Goal: Communication & Community: Answer question/provide support

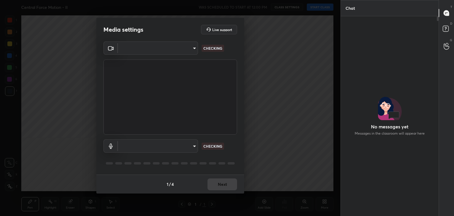
scroll to position [2, 2]
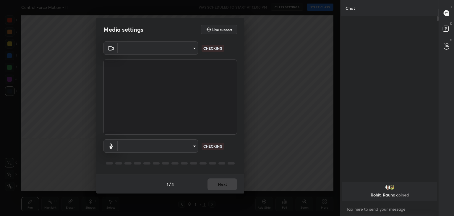
type input "a9fd4f38f379304b0caa4a79f2b732e989e7111bbf315c9f921f4749fc2d4ba3"
type input "default"
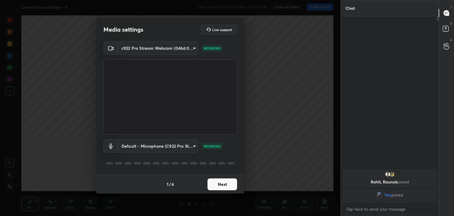
click at [225, 186] on button "Next" at bounding box center [222, 184] width 30 height 12
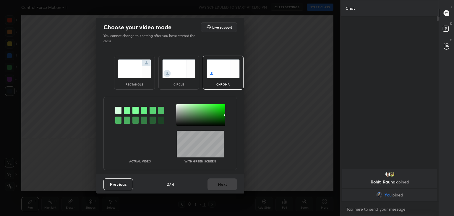
click at [179, 72] on img at bounding box center [178, 68] width 33 height 19
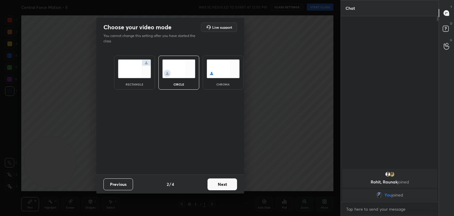
click at [222, 183] on button "Next" at bounding box center [222, 184] width 30 height 12
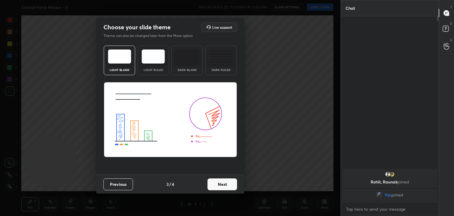
click at [229, 185] on button "Next" at bounding box center [222, 184] width 30 height 12
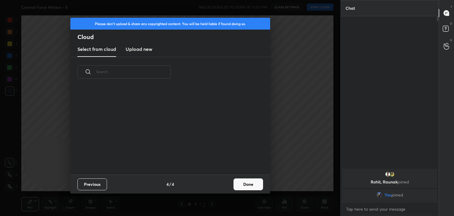
click at [242, 185] on button "Done" at bounding box center [248, 184] width 30 height 12
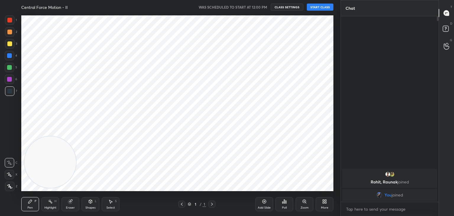
click at [7, 173] on icon at bounding box center [9, 175] width 5 height 4
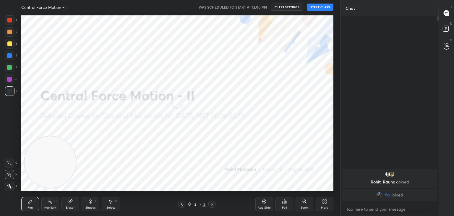
drag, startPoint x: 61, startPoint y: 166, endPoint x: 249, endPoint y: 85, distance: 204.6
click at [76, 136] on video at bounding box center [50, 161] width 51 height 51
drag, startPoint x: 242, startPoint y: 87, endPoint x: 310, endPoint y: 41, distance: 81.9
click at [271, 56] on video at bounding box center [244, 81] width 51 height 51
click at [321, 5] on button "START CLASS" at bounding box center [320, 7] width 27 height 7
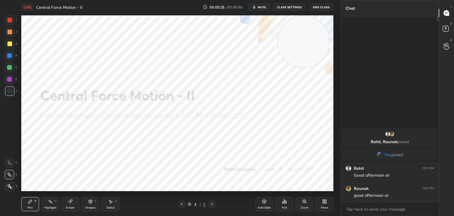
drag, startPoint x: 265, startPoint y: 8, endPoint x: 248, endPoint y: 1, distance: 18.0
click at [263, 8] on span "mute" at bounding box center [262, 7] width 8 height 4
click at [261, 6] on span "unmute" at bounding box center [261, 7] width 13 height 4
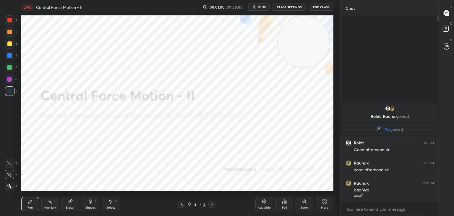
click at [322, 205] on div "More" at bounding box center [325, 204] width 18 height 14
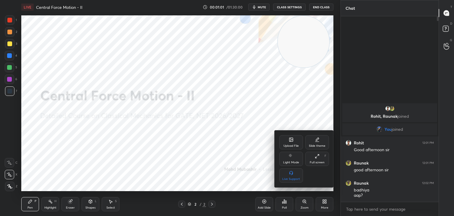
click at [290, 142] on icon at bounding box center [291, 139] width 5 height 5
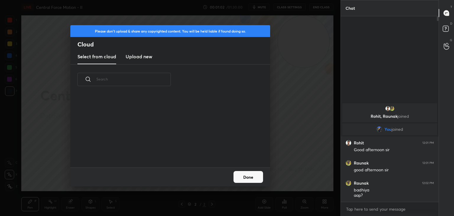
scroll to position [73, 190]
click at [132, 57] on h3 "Upload new" at bounding box center [139, 56] width 27 height 7
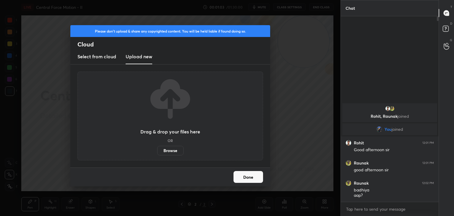
click at [168, 152] on label "Browse" at bounding box center [170, 150] width 26 height 9
click at [157, 152] on input "Browse" at bounding box center [157, 150] width 0 height 9
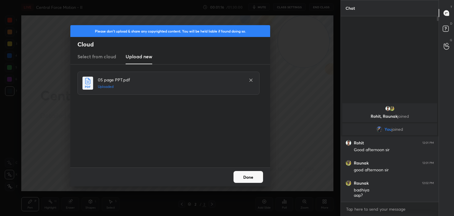
click at [246, 179] on button "Done" at bounding box center [248, 177] width 30 height 12
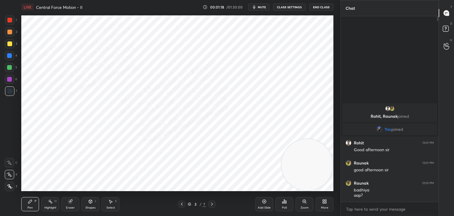
drag, startPoint x: 302, startPoint y: 53, endPoint x: 339, endPoint y: 189, distance: 140.8
click at [347, 190] on div "1 2 3 4 5 6 7 C X Z C X Z E E Erase all H H LIVE Central Force Motion - II 00:0…" at bounding box center [227, 108] width 454 height 216
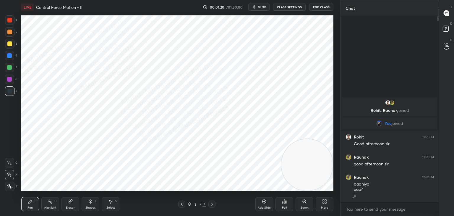
click at [10, 21] on div at bounding box center [9, 20] width 5 height 5
drag, startPoint x: 11, startPoint y: 57, endPoint x: 14, endPoint y: 57, distance: 3.6
click at [11, 57] on div at bounding box center [9, 55] width 5 height 5
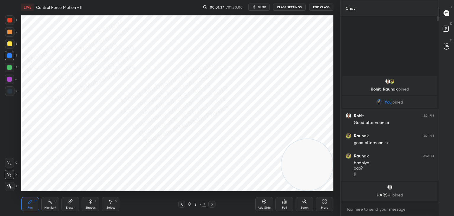
drag, startPoint x: 8, startPoint y: 72, endPoint x: 12, endPoint y: 69, distance: 5.0
click at [9, 72] on div "5" at bounding box center [11, 69] width 12 height 12
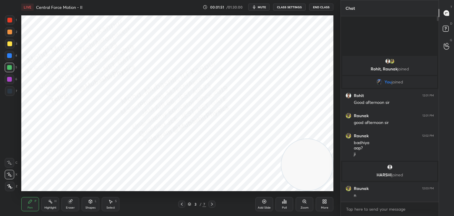
click at [51, 204] on icon at bounding box center [50, 201] width 5 height 5
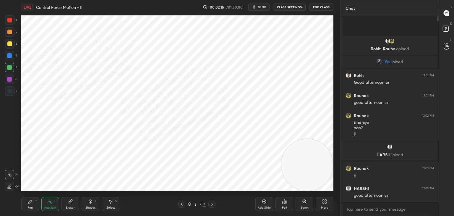
click at [74, 204] on div "Eraser" at bounding box center [70, 204] width 18 height 14
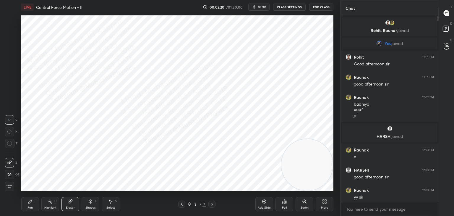
click at [70, 203] on icon at bounding box center [70, 201] width 4 height 4
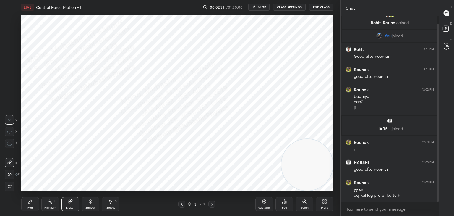
drag, startPoint x: 437, startPoint y: 127, endPoint x: 438, endPoint y: 143, distance: 16.0
click at [438, 143] on div at bounding box center [438, 113] width 2 height 178
click at [11, 185] on span "Erase all" at bounding box center [9, 186] width 9 height 4
click at [51, 200] on icon at bounding box center [50, 201] width 5 height 5
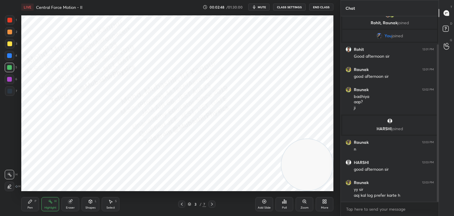
scroll to position [33, 0]
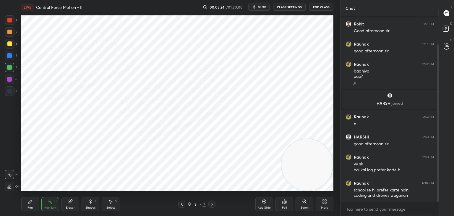
drag, startPoint x: 30, startPoint y: 203, endPoint x: 12, endPoint y: 96, distance: 107.8
click at [30, 203] on icon at bounding box center [30, 201] width 5 height 5
click at [9, 92] on div at bounding box center [9, 91] width 5 height 5
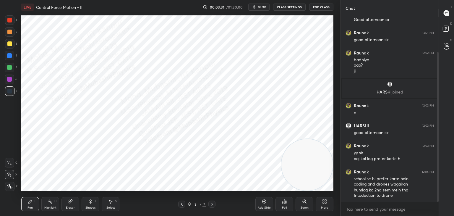
drag, startPoint x: 7, startPoint y: 23, endPoint x: 13, endPoint y: 25, distance: 6.0
click at [8, 23] on div at bounding box center [9, 19] width 9 height 9
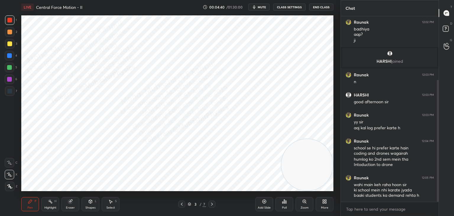
scroll to position [96, 0]
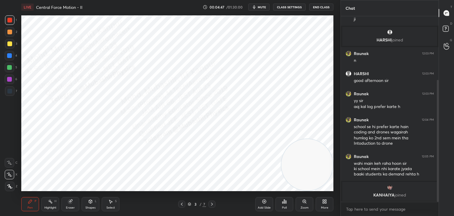
drag, startPoint x: 9, startPoint y: 56, endPoint x: 16, endPoint y: 57, distance: 7.8
click at [9, 55] on div at bounding box center [9, 55] width 5 height 5
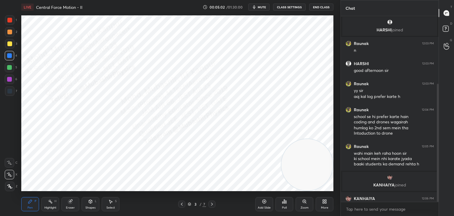
scroll to position [106, 0]
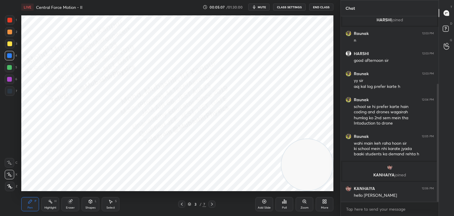
drag, startPoint x: 9, startPoint y: 68, endPoint x: 18, endPoint y: 79, distance: 14.7
click at [10, 70] on div at bounding box center [9, 67] width 9 height 9
drag, startPoint x: 11, startPoint y: 80, endPoint x: 12, endPoint y: 91, distance: 11.3
click at [10, 80] on div at bounding box center [9, 79] width 5 height 5
drag, startPoint x: 11, startPoint y: 35, endPoint x: 20, endPoint y: 112, distance: 77.7
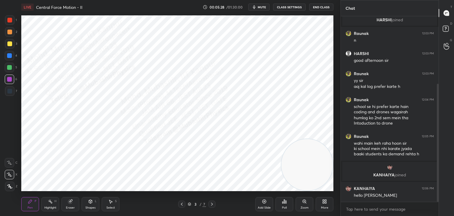
click at [11, 35] on div at bounding box center [9, 31] width 9 height 9
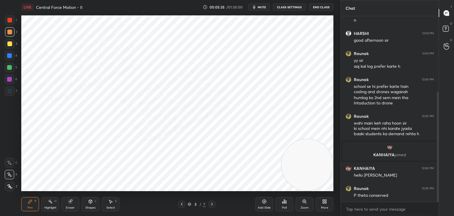
click at [110, 205] on div "Select S" at bounding box center [111, 204] width 18 height 14
drag, startPoint x: 87, startPoint y: 184, endPoint x: 93, endPoint y: 191, distance: 9.8
click at [90, 186] on div "0 ° Undo Copy Duplicate Duplicate to new slide Delete" at bounding box center [177, 102] width 312 height 175
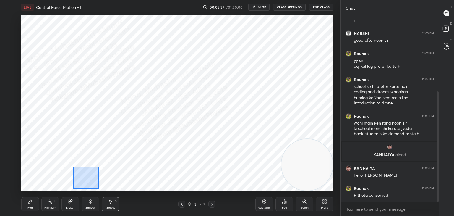
drag, startPoint x: 73, startPoint y: 167, endPoint x: 86, endPoint y: 184, distance: 21.3
click at [99, 191] on div "0 ° Undo Copy Duplicate Duplicate to new slide Delete Setting up your live clas…" at bounding box center [177, 103] width 317 height 178
drag, startPoint x: 83, startPoint y: 179, endPoint x: 81, endPoint y: 181, distance: 3.1
click at [83, 173] on div "0 ° Undo Copy Duplicate Duplicate to new slide Delete" at bounding box center [177, 102] width 312 height 175
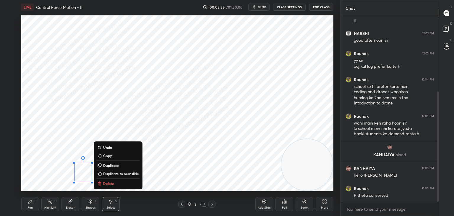
click at [63, 186] on div "0 ° Undo Copy Duplicate Duplicate to new slide Delete" at bounding box center [177, 102] width 312 height 175
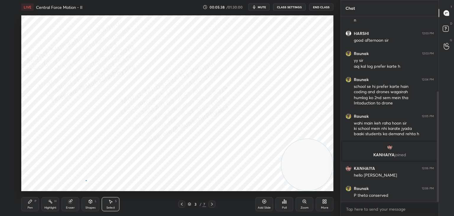
drag, startPoint x: 86, startPoint y: 180, endPoint x: 92, endPoint y: 185, distance: 8.2
click at [89, 181] on div "0 ° Undo Copy Duplicate Duplicate to new slide Delete" at bounding box center [177, 102] width 312 height 175
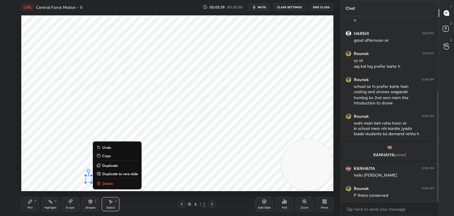
click at [103, 184] on p "Delete" at bounding box center [107, 183] width 11 height 5
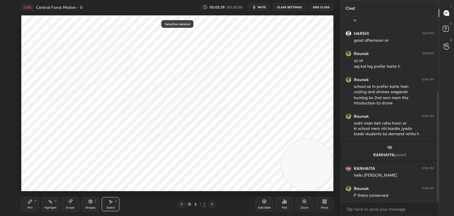
drag, startPoint x: 77, startPoint y: 179, endPoint x: 93, endPoint y: 186, distance: 17.8
click at [87, 184] on div "0 ° Undo Copy Duplicate Duplicate to new slide Delete" at bounding box center [177, 102] width 312 height 175
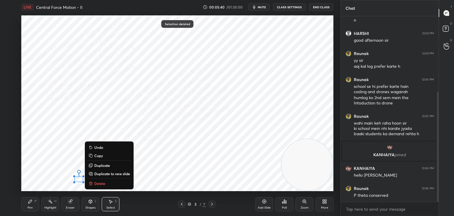
click at [97, 185] on p "Delete" at bounding box center [99, 183] width 11 height 5
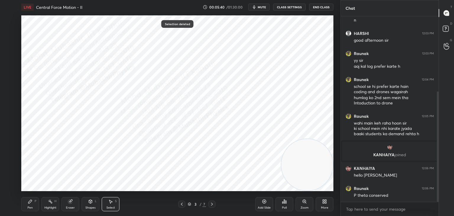
drag, startPoint x: 31, startPoint y: 199, endPoint x: 59, endPoint y: 194, distance: 28.2
click at [32, 201] on icon at bounding box center [30, 201] width 5 height 5
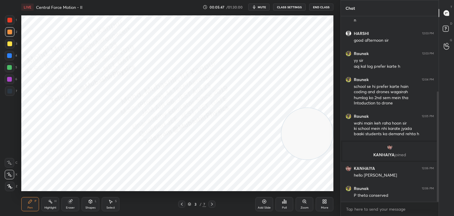
drag, startPoint x: 307, startPoint y: 143, endPoint x: 303, endPoint y: 73, distance: 70.7
click at [321, 108] on video at bounding box center [306, 133] width 51 height 51
drag, startPoint x: 11, startPoint y: 89, endPoint x: 15, endPoint y: 87, distance: 5.2
click at [12, 89] on div at bounding box center [9, 90] width 9 height 9
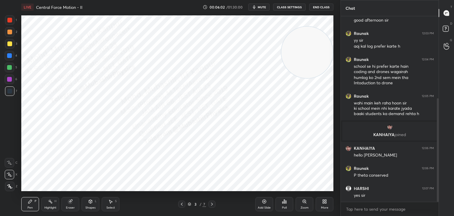
drag, startPoint x: 8, startPoint y: 23, endPoint x: 20, endPoint y: 27, distance: 13.2
click at [12, 24] on div at bounding box center [9, 19] width 9 height 9
click at [436, 188] on div at bounding box center [437, 108] width 4 height 185
drag, startPoint x: 52, startPoint y: 198, endPoint x: 61, endPoint y: 192, distance: 10.4
click at [51, 198] on div "Highlight H" at bounding box center [50, 204] width 18 height 14
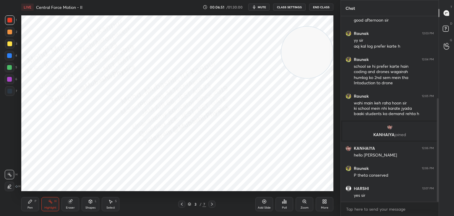
click at [214, 204] on icon at bounding box center [211, 203] width 5 height 5
drag, startPoint x: 31, startPoint y: 201, endPoint x: 30, endPoint y: 191, distance: 10.7
click at [31, 200] on icon at bounding box center [30, 201] width 5 height 5
click at [11, 87] on div at bounding box center [9, 90] width 9 height 9
drag, startPoint x: 11, startPoint y: 56, endPoint x: 18, endPoint y: 55, distance: 7.1
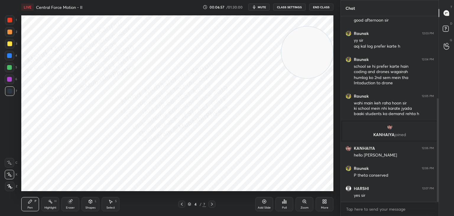
click at [13, 56] on div at bounding box center [9, 55] width 9 height 9
drag, startPoint x: 10, startPoint y: 80, endPoint x: 15, endPoint y: 74, distance: 8.2
click at [10, 77] on div at bounding box center [9, 79] width 5 height 5
drag, startPoint x: 319, startPoint y: 68, endPoint x: 150, endPoint y: 96, distance: 171.0
click at [275, 77] on video at bounding box center [300, 51] width 51 height 51
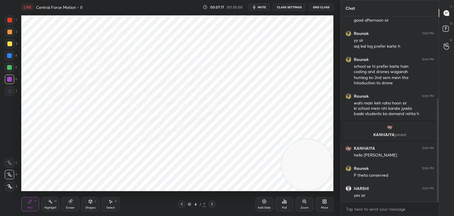
drag, startPoint x: 135, startPoint y: 81, endPoint x: 283, endPoint y: 170, distance: 172.7
click at [298, 173] on video at bounding box center [306, 164] width 51 height 51
click at [53, 204] on div "Highlight H" at bounding box center [50, 204] width 18 height 14
click at [32, 206] on div "Pen P" at bounding box center [30, 204] width 18 height 14
drag, startPoint x: 9, startPoint y: 57, endPoint x: 19, endPoint y: 58, distance: 9.5
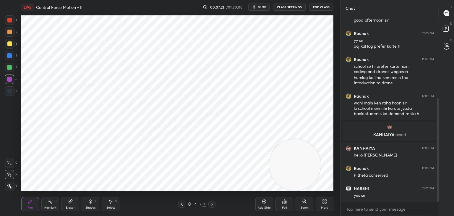
click at [11, 57] on div at bounding box center [9, 55] width 5 height 5
click at [10, 44] on div at bounding box center [9, 43] width 5 height 5
click at [8, 34] on div at bounding box center [9, 32] width 5 height 5
drag, startPoint x: 11, startPoint y: 53, endPoint x: 11, endPoint y: 57, distance: 4.8
click at [11, 55] on div at bounding box center [9, 55] width 9 height 9
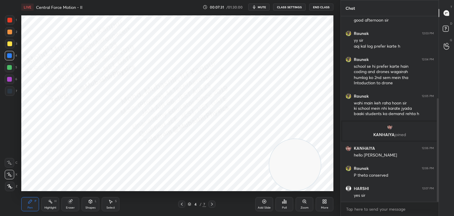
click at [11, 69] on div at bounding box center [9, 67] width 5 height 5
click at [9, 56] on div at bounding box center [9, 55] width 5 height 5
click at [11, 69] on div at bounding box center [9, 67] width 5 height 5
click at [11, 55] on div at bounding box center [9, 55] width 5 height 5
drag, startPoint x: 316, startPoint y: 172, endPoint x: 97, endPoint y: 38, distance: 256.7
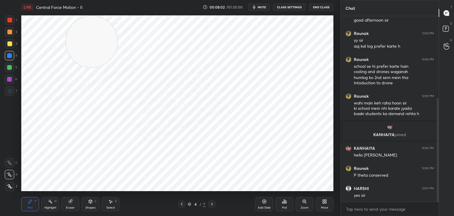
click at [93, 24] on video at bounding box center [91, 41] width 51 height 51
click at [10, 67] on div at bounding box center [9, 67] width 5 height 5
drag, startPoint x: 8, startPoint y: 45, endPoint x: 20, endPoint y: 50, distance: 12.6
click at [11, 47] on div at bounding box center [9, 43] width 9 height 9
click at [16, 20] on div "1" at bounding box center [11, 19] width 12 height 9
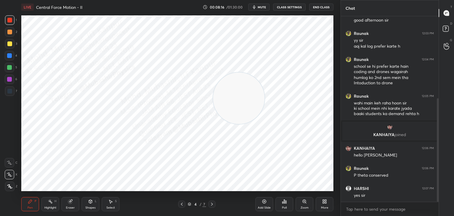
drag, startPoint x: 79, startPoint y: 45, endPoint x: 244, endPoint y: 103, distance: 174.5
click at [246, 101] on video at bounding box center [238, 97] width 51 height 51
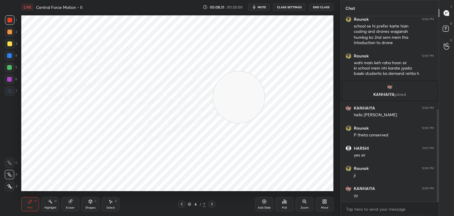
scroll to position [207, 0]
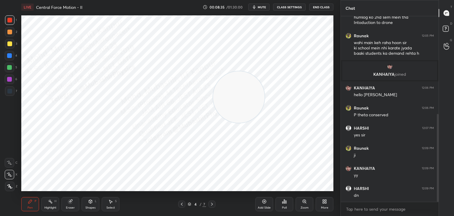
click at [212, 204] on icon at bounding box center [212, 203] width 2 height 3
drag, startPoint x: 230, startPoint y: 92, endPoint x: 287, endPoint y: 182, distance: 107.6
click at [309, 192] on div "LIVE Central Force Motion - II 00:08:36 / 01:30:00 mute CLASS SETTINGS End Clas…" at bounding box center [177, 108] width 317 height 216
click at [11, 57] on div at bounding box center [9, 55] width 5 height 5
drag, startPoint x: 181, startPoint y: 204, endPoint x: 201, endPoint y: 204, distance: 20.4
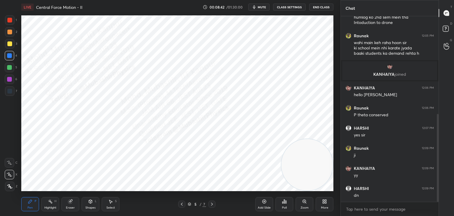
click at [180, 204] on icon at bounding box center [181, 203] width 5 height 5
drag, startPoint x: 212, startPoint y: 203, endPoint x: 209, endPoint y: 192, distance: 11.0
click at [212, 203] on icon at bounding box center [211, 203] width 5 height 5
click at [6, 33] on div "1 2 3 4 5 6 7 C X Z C X Z E E Erase all H H" at bounding box center [9, 102] width 19 height 175
click at [11, 34] on div at bounding box center [9, 32] width 5 height 5
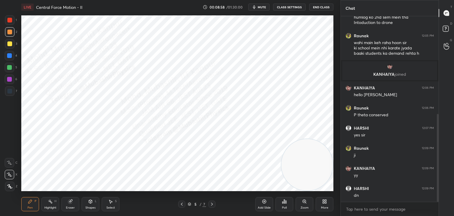
click at [9, 73] on div "5" at bounding box center [11, 69] width 12 height 12
click at [13, 58] on div at bounding box center [9, 55] width 9 height 9
drag, startPoint x: 308, startPoint y: 161, endPoint x: 307, endPoint y: 108, distance: 53.2
click at [310, 117] on video at bounding box center [306, 142] width 51 height 51
click at [98, 201] on div "Shapes L" at bounding box center [91, 204] width 18 height 14
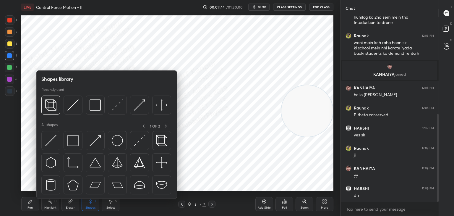
click at [109, 203] on icon at bounding box center [110, 201] width 5 height 5
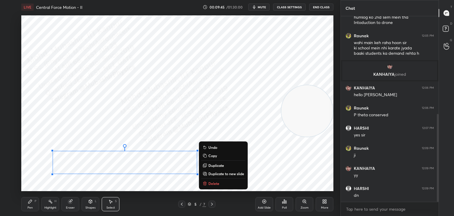
drag, startPoint x: 48, startPoint y: 148, endPoint x: 208, endPoint y: 186, distance: 164.0
click at [212, 191] on div "0 ° Undo Copy Duplicate Duplicate to new slide Delete Setting up your live clas…" at bounding box center [177, 103] width 317 height 178
click at [123, 187] on div "0 ° Undo Copy Duplicate Duplicate to new slide Delete" at bounding box center [177, 102] width 312 height 175
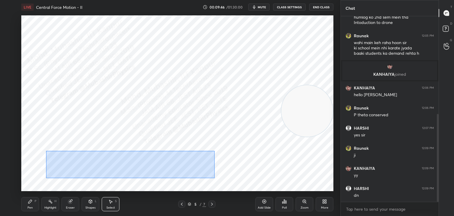
drag, startPoint x: 56, startPoint y: 149, endPoint x: 215, endPoint y: 180, distance: 162.2
click at [215, 180] on div "0 ° Undo Copy Duplicate Duplicate to new slide Delete" at bounding box center [177, 102] width 312 height 175
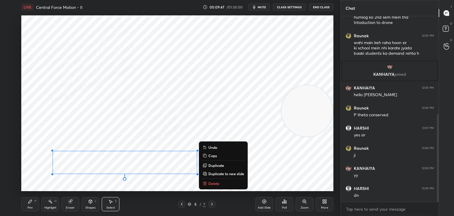
click at [215, 157] on p "Copy" at bounding box center [212, 155] width 9 height 5
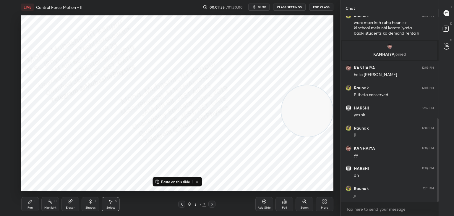
scroll to position [247, 0]
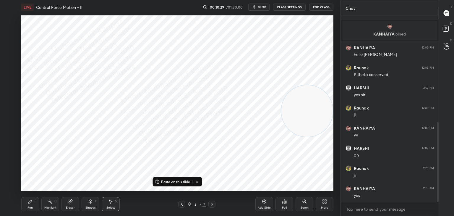
click at [212, 204] on icon at bounding box center [211, 203] width 5 height 5
click at [182, 182] on p "Paste on this slide" at bounding box center [175, 181] width 29 height 5
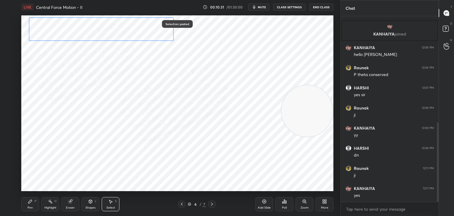
drag, startPoint x: 121, startPoint y: 155, endPoint x: 100, endPoint y: 25, distance: 131.6
click at [100, 27] on div "0 ° Undo Copy Paste here Duplicate Duplicate to new slide Delete" at bounding box center [177, 102] width 312 height 175
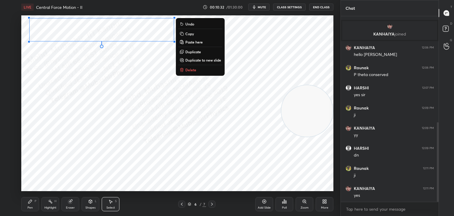
click at [29, 205] on div "Pen P" at bounding box center [30, 204] width 18 height 14
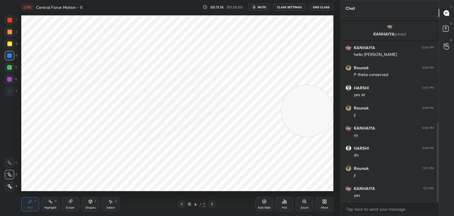
click at [112, 200] on icon at bounding box center [110, 201] width 5 height 5
drag, startPoint x: 125, startPoint y: 96, endPoint x: 136, endPoint y: 106, distance: 14.8
click at [128, 98] on div "0 ° Undo Copy Paste here Duplicate Duplicate to new slide Delete" at bounding box center [177, 102] width 312 height 175
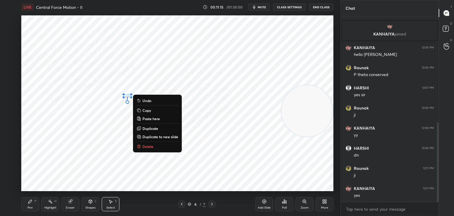
click at [147, 144] on p "Delete" at bounding box center [147, 146] width 11 height 5
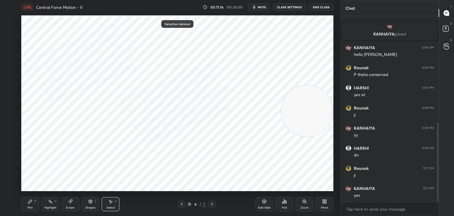
drag, startPoint x: 28, startPoint y: 200, endPoint x: 35, endPoint y: 193, distance: 9.4
click at [29, 200] on icon at bounding box center [30, 201] width 5 height 5
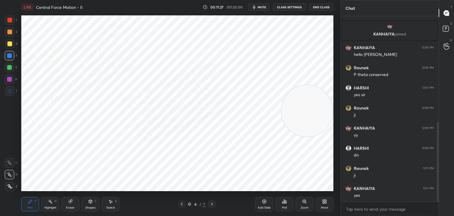
drag, startPoint x: 9, startPoint y: 80, endPoint x: 17, endPoint y: 116, distance: 37.5
click at [8, 80] on div at bounding box center [9, 79] width 5 height 5
click at [50, 205] on div "Highlight H" at bounding box center [50, 204] width 18 height 14
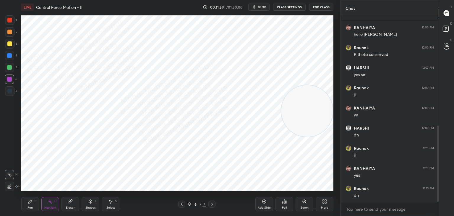
click at [105, 206] on div "Pen P Highlight H Eraser Shapes L Select S" at bounding box center [79, 204] width 117 height 14
click at [113, 206] on div "Select" at bounding box center [110, 207] width 9 height 3
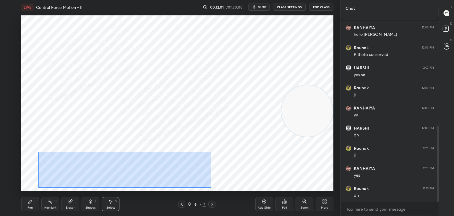
drag, startPoint x: 38, startPoint y: 152, endPoint x: 199, endPoint y: 167, distance: 161.4
click at [212, 187] on div "0 ° Undo Copy Paste here Duplicate Duplicate to new slide Delete" at bounding box center [177, 102] width 312 height 175
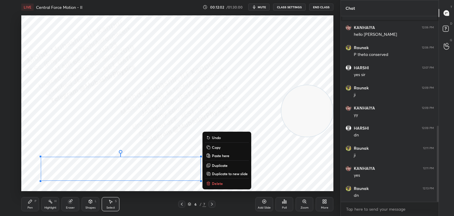
click at [214, 147] on p "Copy" at bounding box center [216, 147] width 9 height 5
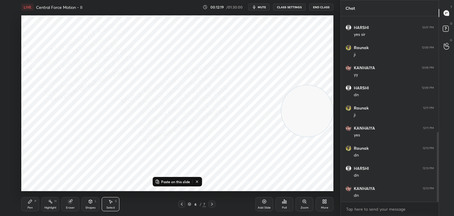
scroll to position [327, 0]
click at [213, 204] on icon at bounding box center [211, 203] width 5 height 5
click at [174, 181] on p "Paste on this slide" at bounding box center [175, 181] width 29 height 5
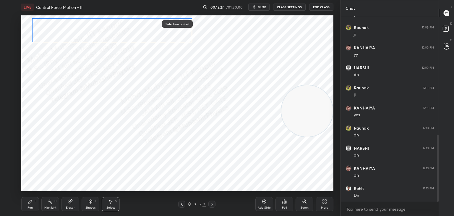
drag, startPoint x: 129, startPoint y: 51, endPoint x: 131, endPoint y: 33, distance: 18.1
click at [131, 33] on div "0 ° Undo Copy Paste here Duplicate Duplicate to new slide Delete" at bounding box center [177, 102] width 312 height 175
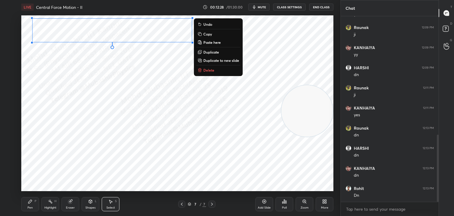
click at [35, 199] on div "Pen P" at bounding box center [30, 204] width 18 height 14
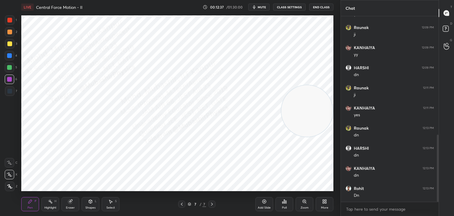
drag, startPoint x: 11, startPoint y: 56, endPoint x: 18, endPoint y: 57, distance: 7.4
click at [12, 56] on div at bounding box center [9, 55] width 5 height 5
drag, startPoint x: 110, startPoint y: 203, endPoint x: 107, endPoint y: 192, distance: 11.0
click at [109, 203] on icon at bounding box center [110, 201] width 5 height 5
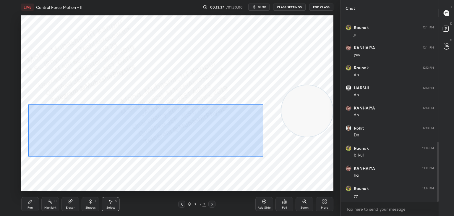
drag, startPoint x: 28, startPoint y: 104, endPoint x: 218, endPoint y: 139, distance: 192.8
click at [261, 155] on div "0 ° Undo Copy Paste here Duplicate Duplicate to new slide Delete" at bounding box center [177, 102] width 312 height 175
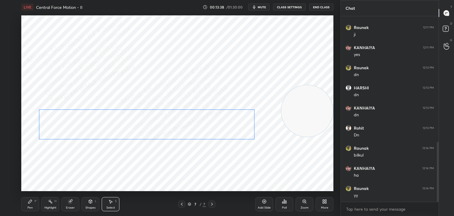
drag, startPoint x: 188, startPoint y: 130, endPoint x: 195, endPoint y: 128, distance: 7.1
click at [195, 128] on div "0 ° Undo Copy Paste here Duplicate Duplicate to new slide Delete" at bounding box center [177, 102] width 312 height 175
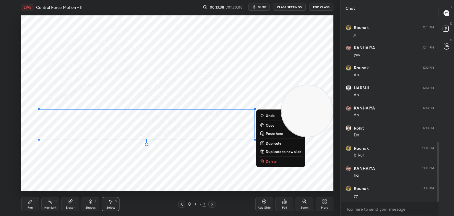
scroll to position [408, 0]
click at [30, 203] on icon at bounding box center [30, 201] width 4 height 4
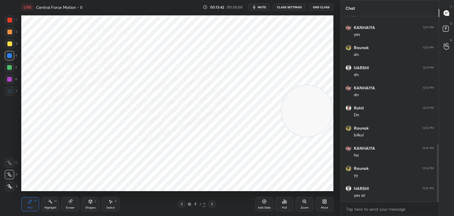
click at [9, 66] on div at bounding box center [9, 67] width 5 height 5
drag, startPoint x: 108, startPoint y: 200, endPoint x: 101, endPoint y: 198, distance: 7.0
click at [106, 200] on div "Select S" at bounding box center [111, 204] width 18 height 14
drag, startPoint x: 35, startPoint y: 148, endPoint x: 93, endPoint y: 180, distance: 66.6
click at [94, 180] on div "0 ° Undo Copy Paste here Duplicate Duplicate to new slide Delete" at bounding box center [177, 102] width 312 height 175
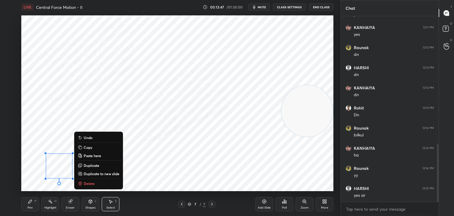
click at [89, 183] on p "Delete" at bounding box center [89, 183] width 11 height 5
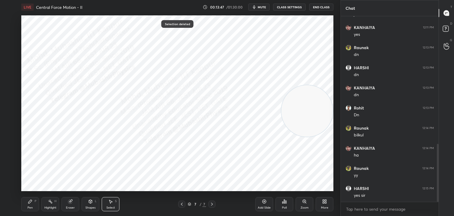
drag, startPoint x: 31, startPoint y: 201, endPoint x: 33, endPoint y: 192, distance: 9.8
click at [31, 200] on icon at bounding box center [30, 201] width 4 height 4
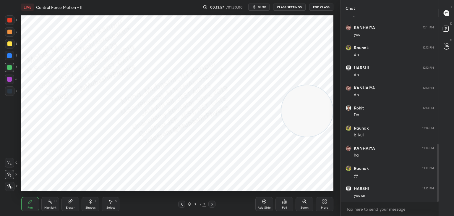
click at [103, 205] on div "Select S" at bounding box center [111, 204] width 18 height 14
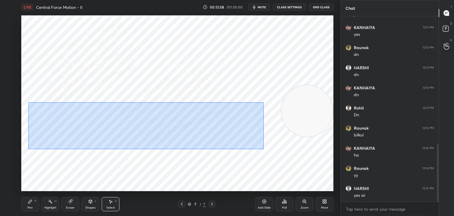
drag, startPoint x: 89, startPoint y: 110, endPoint x: 257, endPoint y: 135, distance: 170.0
click at [261, 148] on div "0 ° Undo Copy Paste here Duplicate Duplicate to new slide Delete" at bounding box center [177, 102] width 312 height 175
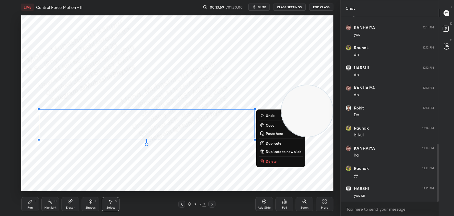
click at [264, 124] on icon at bounding box center [262, 125] width 5 height 5
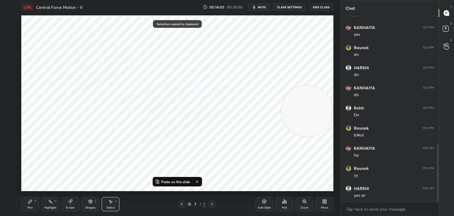
click at [330, 204] on div "More" at bounding box center [325, 204] width 18 height 14
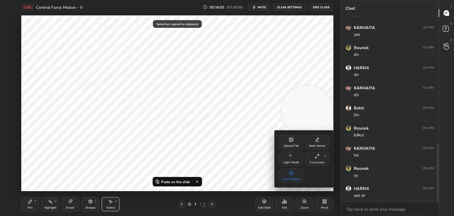
click at [293, 145] on div "Upload File" at bounding box center [290, 145] width 15 height 3
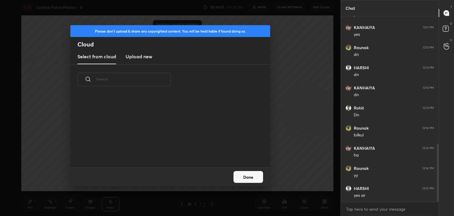
click at [139, 57] on h3 "Upload new" at bounding box center [139, 56] width 27 height 7
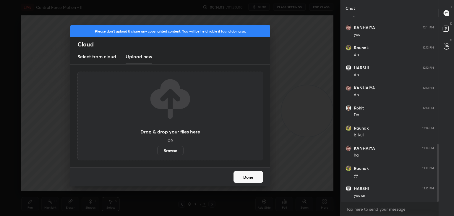
click at [169, 153] on label "Browse" at bounding box center [170, 150] width 26 height 9
click at [157, 153] on input "Browse" at bounding box center [157, 150] width 0 height 9
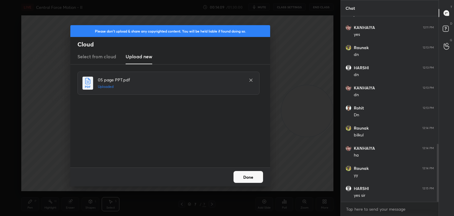
click at [243, 176] on button "Done" at bounding box center [248, 177] width 30 height 12
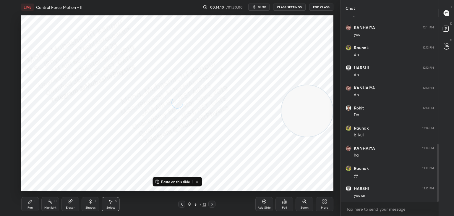
click at [181, 203] on icon at bounding box center [181, 203] width 5 height 5
click at [53, 204] on div "Highlight H" at bounding box center [50, 204] width 18 height 14
drag, startPoint x: 310, startPoint y: 108, endPoint x: 294, endPoint y: 61, distance: 49.7
click at [329, 24] on video at bounding box center [306, 49] width 51 height 51
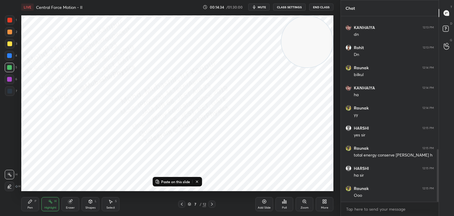
scroll to position [488, 0]
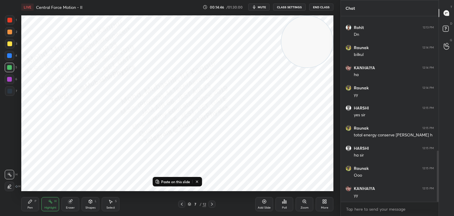
click at [210, 204] on icon at bounding box center [211, 203] width 5 height 5
click at [186, 179] on p "Paste on this slide" at bounding box center [175, 181] width 29 height 5
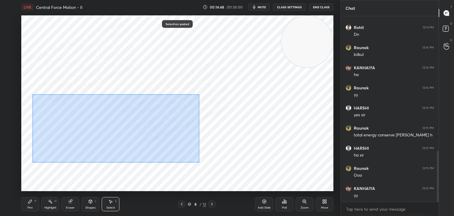
drag, startPoint x: 32, startPoint y: 95, endPoint x: 236, endPoint y: 155, distance: 212.7
click at [294, 173] on div "0 ° Undo Copy Paste here Duplicate Duplicate to new slide Delete" at bounding box center [177, 102] width 312 height 175
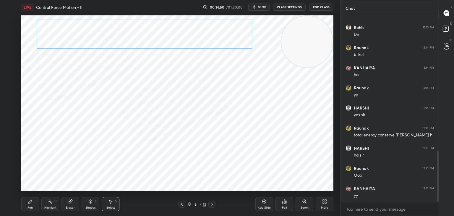
drag, startPoint x: 184, startPoint y: 123, endPoint x: 162, endPoint y: 69, distance: 58.9
click at [183, 38] on div "0 ° Undo Copy Paste here Duplicate Duplicate to new slide Delete" at bounding box center [177, 102] width 312 height 175
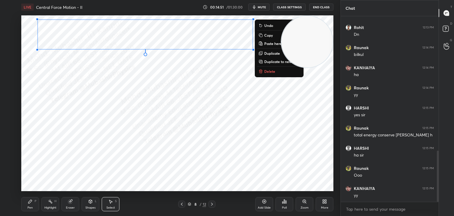
click at [27, 205] on div "Pen P" at bounding box center [30, 204] width 18 height 14
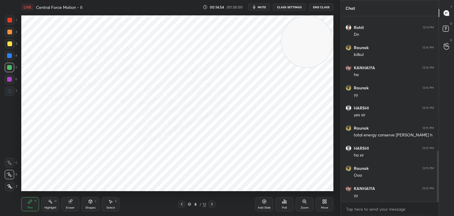
drag, startPoint x: 309, startPoint y: 52, endPoint x: 310, endPoint y: 139, distance: 86.9
click at [313, 67] on video at bounding box center [306, 41] width 51 height 51
drag, startPoint x: 13, startPoint y: 56, endPoint x: 19, endPoint y: 61, distance: 7.8
click at [13, 57] on div at bounding box center [9, 55] width 9 height 9
click at [54, 200] on div "Highlight H" at bounding box center [50, 204] width 18 height 14
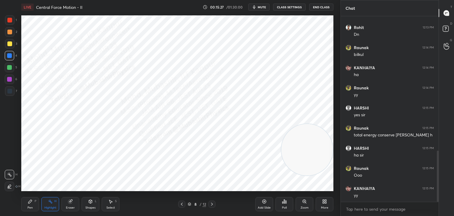
click at [31, 204] on div "Pen P" at bounding box center [30, 204] width 18 height 14
click at [14, 79] on div "6" at bounding box center [11, 78] width 12 height 9
click at [6, 33] on div at bounding box center [9, 31] width 9 height 9
drag, startPoint x: 308, startPoint y: 157, endPoint x: 311, endPoint y: 66, distance: 90.5
click at [314, 124] on video at bounding box center [306, 149] width 51 height 51
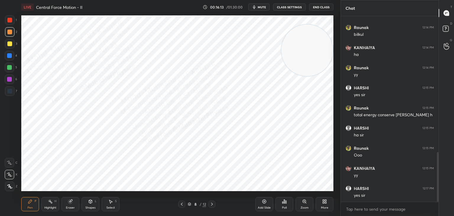
scroll to position [534, 0]
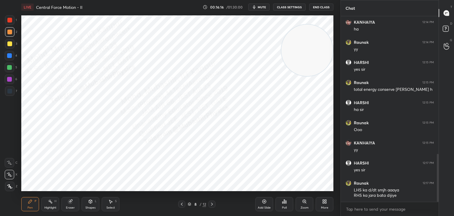
drag, startPoint x: 46, startPoint y: 203, endPoint x: 50, endPoint y: 202, distance: 3.7
click at [47, 203] on div "Highlight H" at bounding box center [50, 204] width 18 height 14
drag, startPoint x: 310, startPoint y: 70, endPoint x: 154, endPoint y: 161, distance: 180.6
click at [147, 194] on div "LIVE Central Force Motion - II 00:16:20 / 01:30:00 mute CLASS SETTINGS End Clas…" at bounding box center [177, 108] width 317 height 216
click at [224, 27] on div "LIVE Central Force Motion - II 00:16:33 / 01:30:00 mute CLASS SETTINGS End Clas…" at bounding box center [177, 108] width 317 height 216
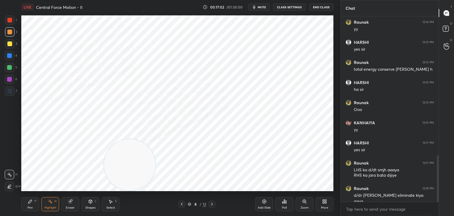
scroll to position [560, 0]
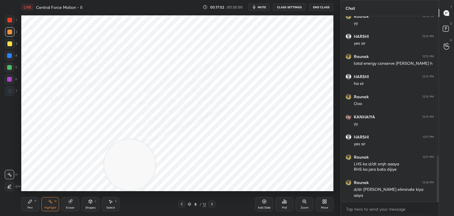
drag, startPoint x: 36, startPoint y: 206, endPoint x: 19, endPoint y: 151, distance: 57.6
click at [34, 205] on div "Pen P" at bounding box center [30, 204] width 18 height 14
click at [9, 43] on div at bounding box center [9, 43] width 5 height 5
drag, startPoint x: 42, startPoint y: 207, endPoint x: 51, endPoint y: 196, distance: 15.0
click at [44, 205] on div "Highlight H" at bounding box center [50, 204] width 18 height 14
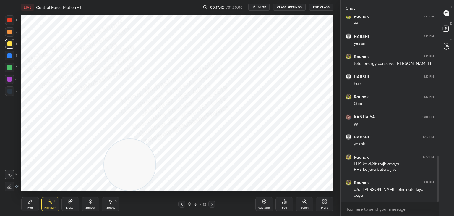
scroll to position [580, 0]
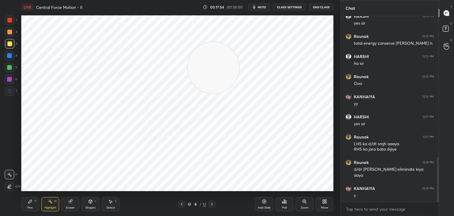
drag, startPoint x: 202, startPoint y: 81, endPoint x: 266, endPoint y: 24, distance: 85.4
click at [239, 42] on video at bounding box center [213, 67] width 51 height 51
click at [30, 203] on div "Pen P" at bounding box center [30, 204] width 18 height 14
click at [10, 56] on div at bounding box center [9, 55] width 9 height 9
drag, startPoint x: 111, startPoint y: 205, endPoint x: 112, endPoint y: 198, distance: 6.8
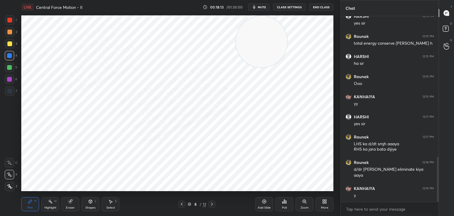
click at [114, 204] on div "Select S" at bounding box center [111, 204] width 18 height 14
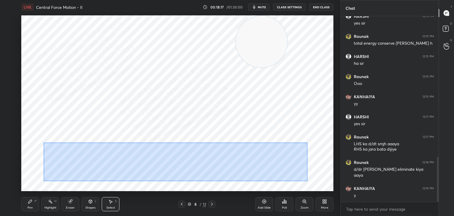
drag, startPoint x: 44, startPoint y: 142, endPoint x: 303, endPoint y: 179, distance: 261.3
click at [307, 181] on div "0 ° Undo Copy Paste here Duplicate Duplicate to new slide Delete" at bounding box center [177, 102] width 312 height 175
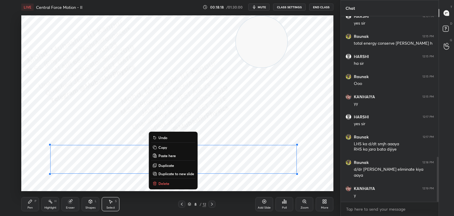
drag, startPoint x: 167, startPoint y: 147, endPoint x: 200, endPoint y: 189, distance: 54.1
click at [167, 147] on button "Copy" at bounding box center [173, 147] width 44 height 7
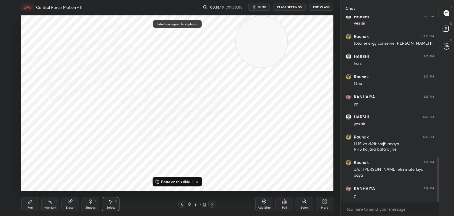
click at [213, 204] on icon at bounding box center [211, 203] width 5 height 5
click at [180, 183] on p "Paste on this slide" at bounding box center [175, 181] width 29 height 5
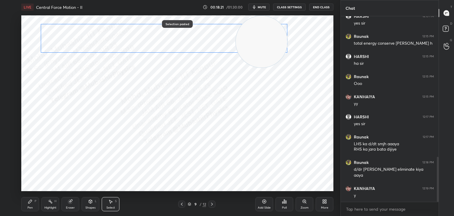
drag, startPoint x: 218, startPoint y: 161, endPoint x: 220, endPoint y: 38, distance: 122.9
click at [212, 39] on div "0 ° Undo Copy Paste here Duplicate Duplicate to new slide Delete" at bounding box center [177, 102] width 312 height 175
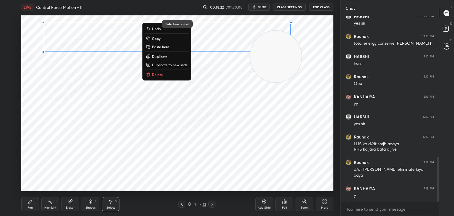
drag, startPoint x: 277, startPoint y: 60, endPoint x: 291, endPoint y: 100, distance: 42.1
click at [301, 82] on video at bounding box center [275, 56] width 51 height 51
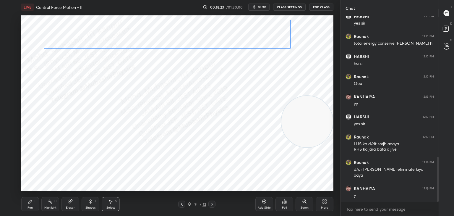
click at [221, 32] on div "0 ° Undo Copy Paste here Duplicate Duplicate to new slide Delete" at bounding box center [177, 102] width 312 height 175
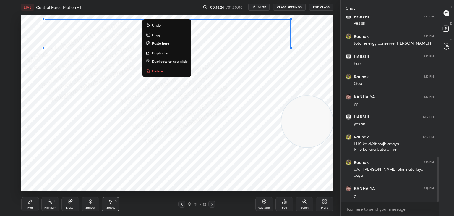
click at [31, 205] on div "Pen P" at bounding box center [30, 204] width 18 height 14
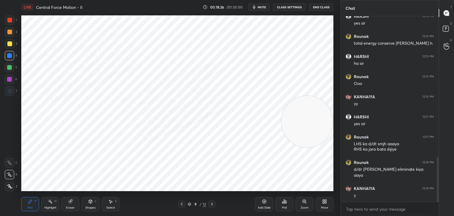
click at [6, 45] on div at bounding box center [9, 43] width 9 height 9
drag, startPoint x: 9, startPoint y: 67, endPoint x: 18, endPoint y: 70, distance: 9.5
click at [9, 67] on div at bounding box center [9, 67] width 5 height 5
drag, startPoint x: 7, startPoint y: 78, endPoint x: 14, endPoint y: 79, distance: 6.8
click at [9, 79] on div at bounding box center [9, 79] width 5 height 5
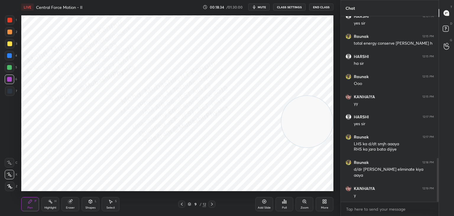
scroll to position [600, 0]
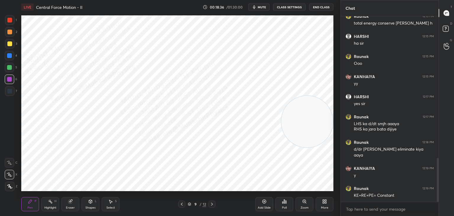
drag, startPoint x: 8, startPoint y: 67, endPoint x: 17, endPoint y: 67, distance: 9.2
click at [8, 67] on div at bounding box center [9, 67] width 5 height 5
click at [9, 59] on div at bounding box center [9, 55] width 9 height 9
click at [92, 205] on div "Shapes L" at bounding box center [91, 204] width 18 height 14
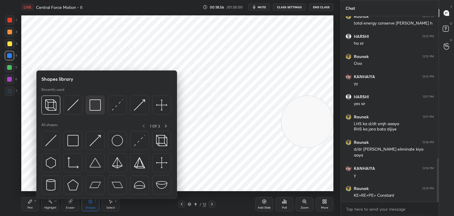
click at [90, 106] on img at bounding box center [95, 104] width 11 height 11
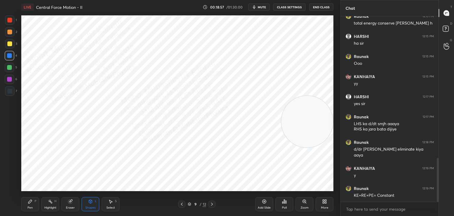
click at [8, 30] on div at bounding box center [9, 32] width 5 height 5
click at [34, 204] on div "Pen P" at bounding box center [30, 204] width 18 height 14
drag, startPoint x: 6, startPoint y: 18, endPoint x: 21, endPoint y: 71, distance: 54.8
click at [7, 19] on div at bounding box center [9, 19] width 9 height 9
click at [110, 207] on div "Select" at bounding box center [110, 207] width 9 height 3
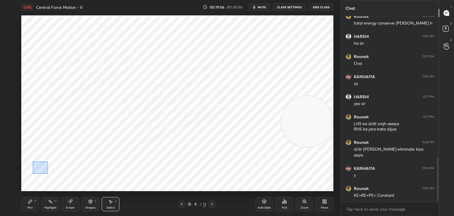
drag, startPoint x: 33, startPoint y: 161, endPoint x: 83, endPoint y: 181, distance: 53.3
click at [81, 180] on div "0 ° Undo Copy Paste here Duplicate Duplicate to new slide Delete" at bounding box center [177, 102] width 312 height 175
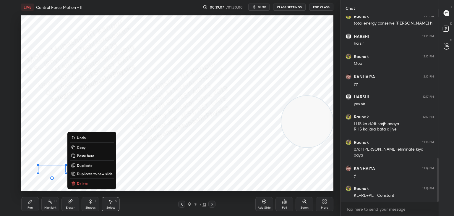
click at [85, 180] on button "Delete" at bounding box center [92, 183] width 44 height 7
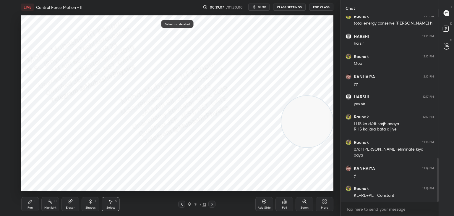
drag, startPoint x: 25, startPoint y: 206, endPoint x: 35, endPoint y: 197, distance: 14.2
click at [27, 206] on div "Pen P" at bounding box center [30, 204] width 18 height 14
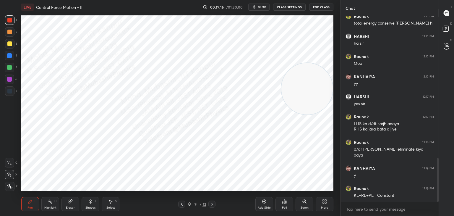
drag, startPoint x: 310, startPoint y: 100, endPoint x: 305, endPoint y: 93, distance: 8.5
click at [309, 84] on video at bounding box center [306, 88] width 51 height 51
click at [45, 205] on div "Highlight H" at bounding box center [50, 204] width 18 height 14
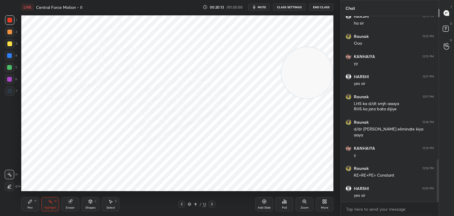
click at [213, 200] on div at bounding box center [211, 203] width 7 height 7
drag, startPoint x: 323, startPoint y: 95, endPoint x: 340, endPoint y: 172, distance: 78.6
click at [345, 170] on div "1 2 3 4 5 6 7 C X Z C X Z E E Erase all H H LIVE Central Force Motion - II 00:2…" at bounding box center [227, 108] width 454 height 216
click at [25, 204] on div "Pen P" at bounding box center [30, 204] width 18 height 14
click at [13, 91] on div at bounding box center [9, 90] width 9 height 9
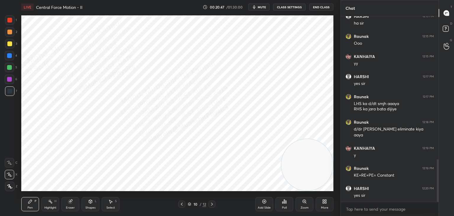
click at [92, 209] on div "Shapes" at bounding box center [90, 207] width 10 height 3
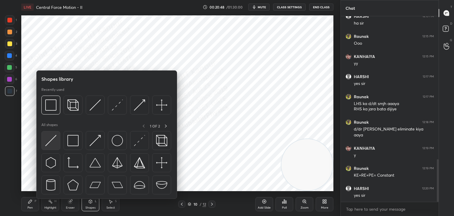
click at [55, 135] on img at bounding box center [50, 140] width 11 height 11
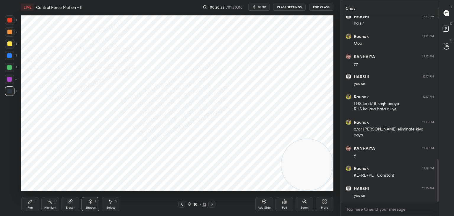
drag, startPoint x: 31, startPoint y: 206, endPoint x: 31, endPoint y: 194, distance: 11.5
click at [31, 206] on div "Pen" at bounding box center [29, 207] width 5 height 3
drag, startPoint x: 9, startPoint y: 55, endPoint x: 12, endPoint y: 59, distance: 5.0
click at [9, 56] on div at bounding box center [9, 55] width 5 height 5
click at [9, 79] on div at bounding box center [9, 79] width 5 height 5
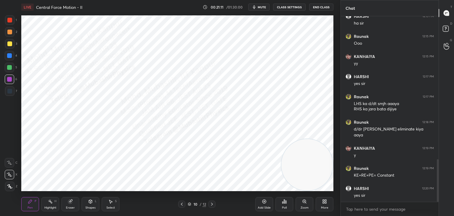
drag, startPoint x: 108, startPoint y: 205, endPoint x: 105, endPoint y: 195, distance: 10.2
click at [108, 205] on div "Select S" at bounding box center [111, 204] width 18 height 14
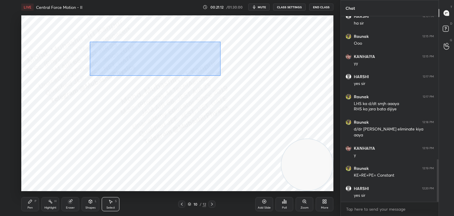
drag, startPoint x: 90, startPoint y: 42, endPoint x: 259, endPoint y: 89, distance: 175.6
click at [262, 92] on div "0 ° Undo Copy Paste here Duplicate Duplicate to new slide Delete" at bounding box center [177, 102] width 312 height 175
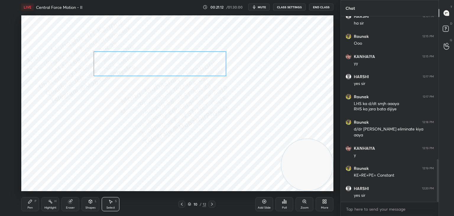
drag, startPoint x: 180, startPoint y: 67, endPoint x: 169, endPoint y: 112, distance: 46.2
click at [178, 114] on div "0 ° Undo Copy Paste here Duplicate Duplicate to new slide Delete" at bounding box center [177, 102] width 312 height 175
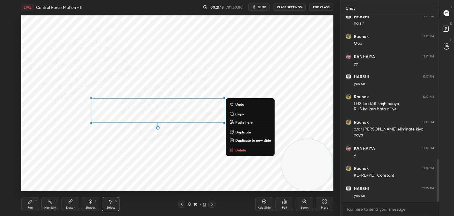
click at [26, 205] on div "Pen P" at bounding box center [30, 204] width 18 height 14
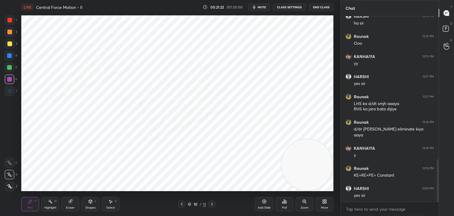
drag, startPoint x: 111, startPoint y: 210, endPoint x: 111, endPoint y: 200, distance: 10.3
click at [111, 208] on div "Select S" at bounding box center [111, 204] width 18 height 14
drag, startPoint x: 84, startPoint y: 86, endPoint x: 278, endPoint y: 148, distance: 203.6
click at [279, 151] on div "0 ° Undo Copy Paste here Duplicate Duplicate to new slide Delete" at bounding box center [177, 102] width 312 height 175
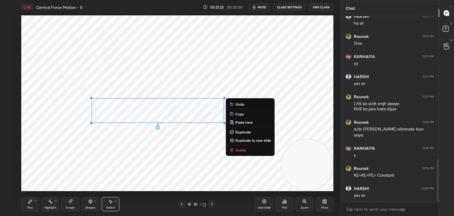
click at [245, 149] on p "Delete" at bounding box center [240, 149] width 11 height 5
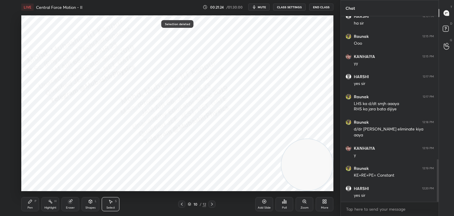
click at [27, 204] on div "Pen P" at bounding box center [30, 204] width 18 height 14
click at [11, 56] on div at bounding box center [9, 55] width 5 height 5
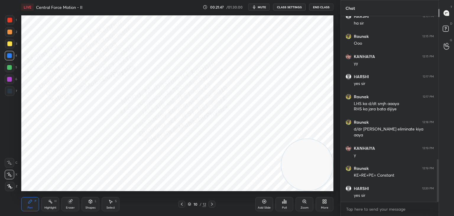
drag, startPoint x: 12, startPoint y: 71, endPoint x: 20, endPoint y: 83, distance: 14.8
click at [12, 73] on div "5" at bounding box center [11, 69] width 12 height 12
drag, startPoint x: 294, startPoint y: 152, endPoint x: 293, endPoint y: 66, distance: 86.3
click at [300, 134] on video at bounding box center [306, 159] width 51 height 51
click at [7, 34] on div at bounding box center [9, 32] width 5 height 5
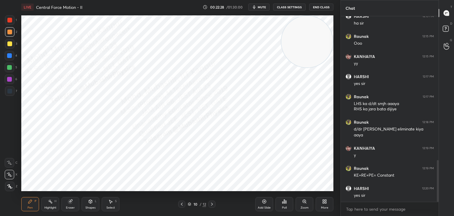
scroll to position [640, 0]
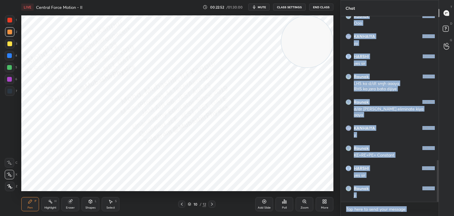
click at [358, 209] on textarea at bounding box center [389, 208] width 88 height 9
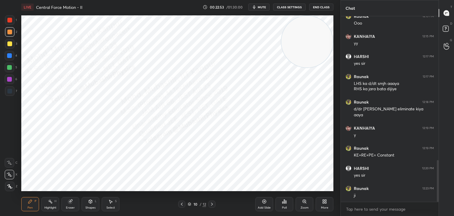
click at [50, 206] on div "Highlight" at bounding box center [50, 207] width 12 height 3
drag, startPoint x: 22, startPoint y: 204, endPoint x: 25, endPoint y: 204, distance: 3.0
click at [23, 204] on div "Pen P" at bounding box center [30, 204] width 18 height 14
click at [47, 202] on div "Highlight H" at bounding box center [50, 204] width 18 height 14
drag, startPoint x: 306, startPoint y: 50, endPoint x: 299, endPoint y: 48, distance: 7.8
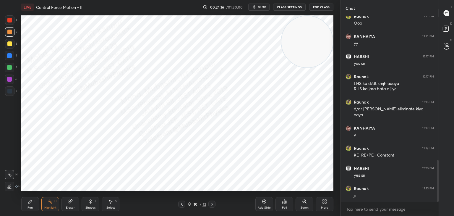
click at [309, 43] on video at bounding box center [306, 41] width 51 height 51
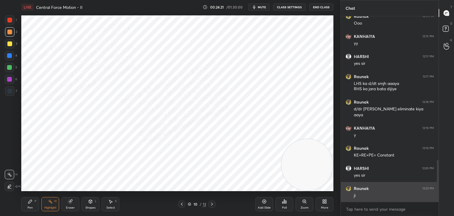
drag, startPoint x: 307, startPoint y: 47, endPoint x: 362, endPoint y: 186, distance: 149.5
click at [364, 191] on div "1 2 3 4 5 6 7 C X Z C X Z E E Erase all H H LIVE Central Force Motion - II 00:2…" at bounding box center [227, 108] width 454 height 216
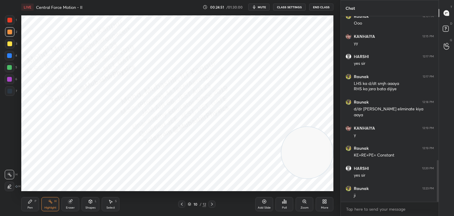
drag, startPoint x: 302, startPoint y: 147, endPoint x: 316, endPoint y: 31, distance: 116.4
click at [319, 127] on video at bounding box center [306, 152] width 51 height 51
click at [32, 208] on div "Pen" at bounding box center [29, 207] width 5 height 3
drag, startPoint x: 7, startPoint y: 20, endPoint x: 17, endPoint y: 21, distance: 10.1
click at [8, 20] on div at bounding box center [9, 20] width 5 height 5
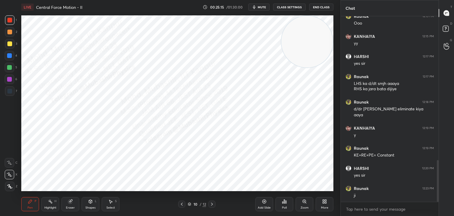
drag, startPoint x: 213, startPoint y: 204, endPoint x: 209, endPoint y: 196, distance: 9.1
click at [213, 205] on icon at bounding box center [211, 203] width 5 height 5
click at [9, 82] on div at bounding box center [9, 78] width 9 height 9
drag, startPoint x: 179, startPoint y: 206, endPoint x: 184, endPoint y: 207, distance: 5.4
click at [179, 206] on div at bounding box center [181, 203] width 7 height 7
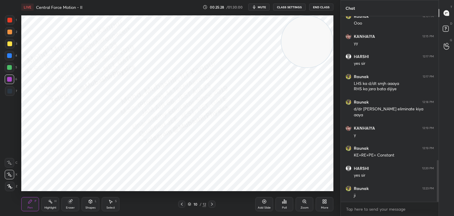
click at [214, 205] on icon at bounding box center [211, 203] width 5 height 5
click at [186, 204] on div "11 / 12" at bounding box center [196, 203] width 37 height 7
drag, startPoint x: 50, startPoint y: 201, endPoint x: 166, endPoint y: 203, distance: 116.4
click at [50, 203] on icon at bounding box center [50, 201] width 5 height 5
drag, startPoint x: 181, startPoint y: 204, endPoint x: 185, endPoint y: 204, distance: 4.1
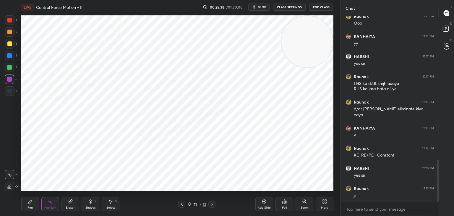
click at [180, 206] on icon at bounding box center [181, 203] width 5 height 5
drag, startPoint x: 211, startPoint y: 206, endPoint x: 208, endPoint y: 206, distance: 3.0
click at [211, 206] on icon at bounding box center [211, 203] width 5 height 5
click at [32, 202] on icon at bounding box center [30, 201] width 5 height 5
drag, startPoint x: 12, startPoint y: 67, endPoint x: 19, endPoint y: 70, distance: 7.8
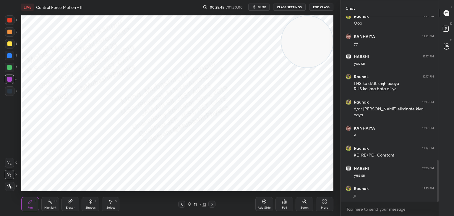
click at [12, 69] on div at bounding box center [9, 67] width 9 height 9
drag, startPoint x: 282, startPoint y: 45, endPoint x: 85, endPoint y: 152, distance: 223.8
click at [265, 73] on video at bounding box center [290, 46] width 51 height 51
drag, startPoint x: 77, startPoint y: 138, endPoint x: 364, endPoint y: -8, distance: 322.0
click at [364, 0] on html "1 2 3 4 5 6 7 C X Z C X Z E E Erase all H H LIVE Central Force Motion - II 00:2…" at bounding box center [227, 0] width 454 height 0
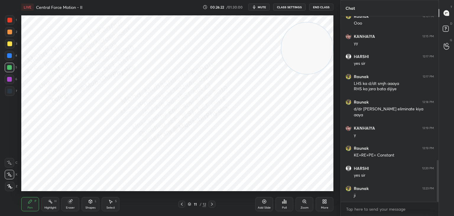
drag, startPoint x: 306, startPoint y: 49, endPoint x: 300, endPoint y: 124, distance: 75.2
click at [301, 74] on video at bounding box center [306, 47] width 51 height 51
drag, startPoint x: 294, startPoint y: 117, endPoint x: 286, endPoint y: 157, distance: 40.1
click at [325, 175] on video at bounding box center [306, 149] width 51 height 51
click at [13, 55] on div at bounding box center [9, 55] width 9 height 9
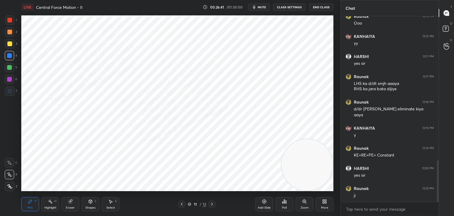
click at [182, 206] on icon at bounding box center [181, 203] width 5 height 5
drag, startPoint x: 308, startPoint y: 170, endPoint x: 330, endPoint y: 54, distance: 118.7
click at [339, 50] on div "1 2 3 4 5 6 7 C X Z C X Z E E Erase all H H LIVE Central Force Motion - II 00:2…" at bounding box center [170, 108] width 340 height 216
click at [46, 209] on div "Highlight" at bounding box center [50, 207] width 12 height 3
click at [214, 203] on icon at bounding box center [211, 203] width 5 height 5
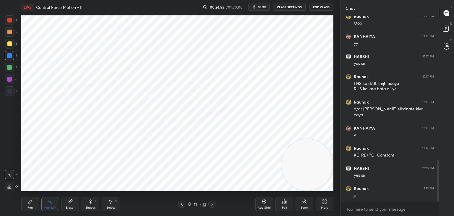
drag, startPoint x: 341, startPoint y: 104, endPoint x: 317, endPoint y: 154, distance: 55.2
click at [370, 165] on div "1 2 3 4 5 6 7 C X Z C X Z E E Erase all H H LIVE Central Force Motion - II 00:2…" at bounding box center [227, 108] width 454 height 216
click at [183, 204] on icon at bounding box center [181, 203] width 5 height 5
drag, startPoint x: 308, startPoint y: 170, endPoint x: 40, endPoint y: -1, distance: 317.5
click at [40, 0] on html "1 2 3 4 5 6 7 C X Z C X Z E E Erase all H H LIVE Central Force Motion - II 00:2…" at bounding box center [227, 0] width 454 height 0
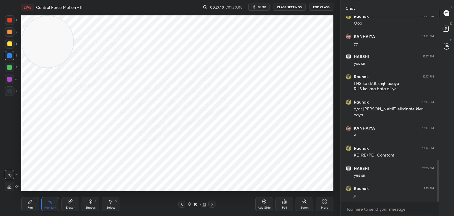
click at [212, 205] on icon at bounding box center [211, 203] width 5 height 5
drag, startPoint x: 79, startPoint y: 53, endPoint x: 314, endPoint y: 198, distance: 276.6
click at [349, 212] on div "1 2 3 4 5 6 7 C X Z C X Z E E Erase all H H LIVE Central Force Motion - II 00:2…" at bounding box center [227, 108] width 454 height 216
drag, startPoint x: 30, startPoint y: 206, endPoint x: 14, endPoint y: 85, distance: 121.8
click at [27, 206] on div "Pen" at bounding box center [29, 207] width 5 height 3
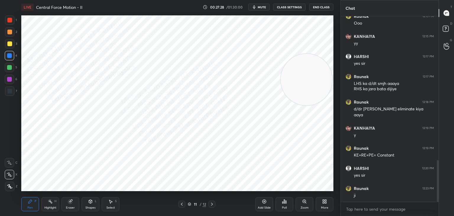
drag, startPoint x: 306, startPoint y: 167, endPoint x: 274, endPoint y: 99, distance: 74.8
click at [285, 77] on video at bounding box center [306, 79] width 51 height 51
drag, startPoint x: 290, startPoint y: 71, endPoint x: 313, endPoint y: 190, distance: 120.6
click at [338, 191] on div "1 2 3 4 5 6 7 C X Z C X Z E E Erase all H H LIVE Central Force Motion - II 00:2…" at bounding box center [170, 108] width 340 height 216
click at [183, 204] on icon at bounding box center [181, 203] width 5 height 5
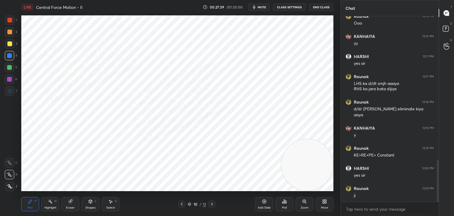
click at [211, 204] on icon at bounding box center [211, 203] width 5 height 5
drag, startPoint x: 49, startPoint y: 206, endPoint x: 57, endPoint y: 202, distance: 8.3
click at [50, 206] on div "Highlight" at bounding box center [50, 207] width 12 height 3
click at [260, 6] on span "mute" at bounding box center [262, 7] width 8 height 4
click at [261, 6] on span "unmute" at bounding box center [261, 7] width 13 height 4
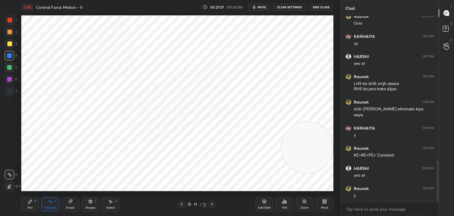
drag, startPoint x: 325, startPoint y: 155, endPoint x: 326, endPoint y: 68, distance: 86.9
click at [333, 62] on div "Setting up your live class Poll for secs No correct answer Start poll" at bounding box center [177, 103] width 317 height 178
drag, startPoint x: 32, startPoint y: 201, endPoint x: 43, endPoint y: 205, distance: 12.3
click at [31, 201] on icon at bounding box center [30, 201] width 4 height 4
click at [43, 206] on div "Highlight H" at bounding box center [50, 204] width 18 height 14
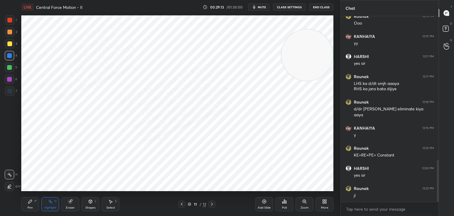
click at [110, 202] on icon at bounding box center [110, 202] width 3 height 4
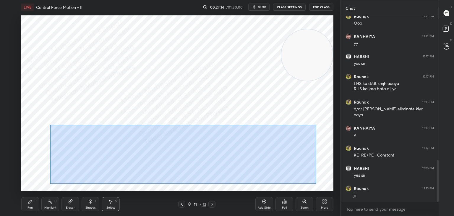
drag, startPoint x: 50, startPoint y: 125, endPoint x: 304, endPoint y: 179, distance: 259.8
click at [313, 182] on div "0 ° Undo Copy Paste here Duplicate Duplicate to new slide Delete" at bounding box center [177, 102] width 312 height 175
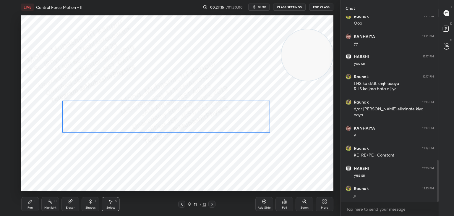
drag, startPoint x: 207, startPoint y: 129, endPoint x: 210, endPoint y: 102, distance: 27.4
click at [205, 113] on div "0 ° Undo Copy Paste here Duplicate Duplicate to new slide Delete" at bounding box center [177, 102] width 312 height 175
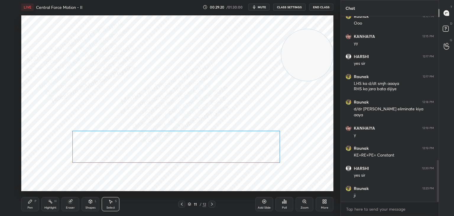
drag, startPoint x: 197, startPoint y: 142, endPoint x: 194, endPoint y: 146, distance: 5.6
click at [196, 144] on div "0 ° Undo Copy Paste here Duplicate Duplicate to new slide Delete" at bounding box center [177, 102] width 312 height 175
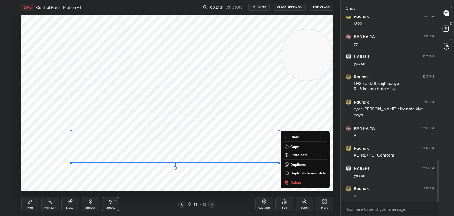
click at [154, 176] on div "0 ° Undo Copy Paste here Duplicate Duplicate to new slide Delete" at bounding box center [177, 102] width 312 height 175
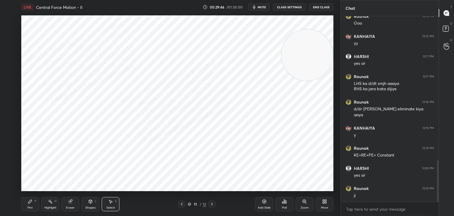
click at [322, 204] on div "More" at bounding box center [325, 204] width 18 height 14
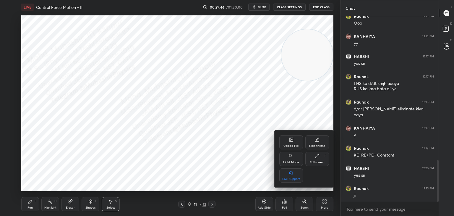
click at [287, 137] on div "Upload File" at bounding box center [291, 142] width 24 height 14
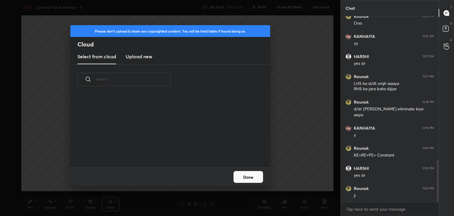
scroll to position [73, 190]
click at [134, 55] on h3 "Upload new" at bounding box center [139, 56] width 27 height 7
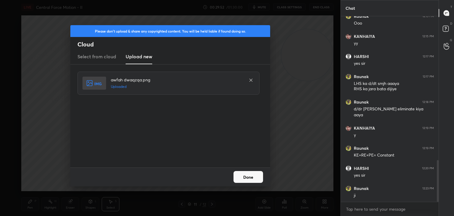
click at [245, 178] on button "Done" at bounding box center [248, 177] width 30 height 12
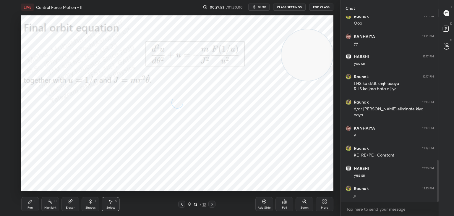
click at [58, 199] on div "Highlight H" at bounding box center [50, 204] width 18 height 14
click at [27, 209] on div "Pen" at bounding box center [29, 207] width 5 height 3
drag, startPoint x: 53, startPoint y: 201, endPoint x: 59, endPoint y: 192, distance: 10.7
click at [53, 200] on div "Highlight H" at bounding box center [50, 204] width 18 height 14
click at [181, 202] on icon at bounding box center [181, 203] width 5 height 5
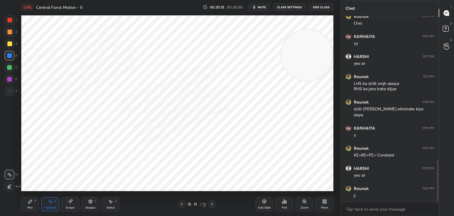
drag, startPoint x: 107, startPoint y: 205, endPoint x: 106, endPoint y: 200, distance: 5.2
click at [107, 205] on div "Select S" at bounding box center [111, 204] width 18 height 14
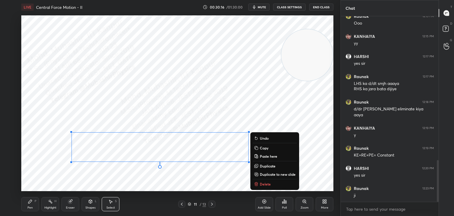
drag, startPoint x: 46, startPoint y: 103, endPoint x: 322, endPoint y: 186, distance: 288.1
click at [326, 189] on div "LIVE Central Force Motion - II 00:30:16 / 01:30:00 mute CLASS SETTINGS End Clas…" at bounding box center [177, 108] width 317 height 216
click at [148, 101] on div "0 ° Undo Copy Paste here Duplicate Duplicate to new slide Delete" at bounding box center [177, 102] width 312 height 175
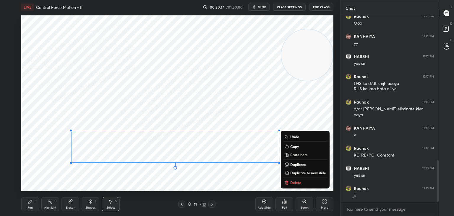
drag, startPoint x: 56, startPoint y: 120, endPoint x: 257, endPoint y: 170, distance: 207.1
click at [295, 185] on div "0 ° Undo Copy Paste here Duplicate Duplicate to new slide Delete" at bounding box center [177, 102] width 312 height 175
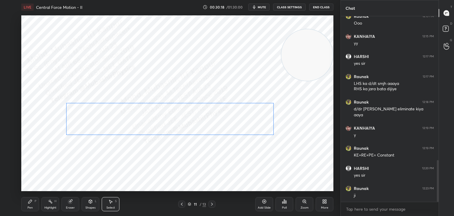
drag, startPoint x: 221, startPoint y: 149, endPoint x: 215, endPoint y: 126, distance: 24.2
click at [215, 123] on div "0 ° Undo Copy Paste here Duplicate Duplicate to new slide Delete" at bounding box center [177, 102] width 312 height 175
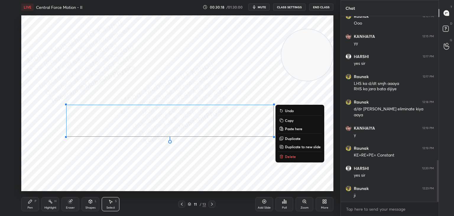
click at [156, 175] on div "0 ° Undo Copy Paste here Duplicate Duplicate to new slide Delete" at bounding box center [177, 102] width 312 height 175
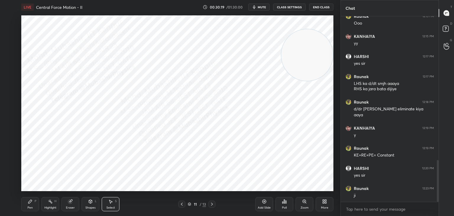
click at [211, 204] on icon at bounding box center [211, 203] width 5 height 5
click at [53, 202] on div "Highlight H" at bounding box center [50, 204] width 18 height 14
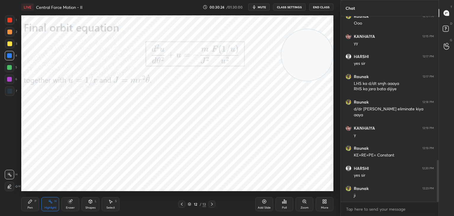
click at [23, 215] on div "Pen P Highlight H Eraser Shapes L Select S 12 / 13 Add Slide Poll Zoom More" at bounding box center [177, 204] width 312 height 24
click at [27, 204] on div "Pen P" at bounding box center [30, 204] width 18 height 14
click at [10, 79] on div at bounding box center [9, 79] width 5 height 5
click at [10, 34] on div at bounding box center [9, 31] width 9 height 9
click at [41, 202] on div "Highlight H" at bounding box center [50, 204] width 18 height 14
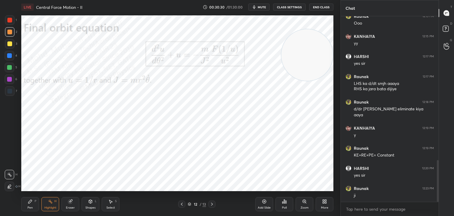
scroll to position [660, 0]
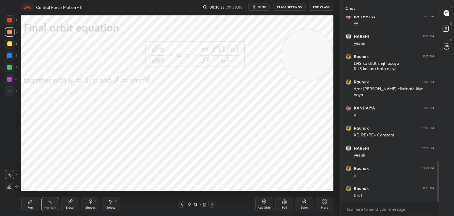
click at [182, 204] on icon at bounding box center [181, 203] width 5 height 5
drag, startPoint x: 31, startPoint y: 200, endPoint x: 87, endPoint y: 197, distance: 56.5
click at [30, 201] on icon at bounding box center [30, 201] width 4 height 4
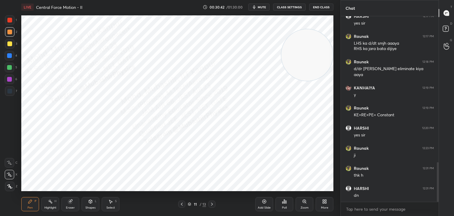
click at [57, 203] on div "Highlight H" at bounding box center [50, 204] width 18 height 14
click at [211, 201] on icon at bounding box center [211, 203] width 5 height 5
click at [212, 204] on icon at bounding box center [211, 203] width 5 height 5
click at [30, 202] on div "Pen P" at bounding box center [30, 204] width 18 height 14
click at [9, 19] on div at bounding box center [9, 20] width 5 height 5
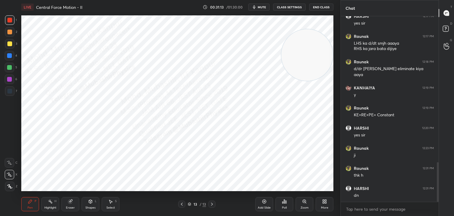
click at [9, 90] on div at bounding box center [9, 91] width 5 height 5
click at [88, 202] on icon at bounding box center [90, 201] width 5 height 5
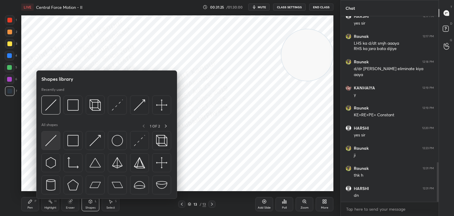
click at [53, 141] on img at bounding box center [50, 140] width 11 height 11
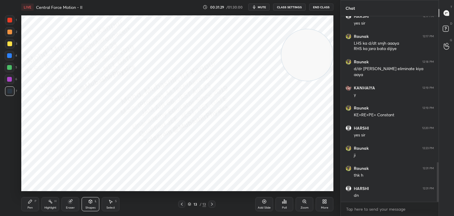
drag, startPoint x: 32, startPoint y: 206, endPoint x: 31, endPoint y: 193, distance: 13.0
click at [31, 205] on div "Pen P" at bounding box center [30, 204] width 18 height 14
click at [10, 58] on div at bounding box center [9, 55] width 9 height 9
drag, startPoint x: 12, startPoint y: 81, endPoint x: 21, endPoint y: 76, distance: 10.2
click at [12, 81] on div "6" at bounding box center [11, 78] width 12 height 9
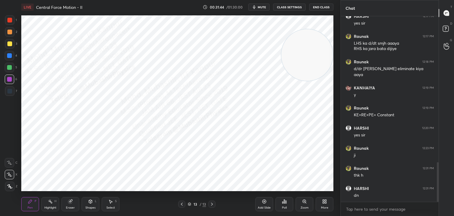
click at [10, 69] on div at bounding box center [9, 67] width 5 height 5
click at [13, 56] on div at bounding box center [9, 55] width 9 height 9
click at [326, 205] on div "More" at bounding box center [325, 204] width 18 height 14
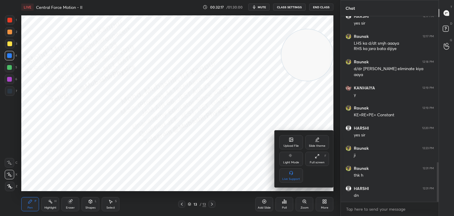
click at [287, 146] on div "Upload File" at bounding box center [290, 145] width 15 height 3
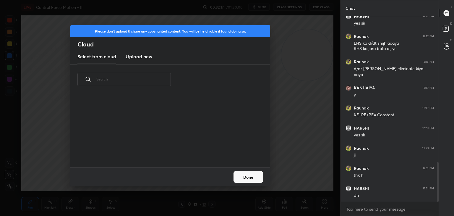
click at [139, 52] on div "Please don't upload & share any copyrighted content. You will be held liable if…" at bounding box center [170, 44] width 200 height 39
click at [138, 58] on h3 "Upload new" at bounding box center [139, 56] width 27 height 7
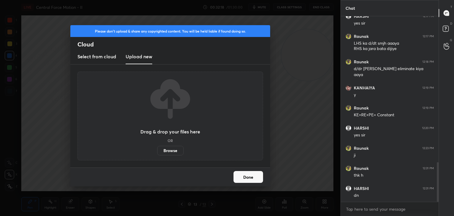
click at [171, 147] on label "Browse" at bounding box center [170, 150] width 26 height 9
click at [157, 147] on input "Browse" at bounding box center [157, 150] width 0 height 9
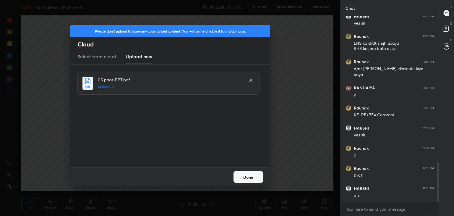
click at [251, 174] on button "Done" at bounding box center [248, 177] width 30 height 12
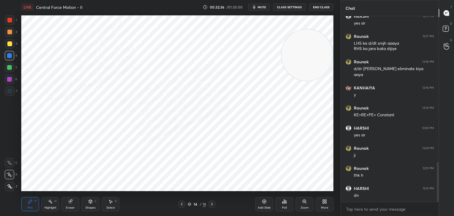
click at [9, 79] on div at bounding box center [9, 79] width 5 height 5
drag, startPoint x: 9, startPoint y: 66, endPoint x: 21, endPoint y: 73, distance: 13.1
click at [10, 68] on div at bounding box center [9, 67] width 5 height 5
drag, startPoint x: 9, startPoint y: 31, endPoint x: 20, endPoint y: 43, distance: 16.7
click at [11, 32] on div at bounding box center [9, 32] width 5 height 5
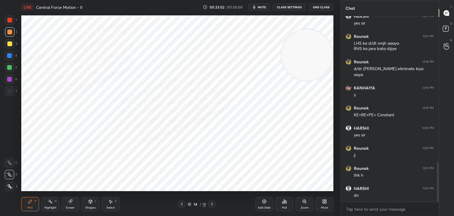
click at [10, 48] on div at bounding box center [9, 43] width 9 height 9
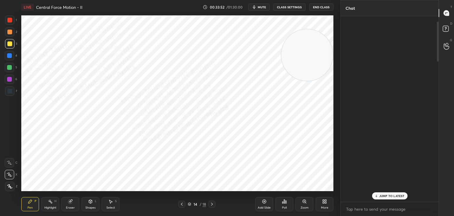
scroll to position [690, 0]
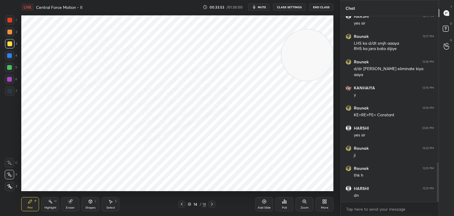
drag, startPoint x: 438, startPoint y: 190, endPoint x: 408, endPoint y: 212, distance: 37.8
click at [450, 0] on html "1 2 3 4 5 6 7 C X Z C X Z E E Erase all H H LIVE Central Force Motion - II 00:3…" at bounding box center [227, 0] width 454 height 0
click at [396, 206] on textarea at bounding box center [389, 208] width 88 height 9
drag, startPoint x: 436, startPoint y: 187, endPoint x: 434, endPoint y: 203, distance: 15.5
click at [437, 204] on div "KANHAIYA 12:15 PM yy HARSHI 12:17 PM yes [PERSON_NAME] 12:17 PM LHS ka d/dt smj…" at bounding box center [390, 115] width 98 height 199
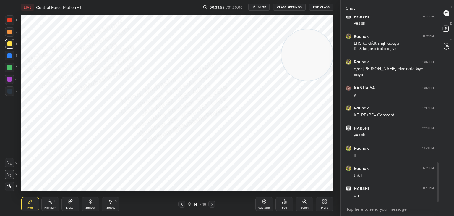
click at [397, 205] on textarea at bounding box center [389, 208] width 88 height 9
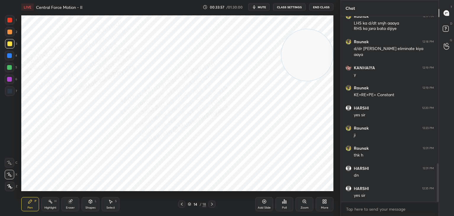
click at [212, 205] on icon at bounding box center [211, 203] width 5 height 5
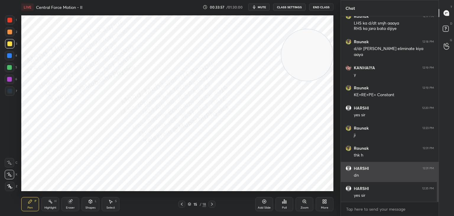
drag, startPoint x: 345, startPoint y: 125, endPoint x: 347, endPoint y: 171, distance: 46.2
click at [358, 170] on div "1 2 3 4 5 6 7 C X Z C X Z E E Erase all H H LIVE Central Force Motion - II 00:3…" at bounding box center [227, 108] width 454 height 216
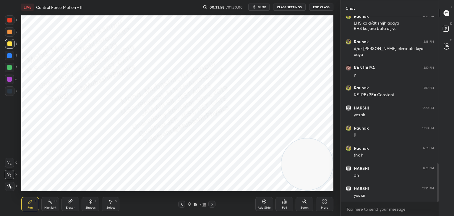
drag, startPoint x: 6, startPoint y: 57, endPoint x: 16, endPoint y: 62, distance: 11.6
click at [7, 57] on div at bounding box center [9, 55] width 9 height 9
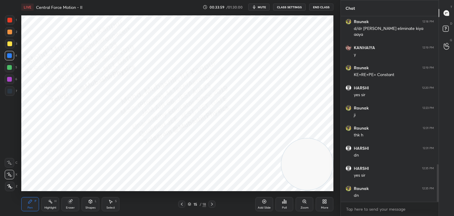
drag, startPoint x: 185, startPoint y: 201, endPoint x: 190, endPoint y: 202, distance: 5.4
click at [182, 203] on div at bounding box center [181, 203] width 7 height 7
click at [215, 203] on div "14 / 18" at bounding box center [196, 203] width 117 height 7
click at [214, 203] on div at bounding box center [211, 203] width 7 height 7
drag, startPoint x: 301, startPoint y: 159, endPoint x: 49, endPoint y: 71, distance: 266.9
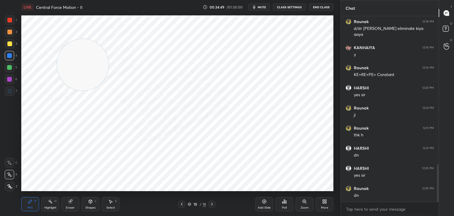
click at [57, 71] on video at bounding box center [82, 64] width 51 height 51
click at [8, 82] on div at bounding box center [9, 78] width 9 height 9
click at [88, 204] on div "Shapes L" at bounding box center [91, 204] width 18 height 14
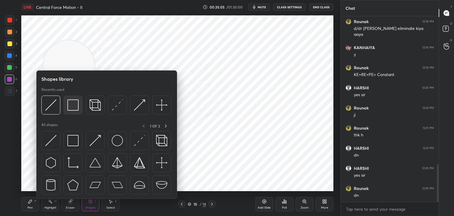
click at [70, 108] on img at bounding box center [72, 104] width 11 height 11
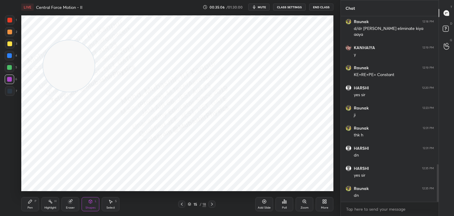
click at [7, 33] on div at bounding box center [9, 32] width 5 height 5
click at [52, 200] on icon at bounding box center [50, 201] width 5 height 5
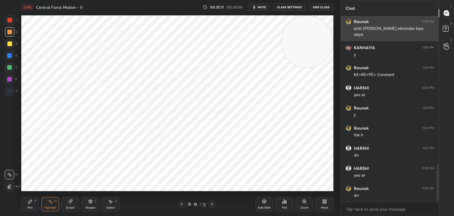
drag, startPoint x: 64, startPoint y: 67, endPoint x: 351, endPoint y: 40, distance: 288.1
click at [351, 40] on div "1 2 3 4 5 6 7 C X Z C X Z E E Erase all H H LIVE Central Force Motion - II 00:3…" at bounding box center [227, 108] width 454 height 216
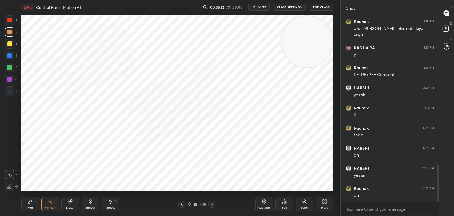
click at [110, 201] on div "Select S" at bounding box center [111, 204] width 18 height 14
drag, startPoint x: 62, startPoint y: 154, endPoint x: 66, endPoint y: 157, distance: 5.6
click at [64, 155] on div "0 ° Undo Copy Paste here Duplicate Duplicate to new slide Delete" at bounding box center [177, 102] width 312 height 175
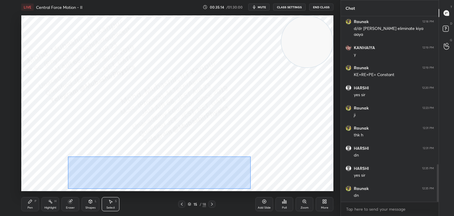
drag, startPoint x: 75, startPoint y: 157, endPoint x: 240, endPoint y: 182, distance: 167.1
click at [256, 188] on div "LIVE Central Force Motion - II 00:35:14 / 01:30:00 mute CLASS SETTINGS End Clas…" at bounding box center [177, 108] width 317 height 216
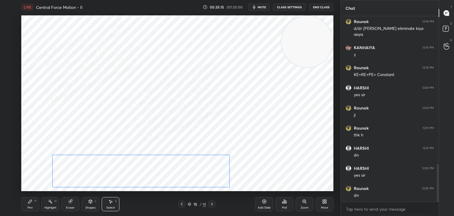
drag, startPoint x: 212, startPoint y: 175, endPoint x: 187, endPoint y: 181, distance: 25.0
click at [194, 175] on div "0 ° Undo Copy Paste here Duplicate Duplicate to new slide Delete" at bounding box center [177, 102] width 312 height 175
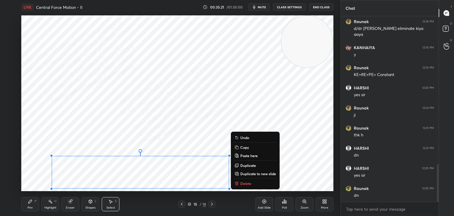
click at [32, 42] on div "0 ° Undo Copy Paste here Duplicate Duplicate to new slide Delete" at bounding box center [177, 102] width 312 height 175
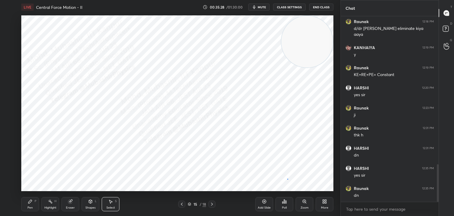
drag, startPoint x: 287, startPoint y: 178, endPoint x: 288, endPoint y: 76, distance: 102.5
click at [287, 178] on div "0 ° Undo Copy Paste here Duplicate Duplicate to new slide Delete" at bounding box center [177, 102] width 312 height 175
click at [258, 6] on button "mute" at bounding box center [258, 7] width 21 height 7
drag, startPoint x: 260, startPoint y: 5, endPoint x: 262, endPoint y: 17, distance: 12.1
click at [260, 5] on span "unmute" at bounding box center [261, 7] width 13 height 4
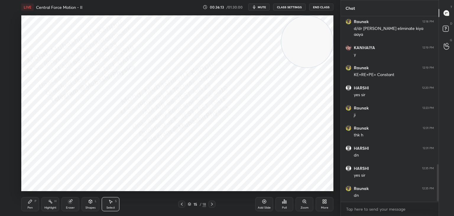
click at [33, 205] on div "Pen P" at bounding box center [30, 204] width 18 height 14
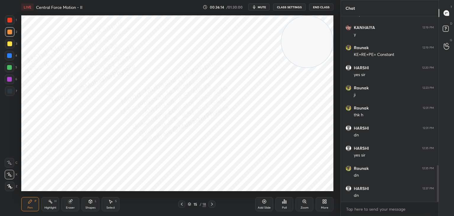
drag, startPoint x: 214, startPoint y: 202, endPoint x: 215, endPoint y: 191, distance: 11.6
click at [213, 203] on icon at bounding box center [211, 203] width 5 height 5
drag, startPoint x: 313, startPoint y: 93, endPoint x: 295, endPoint y: 180, distance: 89.2
click at [318, 194] on div "LIVE Central Force Motion - II 00:36:15 / 01:30:00 mute CLASS SETTINGS End Clas…" at bounding box center [177, 108] width 317 height 216
click at [10, 79] on div at bounding box center [9, 79] width 5 height 5
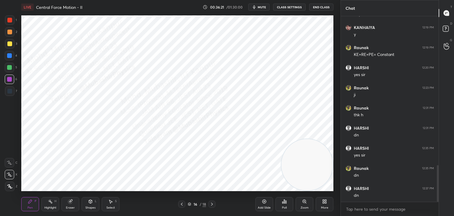
click at [9, 34] on div at bounding box center [9, 32] width 5 height 5
click at [10, 57] on div at bounding box center [9, 55] width 5 height 5
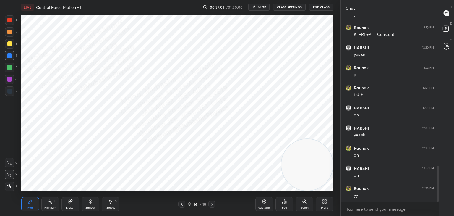
click at [52, 204] on icon at bounding box center [50, 201] width 5 height 5
click at [180, 205] on icon at bounding box center [181, 203] width 5 height 5
click at [211, 205] on icon at bounding box center [211, 203] width 5 height 5
click at [30, 204] on div "Pen P" at bounding box center [30, 204] width 18 height 14
click at [12, 47] on div at bounding box center [9, 43] width 9 height 9
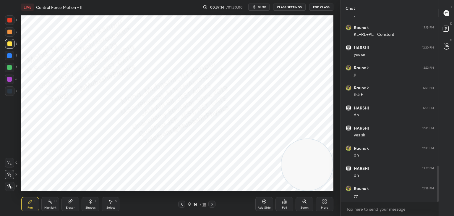
drag, startPoint x: 8, startPoint y: 55, endPoint x: 12, endPoint y: 56, distance: 3.9
click at [9, 55] on div at bounding box center [9, 55] width 5 height 5
click at [91, 205] on div "Shapes L" at bounding box center [91, 204] width 18 height 14
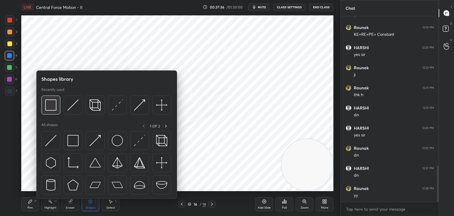
click at [48, 102] on img at bounding box center [50, 104] width 11 height 11
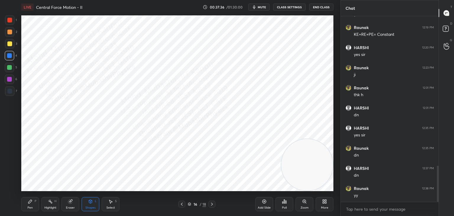
click at [16, 95] on div "1 2 3 4 5 6 7 C X Z C X Z E E Erase all H H" at bounding box center [9, 102] width 19 height 175
click at [11, 90] on div at bounding box center [9, 91] width 5 height 5
click at [9, 56] on div at bounding box center [9, 55] width 5 height 5
click at [6, 68] on div at bounding box center [9, 67] width 9 height 9
drag, startPoint x: 31, startPoint y: 206, endPoint x: 35, endPoint y: 202, distance: 5.4
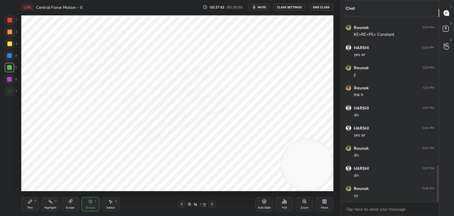
click at [30, 206] on div "Pen" at bounding box center [29, 207] width 5 height 3
drag, startPoint x: 299, startPoint y: 165, endPoint x: 287, endPoint y: 14, distance: 151.7
click at [332, 42] on video at bounding box center [306, 67] width 51 height 51
click at [93, 201] on div "Shapes L" at bounding box center [91, 204] width 18 height 14
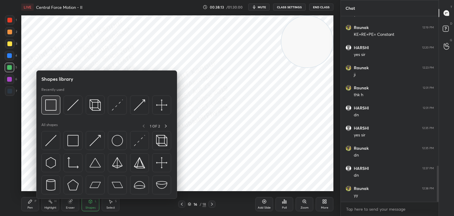
click at [48, 107] on img at bounding box center [50, 104] width 11 height 11
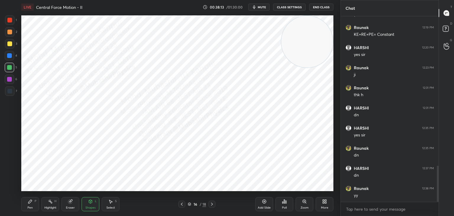
drag, startPoint x: 14, startPoint y: 90, endPoint x: 18, endPoint y: 90, distance: 3.8
click at [14, 90] on div "7" at bounding box center [11, 90] width 12 height 9
click at [22, 205] on div "Pen P" at bounding box center [30, 204] width 18 height 14
click at [8, 57] on div at bounding box center [9, 55] width 5 height 5
click at [211, 204] on icon at bounding box center [211, 203] width 5 height 5
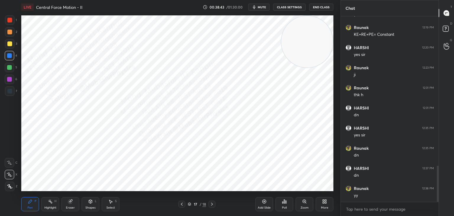
click at [87, 205] on div "Shapes L" at bounding box center [91, 204] width 18 height 14
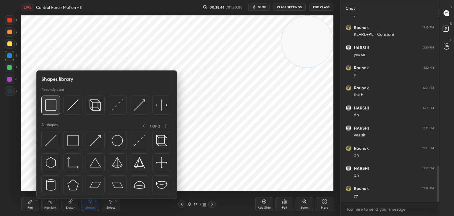
click at [52, 107] on img at bounding box center [50, 104] width 11 height 11
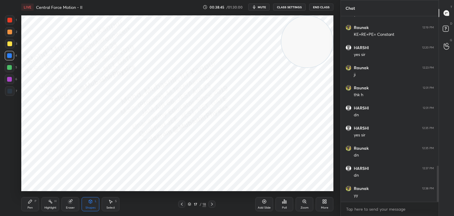
click at [7, 93] on div at bounding box center [9, 90] width 9 height 9
click at [32, 201] on icon at bounding box center [30, 201] width 5 height 5
drag, startPoint x: 50, startPoint y: 201, endPoint x: 51, endPoint y: 196, distance: 5.2
click at [50, 200] on rect at bounding box center [50, 201] width 3 height 3
click at [27, 204] on div "Pen P" at bounding box center [30, 204] width 18 height 14
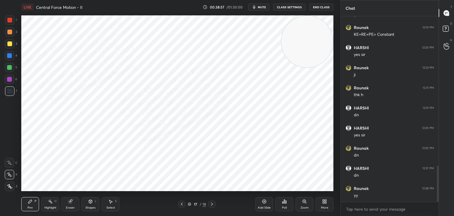
drag, startPoint x: 9, startPoint y: 83, endPoint x: 20, endPoint y: 80, distance: 11.8
click at [9, 83] on div at bounding box center [9, 78] width 9 height 9
drag, startPoint x: 302, startPoint y: 35, endPoint x: 118, endPoint y: 127, distance: 205.6
click at [281, 67] on video at bounding box center [306, 41] width 51 height 51
drag, startPoint x: 55, startPoint y: 204, endPoint x: 54, endPoint y: 196, distance: 7.4
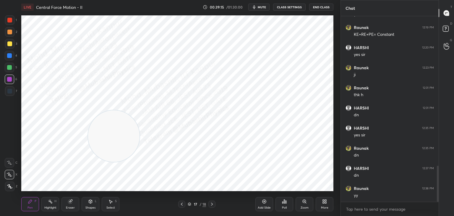
click at [52, 204] on div "Highlight H" at bounding box center [50, 204] width 18 height 14
click at [26, 204] on div "Pen P" at bounding box center [30, 204] width 18 height 14
drag, startPoint x: 40, startPoint y: 205, endPoint x: 45, endPoint y: 204, distance: 4.3
click at [42, 205] on div "Pen P Highlight H Eraser Shapes L Select S" at bounding box center [79, 204] width 117 height 14
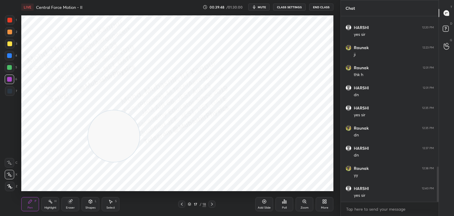
click at [55, 203] on div "Highlight H" at bounding box center [50, 204] width 18 height 14
drag, startPoint x: 74, startPoint y: 70, endPoint x: 64, endPoint y: 27, distance: 44.6
click at [47, 18] on video at bounding box center [57, 41] width 51 height 51
drag, startPoint x: 56, startPoint y: 36, endPoint x: 319, endPoint y: 82, distance: 267.2
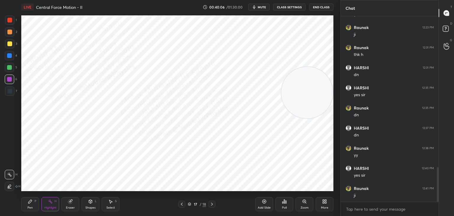
click at [322, 89] on video at bounding box center [306, 92] width 51 height 51
click at [182, 204] on icon at bounding box center [181, 203] width 5 height 5
click at [180, 204] on icon at bounding box center [181, 203] width 5 height 5
click at [115, 205] on div "Select S" at bounding box center [111, 204] width 18 height 14
drag, startPoint x: 115, startPoint y: 205, endPoint x: 113, endPoint y: 202, distance: 3.6
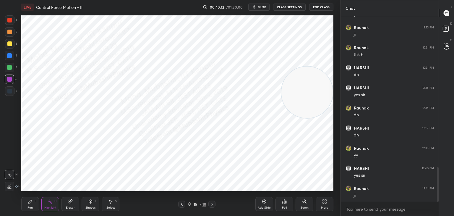
click at [114, 205] on div "Select S" at bounding box center [111, 204] width 18 height 14
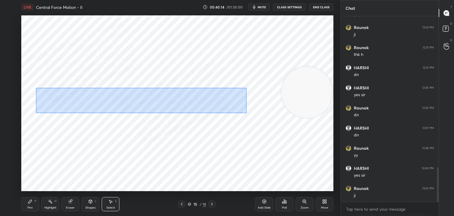
drag, startPoint x: 36, startPoint y: 88, endPoint x: 230, endPoint y: 112, distance: 196.2
click at [246, 113] on div "0 ° Undo Copy Paste here Duplicate Duplicate to new slide Delete" at bounding box center [177, 102] width 312 height 175
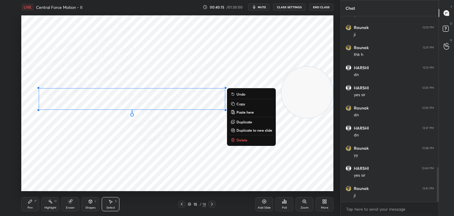
click at [237, 102] on p "Copy" at bounding box center [240, 103] width 9 height 5
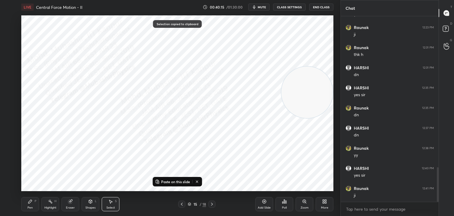
click at [212, 203] on icon at bounding box center [211, 203] width 5 height 5
click at [211, 203] on icon at bounding box center [211, 203] width 5 height 5
click at [183, 181] on p "Paste on this slide" at bounding box center [175, 181] width 29 height 5
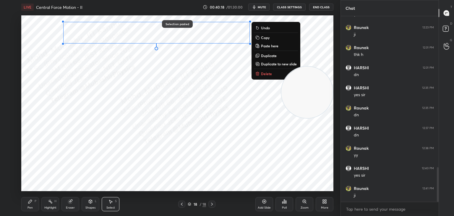
drag, startPoint x: 163, startPoint y: 66, endPoint x: 167, endPoint y: 32, distance: 34.1
click at [169, 27] on div "0 ° Undo Copy Paste here Duplicate Duplicate to new slide Delete Selection past…" at bounding box center [177, 102] width 312 height 175
click at [28, 202] on icon at bounding box center [30, 201] width 4 height 4
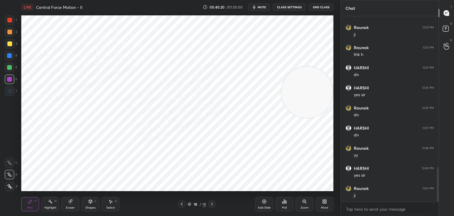
click at [15, 44] on div "3" at bounding box center [11, 43] width 12 height 9
click at [9, 30] on div at bounding box center [9, 31] width 9 height 9
click at [8, 56] on div at bounding box center [9, 55] width 5 height 5
drag, startPoint x: 291, startPoint y: 89, endPoint x: 130, endPoint y: 147, distance: 170.8
click at [157, 160] on video at bounding box center [182, 134] width 51 height 51
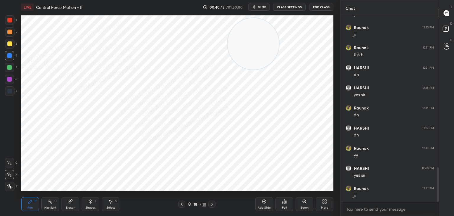
drag, startPoint x: 122, startPoint y: 132, endPoint x: 339, endPoint y: 4, distance: 252.1
click at [339, 4] on div "1 2 3 4 5 6 7 C X Z C X Z E E Erase all H H LIVE Central Force Motion - II 00:4…" at bounding box center [170, 108] width 340 height 216
drag, startPoint x: 114, startPoint y: 207, endPoint x: 106, endPoint y: 198, distance: 12.2
click at [111, 207] on div "Select" at bounding box center [110, 207] width 9 height 3
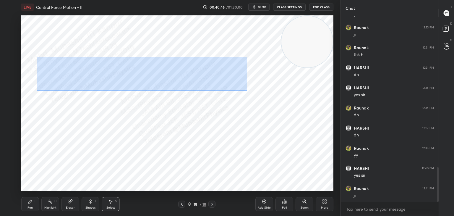
drag, startPoint x: 99, startPoint y: 72, endPoint x: 251, endPoint y: 95, distance: 153.5
click at [247, 90] on div "0 ° Undo Copy Paste here Duplicate Duplicate to new slide Delete" at bounding box center [177, 102] width 312 height 175
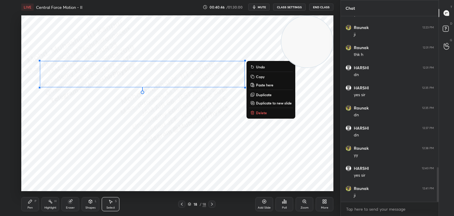
click at [259, 93] on p "Duplicate" at bounding box center [264, 94] width 16 height 5
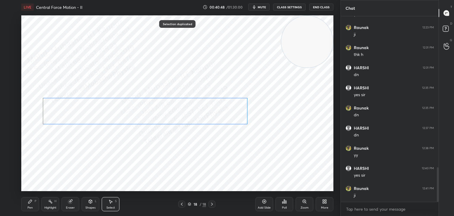
drag, startPoint x: 194, startPoint y: 83, endPoint x: 190, endPoint y: 113, distance: 30.4
click at [191, 113] on div "0 ° Undo Copy Paste here Duplicate Duplicate to new slide Delete" at bounding box center [177, 102] width 312 height 175
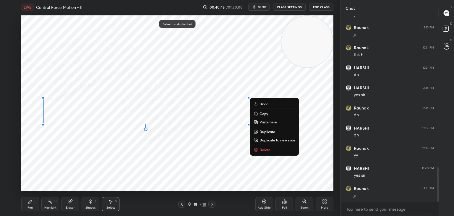
click at [27, 204] on div "Pen P" at bounding box center [30, 204] width 18 height 14
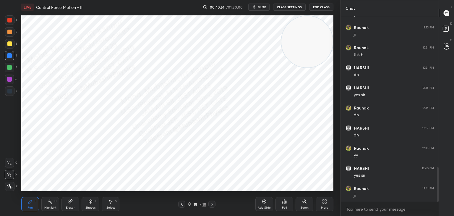
drag, startPoint x: 113, startPoint y: 205, endPoint x: 108, endPoint y: 192, distance: 14.2
click at [111, 203] on div "Select S" at bounding box center [111, 204] width 18 height 14
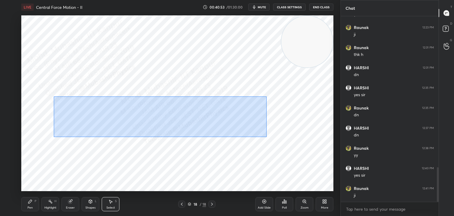
drag, startPoint x: 54, startPoint y: 96, endPoint x: 251, endPoint y: 147, distance: 203.2
click at [266, 136] on div "0 ° Undo Copy Paste here Duplicate Duplicate to new slide Delete" at bounding box center [177, 102] width 312 height 175
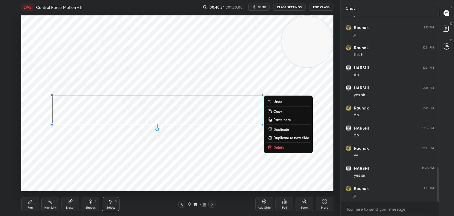
click at [200, 173] on div "0 ° Undo Copy Paste here Duplicate Duplicate to new slide Delete" at bounding box center [177, 102] width 312 height 175
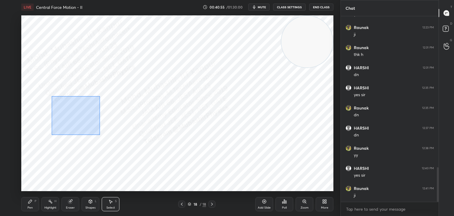
drag, startPoint x: 52, startPoint y: 96, endPoint x: 100, endPoint y: 135, distance: 61.5
click at [100, 135] on div "0 ° Undo Copy Paste here Duplicate Duplicate to new slide Delete" at bounding box center [177, 102] width 312 height 175
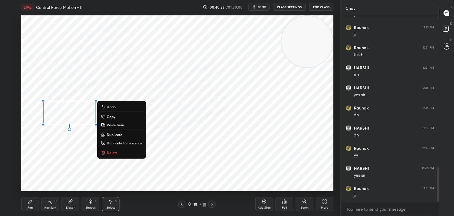
click at [65, 149] on div "0 ° Undo Copy Paste here Duplicate Duplicate to new slide Delete" at bounding box center [177, 102] width 312 height 175
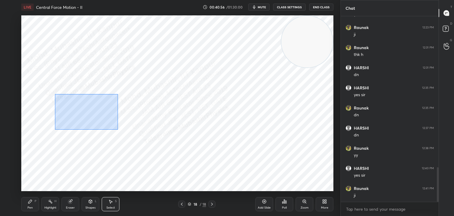
drag, startPoint x: 55, startPoint y: 94, endPoint x: 117, endPoint y: 130, distance: 72.0
click at [117, 130] on div "0 ° Undo Copy Paste here Duplicate Duplicate to new slide Delete" at bounding box center [177, 102] width 312 height 175
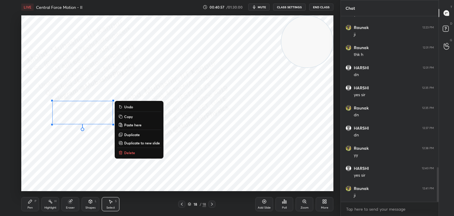
click at [127, 134] on p "Duplicate" at bounding box center [132, 134] width 16 height 5
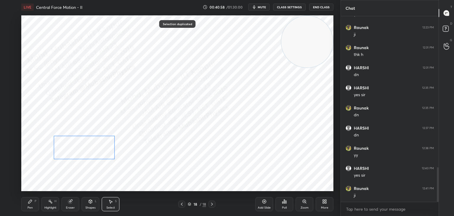
drag, startPoint x: 92, startPoint y: 116, endPoint x: 87, endPoint y: 144, distance: 28.2
click at [85, 144] on div "0 ° Undo Copy Paste here Duplicate Duplicate to new slide Delete" at bounding box center [177, 102] width 312 height 175
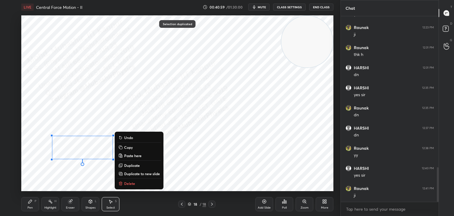
click at [196, 129] on div "0 ° Undo Copy Paste here Duplicate Duplicate to new slide Delete" at bounding box center [177, 102] width 312 height 175
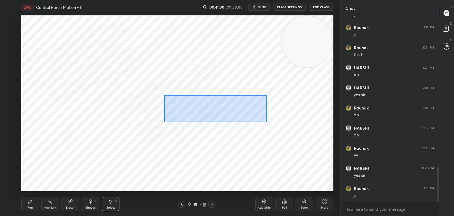
drag, startPoint x: 164, startPoint y: 95, endPoint x: 269, endPoint y: 121, distance: 107.5
click at [268, 122] on div "0 ° Undo Copy Paste here Duplicate Duplicate to new slide Delete" at bounding box center [177, 102] width 312 height 175
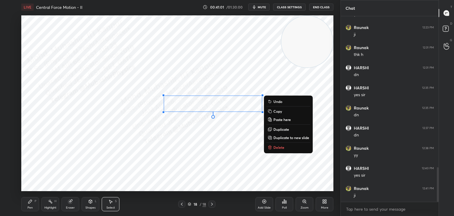
click at [277, 128] on p "Duplicate" at bounding box center [281, 129] width 16 height 5
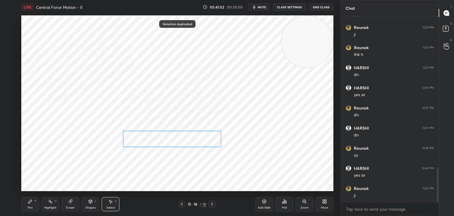
drag, startPoint x: 234, startPoint y: 110, endPoint x: 189, endPoint y: 138, distance: 52.4
click at [186, 138] on div "0 ° Undo Copy Paste here Duplicate Duplicate to new slide Delete" at bounding box center [177, 102] width 312 height 175
drag, startPoint x: 160, startPoint y: 140, endPoint x: 150, endPoint y: 135, distance: 10.4
click at [160, 145] on div "0 ° Undo Copy Paste here Duplicate Duplicate to new slide Delete" at bounding box center [177, 102] width 312 height 175
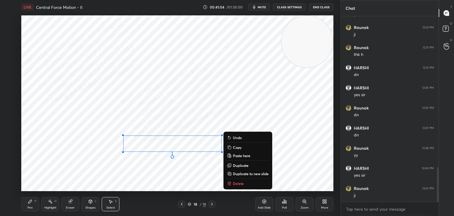
drag, startPoint x: 126, startPoint y: 102, endPoint x: 144, endPoint y: 121, distance: 26.3
click at [131, 110] on div "0 ° Undo Copy Paste here Duplicate Duplicate to new slide Delete" at bounding box center [177, 102] width 312 height 175
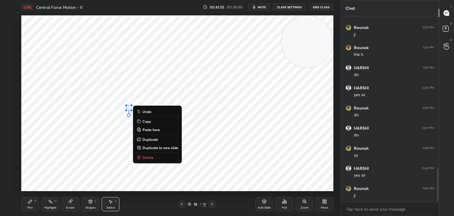
click at [154, 157] on button "Delete" at bounding box center [157, 157] width 44 height 7
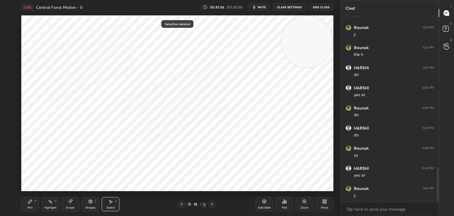
click at [29, 203] on icon at bounding box center [30, 201] width 5 height 5
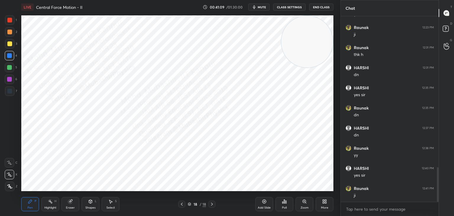
click at [113, 203] on div "Select S" at bounding box center [111, 204] width 18 height 14
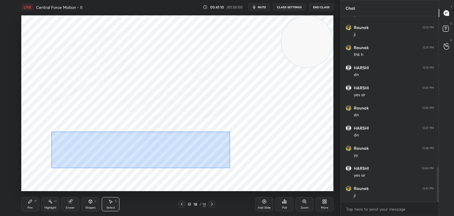
drag, startPoint x: 51, startPoint y: 131, endPoint x: 230, endPoint y: 168, distance: 182.1
click at [230, 168] on div "0 ° Undo Copy Paste here Duplicate Duplicate to new slide Delete" at bounding box center [177, 102] width 312 height 175
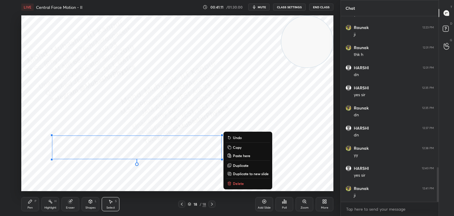
click at [238, 164] on p "Duplicate" at bounding box center [241, 165] width 16 height 5
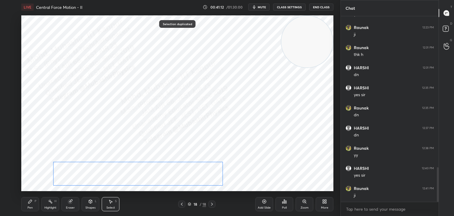
drag, startPoint x: 193, startPoint y: 150, endPoint x: 187, endPoint y: 170, distance: 20.1
click at [187, 170] on div "0 ° Undo Copy Paste here Duplicate Duplicate to new slide Delete" at bounding box center [177, 102] width 312 height 175
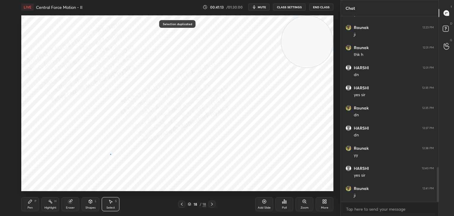
drag, startPoint x: 110, startPoint y: 154, endPoint x: 87, endPoint y: 167, distance: 26.8
click at [109, 153] on div "0 ° Undo Copy Paste here Duplicate Duplicate to new slide Delete" at bounding box center [177, 102] width 312 height 175
drag, startPoint x: 79, startPoint y: 165, endPoint x: 97, endPoint y: 187, distance: 28.0
click at [97, 187] on div "0 ° Undo Copy Paste here Duplicate Duplicate to new slide Delete" at bounding box center [177, 102] width 312 height 175
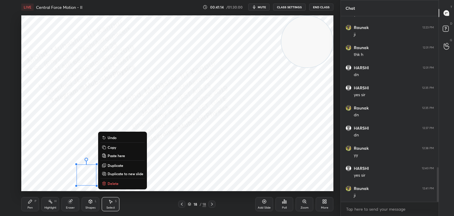
drag, startPoint x: 111, startPoint y: 184, endPoint x: 40, endPoint y: 193, distance: 70.8
click at [110, 184] on p "Delete" at bounding box center [113, 183] width 11 height 5
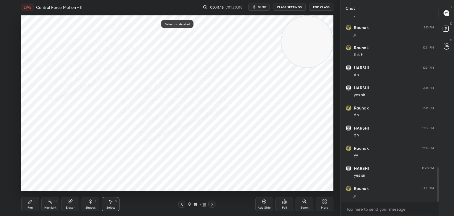
click at [30, 202] on icon at bounding box center [30, 201] width 4 height 4
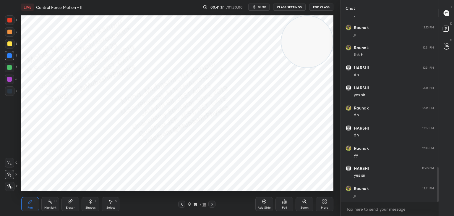
click at [108, 201] on div "Select S" at bounding box center [111, 204] width 18 height 14
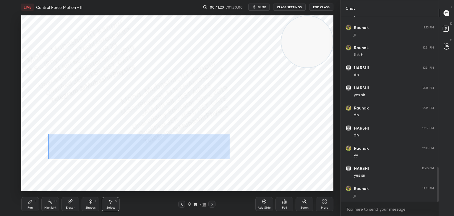
drag, startPoint x: 48, startPoint y: 134, endPoint x: 208, endPoint y: 153, distance: 160.9
click at [228, 157] on div "0 ° Undo Copy Paste here Duplicate Duplicate to new slide Delete" at bounding box center [177, 102] width 312 height 175
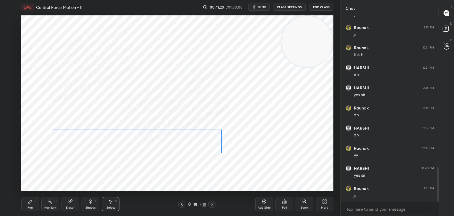
drag, startPoint x: 190, startPoint y: 146, endPoint x: 190, endPoint y: 140, distance: 5.9
click at [190, 140] on div "0 ° Undo Copy Paste here Duplicate Duplicate to new slide Delete" at bounding box center [177, 102] width 312 height 175
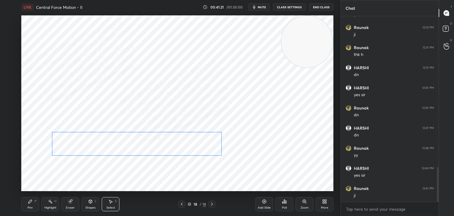
click at [180, 142] on div "0 ° Undo Copy Paste here Duplicate Duplicate to new slide Delete" at bounding box center [177, 102] width 312 height 175
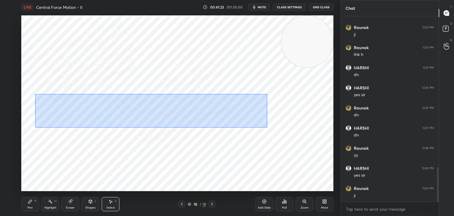
drag, startPoint x: 39, startPoint y: 95, endPoint x: 234, endPoint y: 118, distance: 196.9
click at [266, 127] on div "0 ° Undo Copy Paste here Duplicate Duplicate to new slide Delete" at bounding box center [177, 102] width 312 height 175
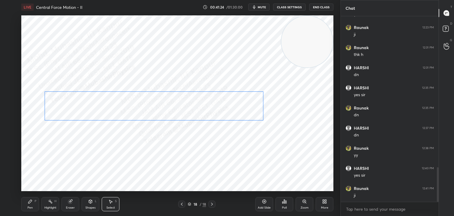
drag, startPoint x: 198, startPoint y: 113, endPoint x: 197, endPoint y: 110, distance: 3.0
click at [199, 109] on div "0 ° Undo Copy Paste here Duplicate Duplicate to new slide Delete" at bounding box center [177, 102] width 312 height 175
click at [195, 110] on div "0 ° Undo Copy Paste here Duplicate Duplicate to new slide Delete" at bounding box center [177, 102] width 312 height 175
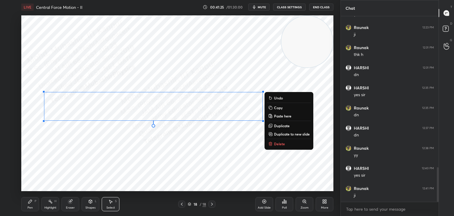
click at [57, 133] on div "0 ° Undo Copy Paste here Duplicate Duplicate to new slide Delete" at bounding box center [177, 102] width 312 height 175
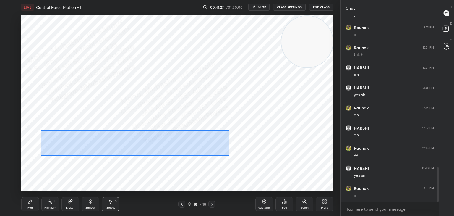
drag, startPoint x: 44, startPoint y: 130, endPoint x: 228, endPoint y: 154, distance: 185.9
click at [231, 157] on div "0 ° Undo Copy Paste here Duplicate Duplicate to new slide Delete" at bounding box center [177, 102] width 312 height 175
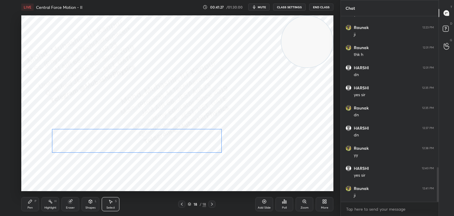
drag, startPoint x: 189, startPoint y: 147, endPoint x: 188, endPoint y: 142, distance: 5.2
click at [188, 142] on div "0 ° Undo Copy Paste here Duplicate Duplicate to new slide Delete" at bounding box center [177, 102] width 312 height 175
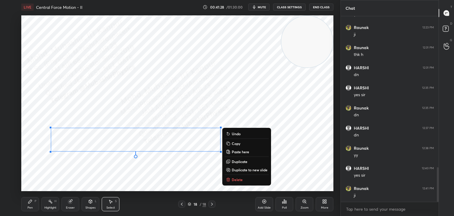
click at [77, 165] on div "0 ° Undo Copy Paste here Duplicate Duplicate to new slide Delete" at bounding box center [177, 102] width 312 height 175
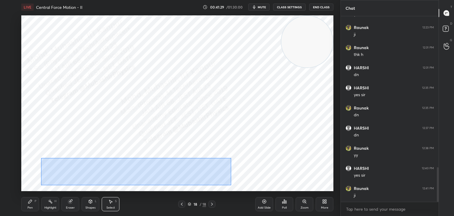
drag, startPoint x: 64, startPoint y: 165, endPoint x: 202, endPoint y: 178, distance: 139.5
click at [232, 186] on div "0 ° Undo Copy Paste here Duplicate Duplicate to new slide Delete" at bounding box center [177, 102] width 312 height 175
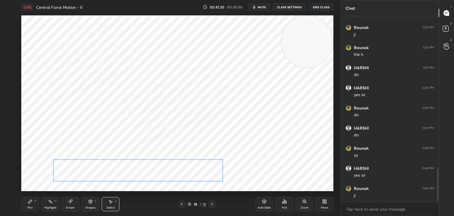
drag, startPoint x: 176, startPoint y: 170, endPoint x: 174, endPoint y: 168, distance: 3.1
click at [175, 169] on div "0 ° Undo Copy Paste here Duplicate Duplicate to new slide Delete" at bounding box center [177, 102] width 312 height 175
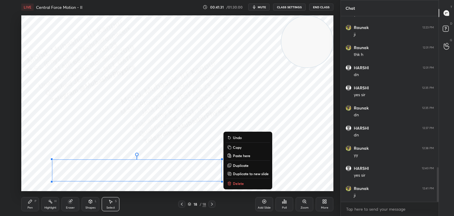
click at [149, 170] on div "0 ° Undo Copy Paste here Duplicate Duplicate to new slide Delete" at bounding box center [177, 102] width 312 height 175
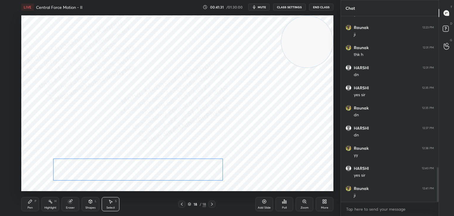
click at [150, 170] on div "0 ° Undo Copy Paste here Duplicate Duplicate to new slide Delete" at bounding box center [177, 102] width 312 height 175
click at [137, 167] on div "0 ° Undo Copy Paste here Duplicate Duplicate to new slide Delete" at bounding box center [177, 102] width 312 height 175
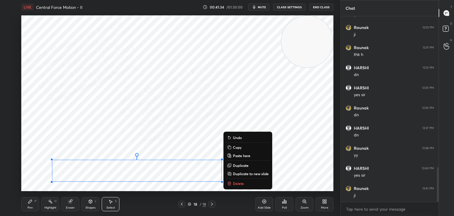
click at [279, 121] on div "0 ° Undo Copy Paste here Duplicate Duplicate to new slide Delete" at bounding box center [177, 102] width 312 height 175
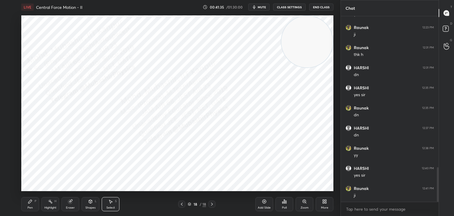
drag, startPoint x: 51, startPoint y: 202, endPoint x: 79, endPoint y: 192, distance: 30.3
click at [51, 201] on rect at bounding box center [50, 201] width 3 height 3
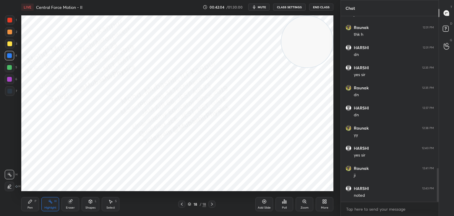
click at [108, 206] on div "Select" at bounding box center [110, 207] width 9 height 3
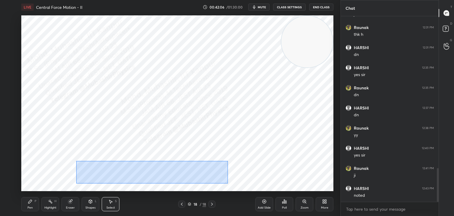
drag, startPoint x: 122, startPoint y: 172, endPoint x: 219, endPoint y: 179, distance: 97.1
click at [226, 182] on div "0 ° Undo Copy Paste here Duplicate Duplicate to new slide Delete" at bounding box center [177, 102] width 312 height 175
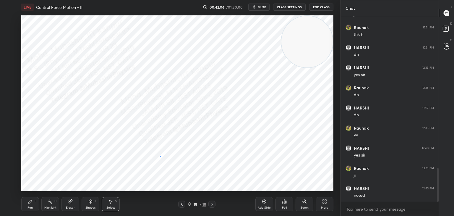
click at [160, 155] on div "0 ° Undo Copy Paste here Duplicate Duplicate to new slide Delete" at bounding box center [177, 102] width 312 height 175
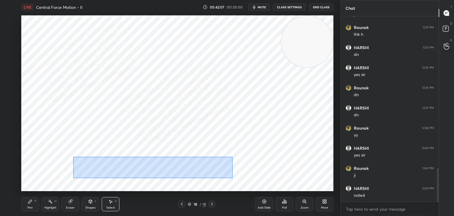
drag, startPoint x: 73, startPoint y: 157, endPoint x: 233, endPoint y: 178, distance: 160.6
click at [233, 178] on div "0 ° Undo Copy Paste here Duplicate Duplicate to new slide Delete" at bounding box center [177, 102] width 312 height 175
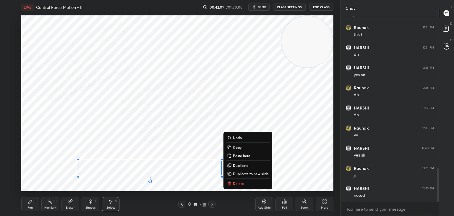
click at [239, 148] on p "Copy" at bounding box center [237, 147] width 9 height 5
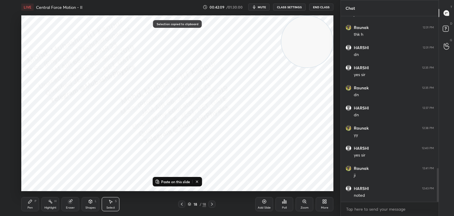
click at [213, 203] on icon at bounding box center [211, 203] width 5 height 5
click at [328, 203] on div "More" at bounding box center [325, 204] width 18 height 14
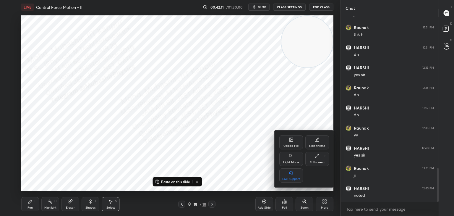
click at [295, 145] on div "Upload File" at bounding box center [290, 145] width 15 height 3
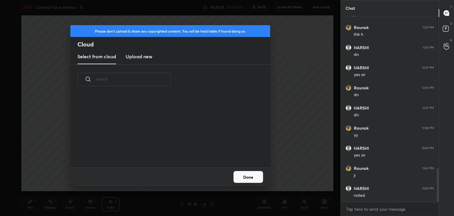
scroll to position [73, 190]
click at [145, 51] on new "Upload new" at bounding box center [139, 56] width 27 height 15
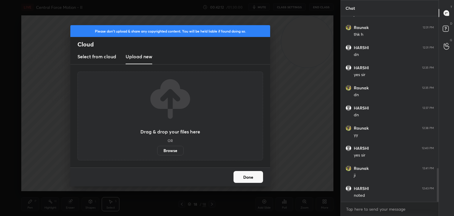
click at [170, 149] on label "Browse" at bounding box center [170, 150] width 26 height 9
click at [157, 149] on input "Browse" at bounding box center [157, 150] width 0 height 9
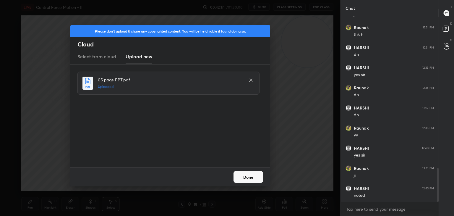
click at [250, 178] on button "Done" at bounding box center [248, 177] width 30 height 12
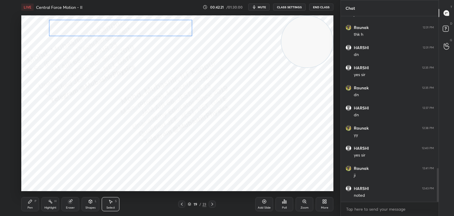
drag, startPoint x: 133, startPoint y: 157, endPoint x: 104, endPoint y: 58, distance: 102.1
click at [104, 31] on div "0 ° Undo Copy Paste here Duplicate Duplicate to new slide Delete" at bounding box center [177, 102] width 312 height 175
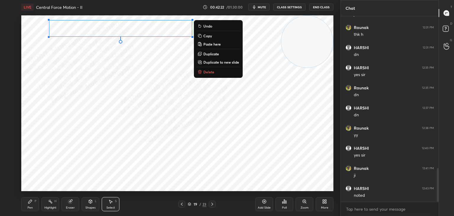
click at [104, 64] on div "0 ° Undo Copy Paste here Duplicate Duplicate to new slide Delete" at bounding box center [177, 102] width 312 height 175
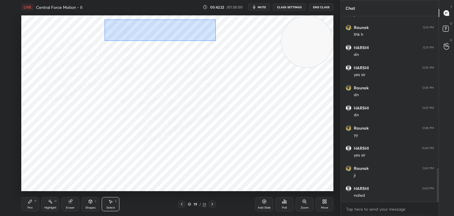
drag, startPoint x: 104, startPoint y: 19, endPoint x: 221, endPoint y: 43, distance: 118.8
click at [221, 43] on div "0 ° Undo Copy Paste here Duplicate Duplicate to new slide Delete" at bounding box center [177, 102] width 312 height 175
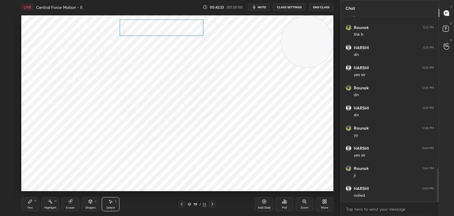
drag, startPoint x: 165, startPoint y: 29, endPoint x: 180, endPoint y: 28, distance: 15.4
click at [177, 28] on div "0 ° Undo Copy Paste here Duplicate Duplicate to new slide Delete" at bounding box center [177, 102] width 312 height 175
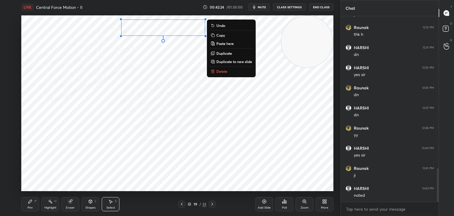
click at [29, 202] on icon at bounding box center [30, 201] width 5 height 5
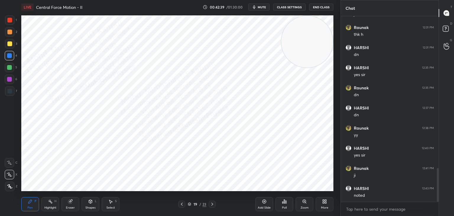
click at [112, 199] on icon at bounding box center [110, 201] width 5 height 5
drag, startPoint x: 123, startPoint y: 21, endPoint x: 127, endPoint y: 22, distance: 4.3
click at [124, 21] on div "0 ° Undo Copy Paste here Duplicate Duplicate to new slide Delete" at bounding box center [177, 102] width 312 height 175
drag, startPoint x: 29, startPoint y: 206, endPoint x: 33, endPoint y: 191, distance: 15.3
click at [28, 204] on div "Pen P" at bounding box center [30, 204] width 18 height 14
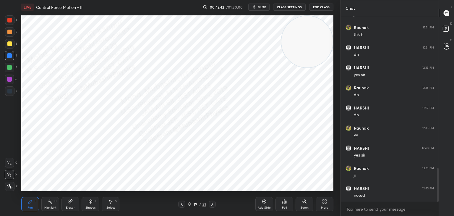
click at [11, 46] on div at bounding box center [9, 43] width 9 height 9
drag, startPoint x: 9, startPoint y: 58, endPoint x: 18, endPoint y: 72, distance: 16.8
click at [11, 60] on div at bounding box center [9, 55] width 9 height 9
click at [10, 80] on div at bounding box center [9, 79] width 5 height 5
click at [184, 201] on div at bounding box center [181, 203] width 7 height 7
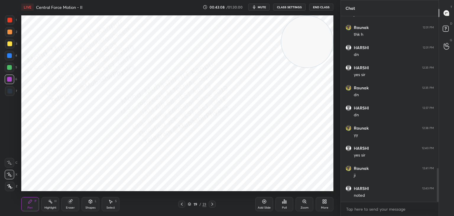
click at [182, 202] on div at bounding box center [181, 203] width 7 height 7
click at [183, 202] on icon at bounding box center [181, 203] width 5 height 5
click at [183, 201] on icon at bounding box center [181, 203] width 5 height 5
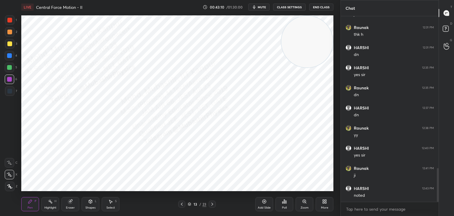
click at [183, 202] on icon at bounding box center [181, 203] width 5 height 5
click at [182, 202] on icon at bounding box center [181, 203] width 5 height 5
click at [184, 201] on div at bounding box center [181, 203] width 7 height 7
click at [183, 202] on icon at bounding box center [181, 203] width 5 height 5
click at [111, 202] on icon at bounding box center [110, 201] width 5 height 5
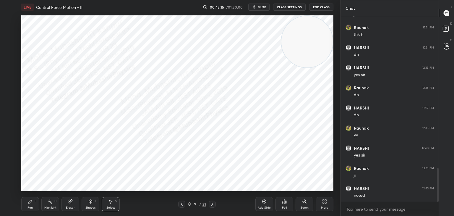
drag, startPoint x: 42, startPoint y: 18, endPoint x: 84, endPoint y: 26, distance: 43.3
click at [199, 45] on div "0 ° Undo Copy Paste here Duplicate Duplicate to new slide Delete" at bounding box center [177, 102] width 312 height 175
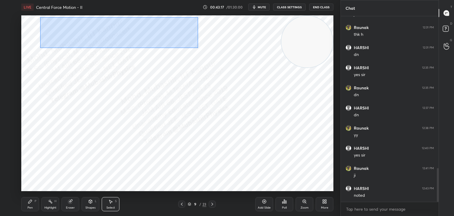
drag, startPoint x: 40, startPoint y: 17, endPoint x: 196, endPoint y: 45, distance: 158.5
click at [197, 48] on div "0 ° Undo Copy Paste here Duplicate Duplicate to new slide Delete" at bounding box center [177, 102] width 312 height 175
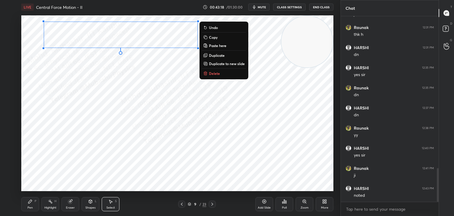
click at [221, 38] on button "Copy" at bounding box center [224, 37] width 44 height 7
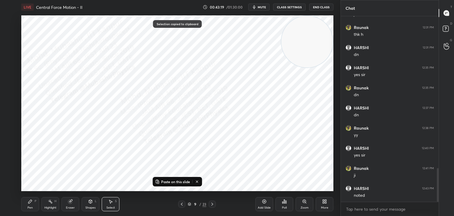
click at [211, 205] on icon at bounding box center [212, 203] width 2 height 3
click at [213, 205] on icon at bounding box center [212, 203] width 5 height 5
click at [213, 204] on icon at bounding box center [212, 203] width 5 height 5
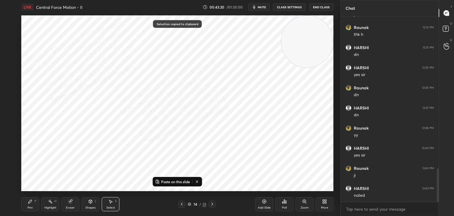
click at [213, 204] on icon at bounding box center [212, 203] width 5 height 5
click at [214, 204] on icon at bounding box center [212, 203] width 5 height 5
click at [213, 204] on icon at bounding box center [212, 203] width 5 height 5
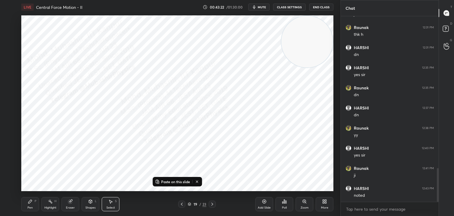
click at [181, 182] on p "Paste on this slide" at bounding box center [175, 181] width 29 height 5
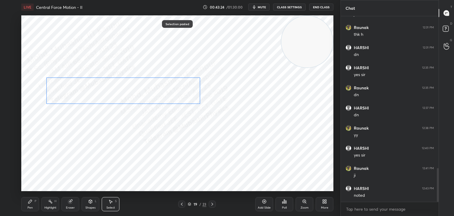
drag, startPoint x: 157, startPoint y: 75, endPoint x: 157, endPoint y: 92, distance: 16.5
click at [157, 90] on div "0 ° Undo Copy Paste here Duplicate Duplicate to new slide Delete" at bounding box center [177, 102] width 312 height 175
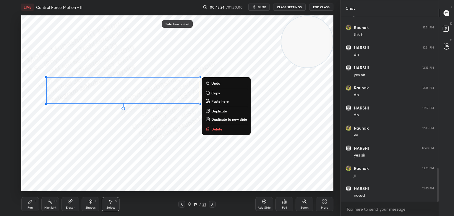
drag, startPoint x: 24, startPoint y: 204, endPoint x: 46, endPoint y: 192, distance: 25.0
click at [25, 204] on div "Pen P" at bounding box center [30, 204] width 18 height 14
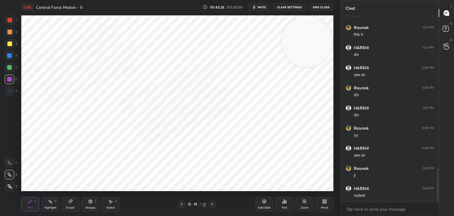
click at [9, 57] on div at bounding box center [9, 55] width 5 height 5
click at [86, 200] on div "Shapes L" at bounding box center [91, 204] width 18 height 14
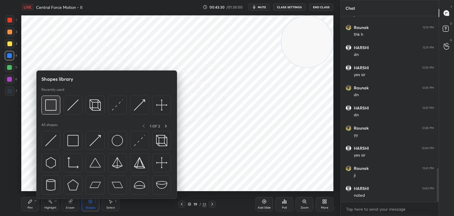
click at [53, 100] on img at bounding box center [50, 104] width 11 height 11
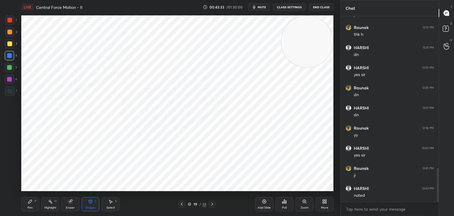
click at [111, 204] on div "Select S" at bounding box center [111, 204] width 18 height 14
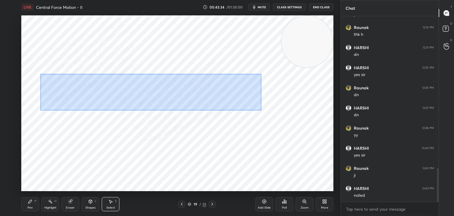
drag, startPoint x: 45, startPoint y: 74, endPoint x: 255, endPoint y: 109, distance: 213.0
click at [261, 112] on div "0 ° Undo Copy Paste here Duplicate Duplicate to new slide Delete" at bounding box center [177, 102] width 312 height 175
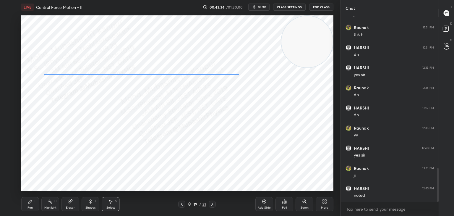
drag, startPoint x: 204, startPoint y: 95, endPoint x: 201, endPoint y: 97, distance: 4.0
click at [202, 97] on div "0 ° Undo Copy Paste here Duplicate Duplicate to new slide Delete" at bounding box center [177, 102] width 312 height 175
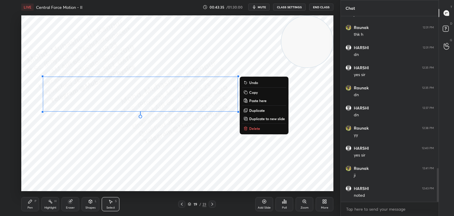
click at [135, 145] on div "0 ° Undo Copy Paste here Duplicate Duplicate to new slide Delete" at bounding box center [177, 102] width 312 height 175
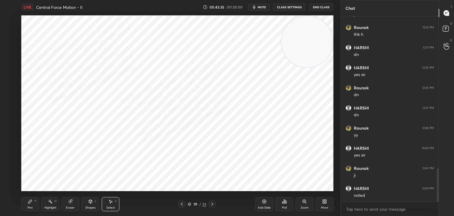
click at [27, 206] on div "Pen" at bounding box center [29, 207] width 5 height 3
drag, startPoint x: 9, startPoint y: 70, endPoint x: 15, endPoint y: 75, distance: 8.2
click at [9, 70] on div at bounding box center [9, 67] width 9 height 9
click at [50, 203] on div "Highlight H" at bounding box center [50, 204] width 18 height 14
click at [31, 205] on div "Pen P" at bounding box center [30, 204] width 18 height 14
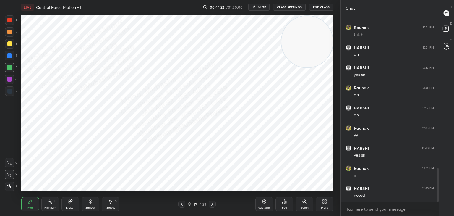
click at [50, 206] on div "Highlight H" at bounding box center [50, 204] width 18 height 14
click at [105, 206] on div "Select S" at bounding box center [111, 204] width 18 height 14
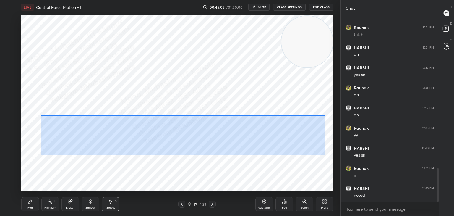
drag, startPoint x: 42, startPoint y: 113, endPoint x: 264, endPoint y: 144, distance: 224.4
click at [324, 155] on div "0 ° Undo Copy Paste here Duplicate Duplicate to new slide Delete" at bounding box center [177, 102] width 312 height 175
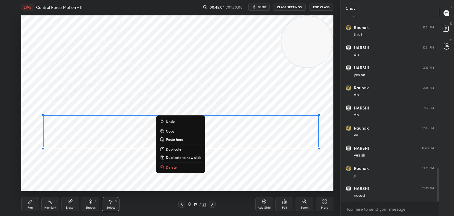
click at [180, 130] on button "Copy" at bounding box center [181, 130] width 44 height 7
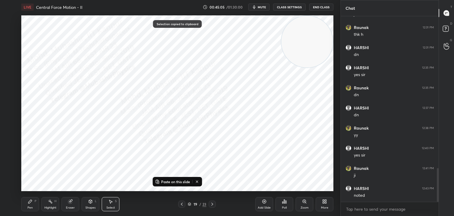
click at [175, 180] on p "Paste on this slide" at bounding box center [175, 181] width 29 height 5
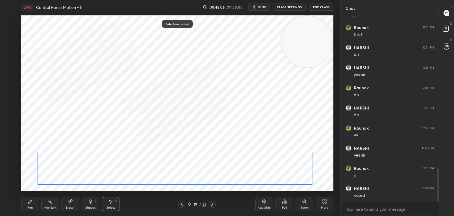
drag, startPoint x: 260, startPoint y: 146, endPoint x: 257, endPoint y: 151, distance: 5.4
click at [248, 171] on div "0 ° Undo Copy Paste here Duplicate Duplicate to new slide Delete" at bounding box center [177, 102] width 312 height 175
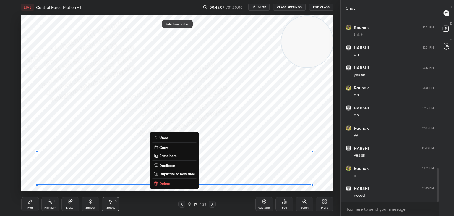
drag, startPoint x: 265, startPoint y: 76, endPoint x: 274, endPoint y: 160, distance: 84.4
click at [265, 79] on div "0 ° Undo Copy Paste here Duplicate Duplicate to new slide Delete" at bounding box center [177, 102] width 312 height 175
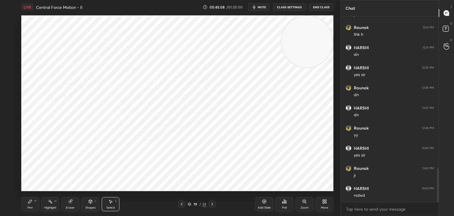
click at [264, 158] on div "0 ° Undo Copy Paste here Duplicate Duplicate to new slide Delete" at bounding box center [177, 102] width 312 height 175
click at [263, 157] on div "0 ° Undo Copy Paste here Duplicate Duplicate to new slide Delete" at bounding box center [177, 102] width 312 height 175
drag, startPoint x: 259, startPoint y: 155, endPoint x: 287, endPoint y: 184, distance: 40.3
click at [286, 183] on div "0 ° Undo Copy Paste here Duplicate Duplicate to new slide Delete" at bounding box center [177, 102] width 312 height 175
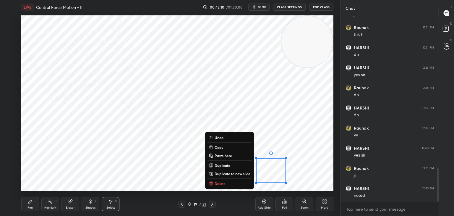
click at [238, 181] on button "Delete" at bounding box center [229, 183] width 44 height 7
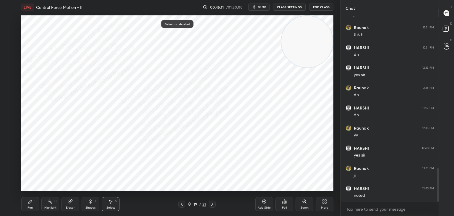
click at [32, 201] on icon at bounding box center [30, 201] width 5 height 5
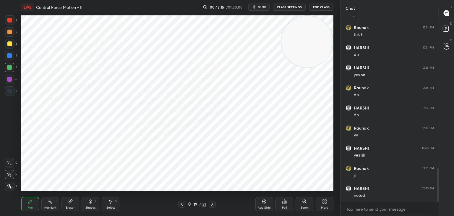
drag, startPoint x: 108, startPoint y: 206, endPoint x: 105, endPoint y: 195, distance: 10.7
click at [108, 205] on div "Select S" at bounding box center [111, 204] width 18 height 14
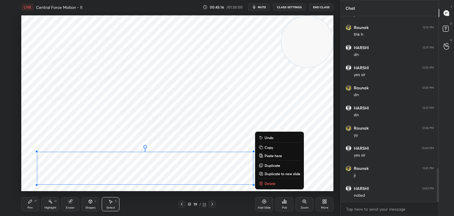
drag, startPoint x: 35, startPoint y: 154, endPoint x: 270, endPoint y: 184, distance: 236.4
click at [285, 188] on div "LIVE Central Force Motion - II 00:45:16 / 01:30:00 mute CLASS SETTINGS End Clas…" at bounding box center [177, 108] width 317 height 216
click at [124, 138] on div "0 ° Undo Copy Paste here Duplicate Duplicate to new slide Delete" at bounding box center [177, 102] width 312 height 175
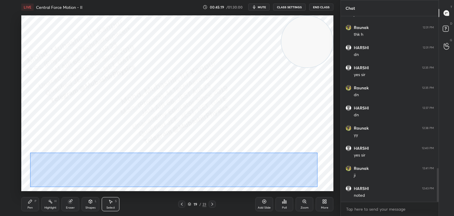
drag, startPoint x: 57, startPoint y: 157, endPoint x: 263, endPoint y: 176, distance: 206.5
click at [315, 186] on div "0 ° Undo Copy Paste here Duplicate Duplicate to new slide Delete" at bounding box center [177, 102] width 312 height 175
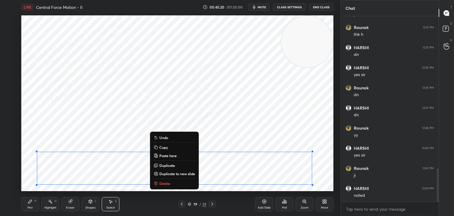
click at [176, 145] on button "Copy" at bounding box center [174, 147] width 44 height 7
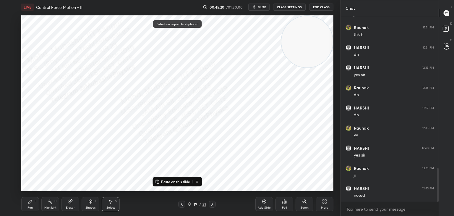
drag, startPoint x: 216, startPoint y: 201, endPoint x: 212, endPoint y: 199, distance: 5.0
click at [215, 201] on div "19 / 23" at bounding box center [196, 203] width 117 height 7
click at [210, 202] on icon at bounding box center [212, 203] width 5 height 5
click at [185, 179] on button "Paste on this slide" at bounding box center [172, 181] width 37 height 7
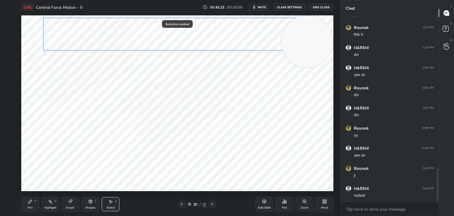
drag, startPoint x: 116, startPoint y: 83, endPoint x: 109, endPoint y: 34, distance: 49.2
click at [109, 34] on div "0 ° Undo Copy Paste here Duplicate Duplicate to new slide Delete" at bounding box center [177, 102] width 312 height 175
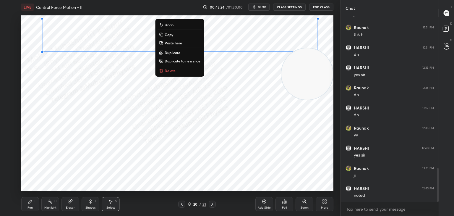
drag, startPoint x: 315, startPoint y: 71, endPoint x: 151, endPoint y: 183, distance: 198.0
click at [321, 200] on div "LIVE Central Force Motion - II 00:45:24 / 01:30:00 mute CLASS SETTINGS End Clas…" at bounding box center [177, 108] width 317 height 216
click at [19, 206] on div "LIVE Central Force Motion - II 00:45:25 / 01:30:00 mute CLASS SETTINGS End Clas…" at bounding box center [177, 108] width 317 height 216
click at [31, 199] on icon at bounding box center [30, 201] width 5 height 5
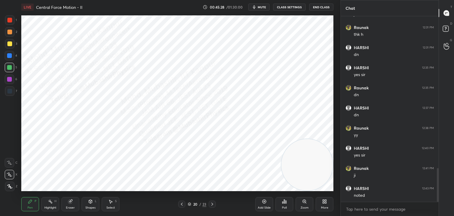
drag, startPoint x: 110, startPoint y: 203, endPoint x: 109, endPoint y: 199, distance: 4.6
click at [110, 203] on icon at bounding box center [110, 202] width 3 height 4
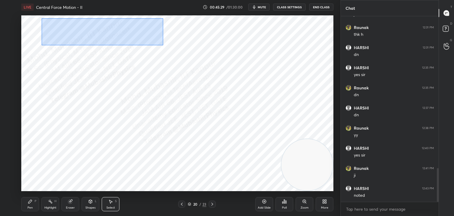
drag, startPoint x: 42, startPoint y: 18, endPoint x: 155, endPoint y: 114, distance: 148.0
click at [162, 46] on div "0 ° Undo Copy Paste here Duplicate Duplicate to new slide Delete" at bounding box center [177, 102] width 312 height 175
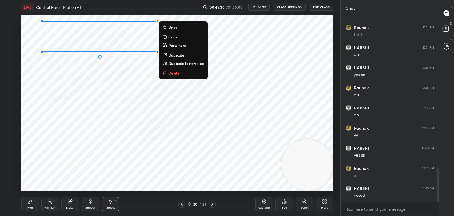
click at [164, 165] on div "0 ° Undo Copy Paste here Duplicate Duplicate to new slide Delete" at bounding box center [177, 102] width 312 height 175
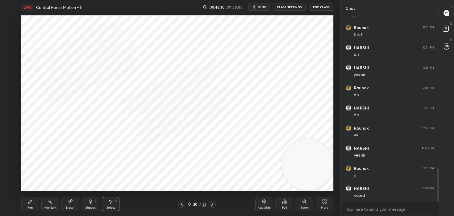
click at [181, 202] on div at bounding box center [181, 203] width 7 height 7
click at [181, 204] on div at bounding box center [181, 203] width 7 height 7
click at [181, 204] on icon at bounding box center [182, 203] width 2 height 3
click at [180, 204] on icon at bounding box center [181, 203] width 5 height 5
click at [213, 203] on icon at bounding box center [212, 203] width 5 height 5
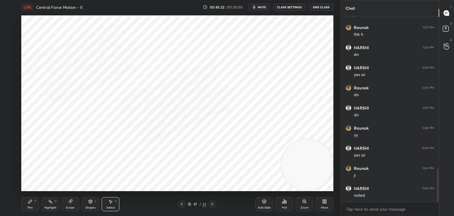
click at [213, 201] on icon at bounding box center [212, 203] width 5 height 5
click at [181, 202] on icon at bounding box center [181, 203] width 5 height 5
click at [181, 201] on icon at bounding box center [181, 203] width 5 height 5
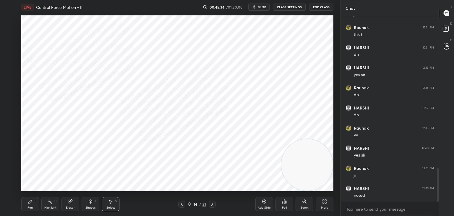
click at [180, 201] on icon at bounding box center [181, 203] width 5 height 5
click at [210, 205] on icon at bounding box center [212, 203] width 5 height 5
click at [211, 205] on icon at bounding box center [212, 203] width 5 height 5
click at [211, 204] on icon at bounding box center [212, 203] width 5 height 5
click at [212, 204] on icon at bounding box center [212, 203] width 5 height 5
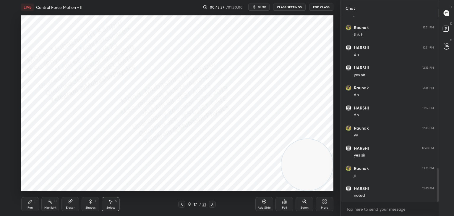
click at [212, 204] on icon at bounding box center [212, 203] width 5 height 5
click at [213, 204] on icon at bounding box center [212, 203] width 5 height 5
drag, startPoint x: 30, startPoint y: 202, endPoint x: 34, endPoint y: 197, distance: 6.7
click at [30, 202] on icon at bounding box center [30, 201] width 4 height 4
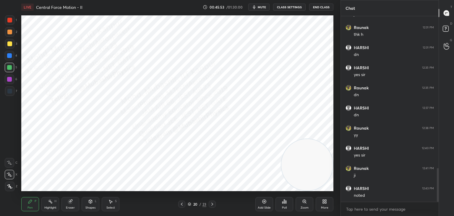
drag, startPoint x: 111, startPoint y: 203, endPoint x: 107, endPoint y: 194, distance: 10.0
click at [109, 200] on icon at bounding box center [110, 201] width 5 height 5
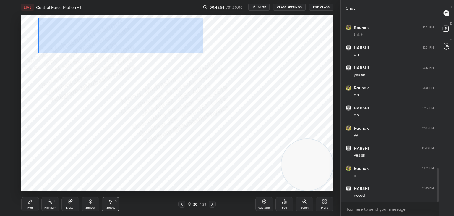
drag, startPoint x: 59, startPoint y: 21, endPoint x: 208, endPoint y: 59, distance: 154.2
click at [203, 56] on div "0 ° Undo Copy Paste here Duplicate Duplicate to new slide Delete" at bounding box center [177, 102] width 312 height 175
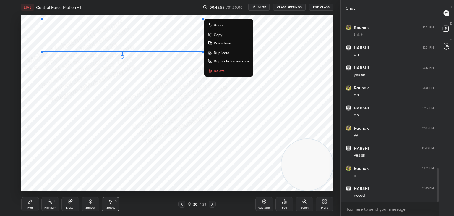
click at [225, 51] on p "Duplicate" at bounding box center [222, 52] width 16 height 5
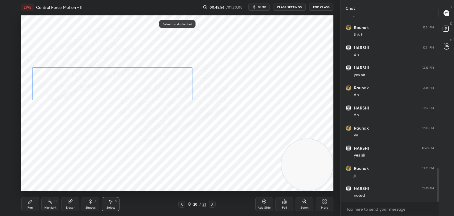
drag, startPoint x: 163, startPoint y: 51, endPoint x: 150, endPoint y: 80, distance: 32.2
click at [150, 80] on div "0 ° Undo Copy Paste here Duplicate Duplicate to new slide Delete" at bounding box center [177, 102] width 312 height 175
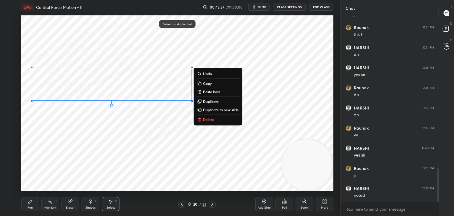
click at [32, 200] on div "Pen P" at bounding box center [30, 204] width 18 height 14
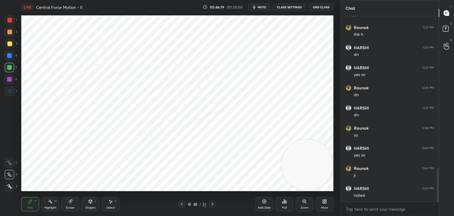
click at [112, 201] on icon at bounding box center [110, 202] width 3 height 4
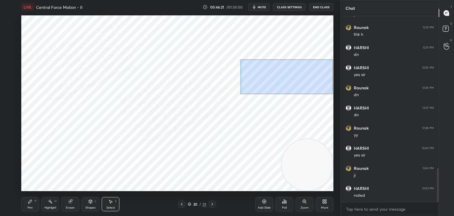
drag, startPoint x: 240, startPoint y: 58, endPoint x: 332, endPoint y: 94, distance: 98.9
click at [332, 94] on div "0 ° Undo Copy Paste here Duplicate Duplicate to new slide Delete" at bounding box center [177, 102] width 312 height 175
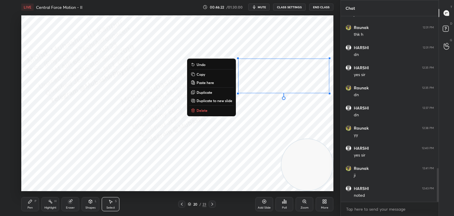
click at [213, 92] on button "Duplicate" at bounding box center [211, 92] width 44 height 7
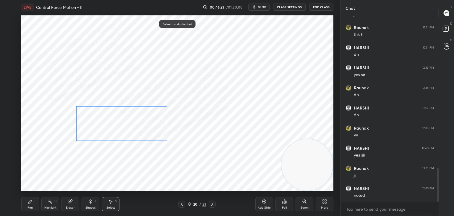
drag, startPoint x: 284, startPoint y: 89, endPoint x: 124, endPoint y: 134, distance: 165.7
click at [126, 125] on div "0 ° Undo Copy Paste here Duplicate Duplicate to new slide Delete" at bounding box center [177, 102] width 312 height 175
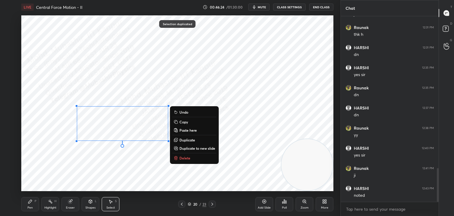
click at [30, 203] on div "Pen P" at bounding box center [30, 204] width 18 height 14
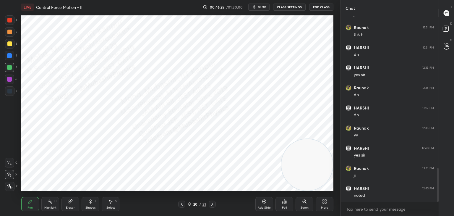
drag, startPoint x: 105, startPoint y: 203, endPoint x: 112, endPoint y: 197, distance: 9.2
click at [106, 203] on div "Select S" at bounding box center [111, 204] width 18 height 14
click at [27, 63] on div "0 ° Undo Copy Paste here Duplicate Duplicate to new slide Delete" at bounding box center [177, 102] width 312 height 175
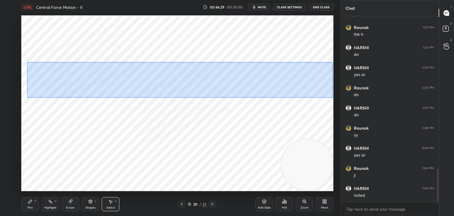
drag, startPoint x: 97, startPoint y: 69, endPoint x: 319, endPoint y: 89, distance: 223.6
click at [332, 97] on div "0 ° Undo Copy Paste here Duplicate Duplicate to new slide Delete" at bounding box center [177, 102] width 312 height 175
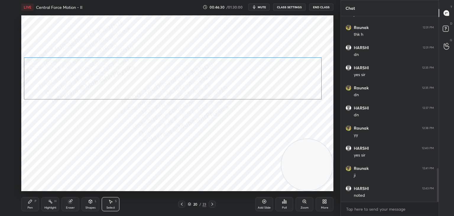
drag, startPoint x: 317, startPoint y: 87, endPoint x: 309, endPoint y: 87, distance: 8.0
click at [308, 86] on div "0 ° Undo Copy Paste here Duplicate Duplicate to new slide Delete" at bounding box center [177, 102] width 312 height 175
click at [287, 132] on div "0 ° Undo Copy Paste here Duplicate Duplicate to new slide Delete" at bounding box center [177, 102] width 312 height 175
drag, startPoint x: 174, startPoint y: 78, endPoint x: 185, endPoint y: 97, distance: 21.7
click at [185, 97] on div "0 ° Undo Copy Paste here Duplicate Duplicate to new slide Delete" at bounding box center [177, 102] width 312 height 175
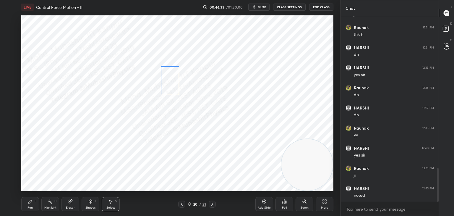
drag, startPoint x: 174, startPoint y: 84, endPoint x: 174, endPoint y: 79, distance: 5.0
click at [169, 84] on div "0 ° Undo Copy Paste here Duplicate Duplicate to new slide Delete" at bounding box center [177, 102] width 312 height 175
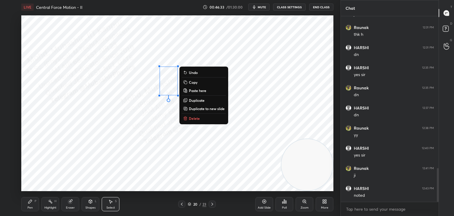
click at [191, 51] on div "0 ° Undo Copy Paste here Duplicate Duplicate to new slide Delete" at bounding box center [177, 102] width 312 height 175
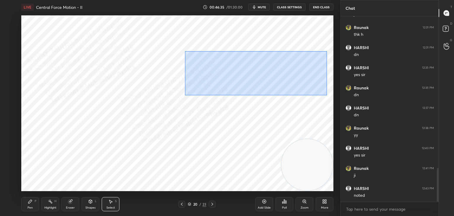
drag, startPoint x: 185, startPoint y: 52, endPoint x: 326, endPoint y: 95, distance: 148.2
click at [326, 95] on div "0 ° Undo Copy Paste here Duplicate Duplicate to new slide Delete" at bounding box center [177, 102] width 312 height 175
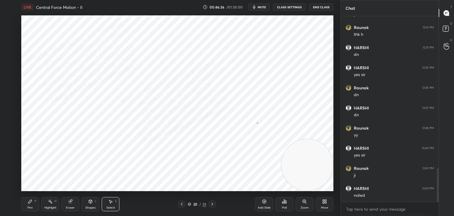
drag, startPoint x: 257, startPoint y: 122, endPoint x: 199, endPoint y: 68, distance: 79.6
click at [256, 122] on div "0 ° Undo Copy Paste here Duplicate Duplicate to new slide Delete" at bounding box center [177, 102] width 312 height 175
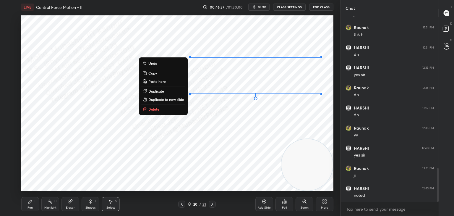
drag, startPoint x: 192, startPoint y: 58, endPoint x: 326, endPoint y: 97, distance: 140.0
click at [329, 99] on div "0 ° Undo Copy Paste here Duplicate Duplicate to new slide Delete" at bounding box center [177, 102] width 312 height 175
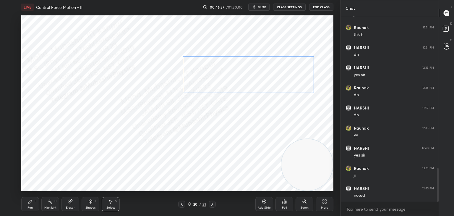
drag, startPoint x: 298, startPoint y: 79, endPoint x: 291, endPoint y: 79, distance: 7.1
click at [291, 79] on div "0 ° Undo Copy Paste here Duplicate Duplicate to new slide Delete" at bounding box center [177, 102] width 312 height 175
drag, startPoint x: 280, startPoint y: 121, endPoint x: 285, endPoint y: 119, distance: 5.3
click at [281, 122] on div "0 ° Undo Copy Paste here Duplicate Duplicate to new slide Delete" at bounding box center [177, 102] width 312 height 175
drag, startPoint x: 310, startPoint y: 53, endPoint x: 326, endPoint y: 101, distance: 51.0
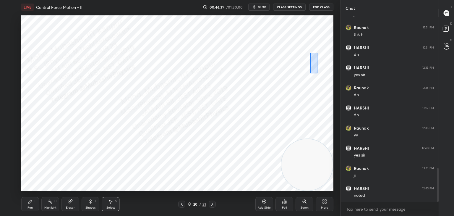
click at [326, 101] on div "0 ° Undo Copy Paste here Duplicate Duplicate to new slide Delete" at bounding box center [177, 102] width 312 height 175
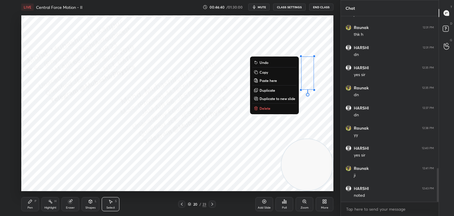
click at [279, 111] on button "Delete" at bounding box center [274, 108] width 44 height 7
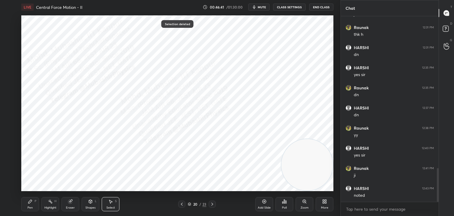
click at [27, 201] on div "Pen P" at bounding box center [30, 204] width 18 height 14
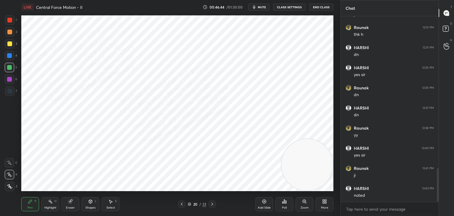
click at [111, 199] on icon at bounding box center [110, 201] width 5 height 5
drag, startPoint x: 165, startPoint y: 108, endPoint x: 175, endPoint y: 121, distance: 16.8
click at [175, 121] on div "0 ° Undo Copy Paste here Duplicate Duplicate to new slide Delete" at bounding box center [177, 102] width 312 height 175
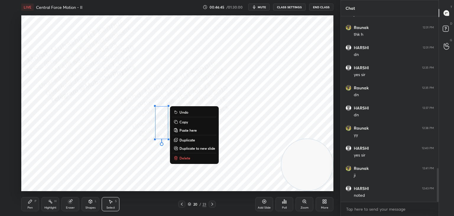
click at [182, 153] on div "0 ° Undo Copy Paste here Duplicate Duplicate to new slide Delete" at bounding box center [177, 102] width 312 height 175
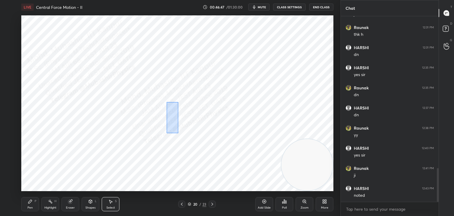
drag, startPoint x: 167, startPoint y: 102, endPoint x: 184, endPoint y: 137, distance: 39.2
click at [178, 134] on div "0 ° Undo Copy Paste here Duplicate Duplicate to new slide Delete" at bounding box center [177, 102] width 312 height 175
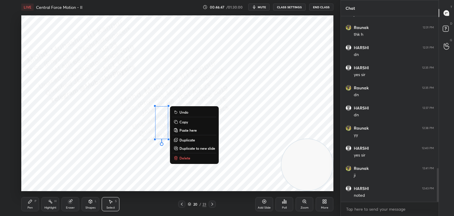
click at [182, 159] on p "Delete" at bounding box center [184, 157] width 11 height 5
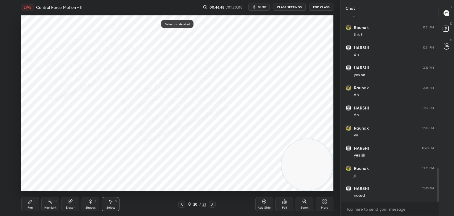
click at [36, 200] on div "Pen P" at bounding box center [30, 204] width 18 height 14
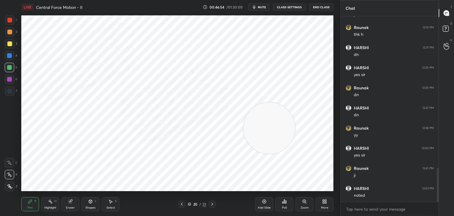
drag, startPoint x: 313, startPoint y: 160, endPoint x: 261, endPoint y: 126, distance: 62.0
click at [274, 123] on video at bounding box center [268, 127] width 51 height 51
drag, startPoint x: 45, startPoint y: 201, endPoint x: 53, endPoint y: 193, distance: 11.5
click at [45, 201] on div "Highlight H" at bounding box center [50, 204] width 18 height 14
click at [30, 202] on icon at bounding box center [30, 201] width 5 height 5
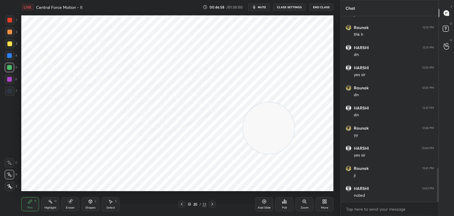
drag, startPoint x: 10, startPoint y: 56, endPoint x: 17, endPoint y: 70, distance: 15.3
click at [9, 57] on div at bounding box center [9, 55] width 5 height 5
drag, startPoint x: 273, startPoint y: 101, endPoint x: 260, endPoint y: 54, distance: 48.2
click at [267, 59] on video at bounding box center [270, 84] width 51 height 51
click at [45, 205] on div "Highlight H" at bounding box center [50, 204] width 18 height 14
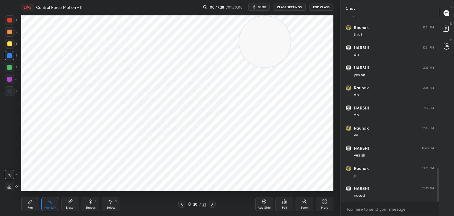
click at [89, 206] on div "Shapes L" at bounding box center [91, 204] width 18 height 14
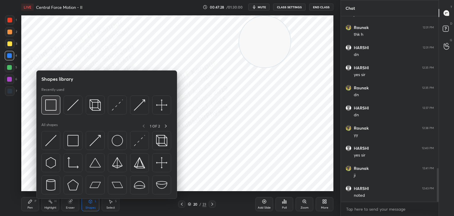
click at [44, 109] on div at bounding box center [50, 104] width 19 height 19
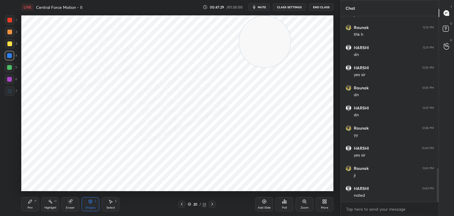
drag, startPoint x: 8, startPoint y: 21, endPoint x: 16, endPoint y: 22, distance: 8.4
click at [16, 22] on div "1" at bounding box center [11, 19] width 12 height 9
click at [51, 201] on icon at bounding box center [50, 201] width 5 height 5
click at [213, 203] on icon at bounding box center [212, 203] width 5 height 5
drag, startPoint x: 303, startPoint y: 128, endPoint x: 312, endPoint y: 158, distance: 32.1
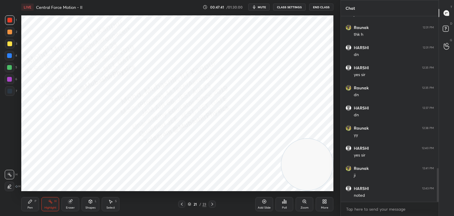
click at [312, 158] on video at bounding box center [306, 164] width 51 height 51
click at [29, 204] on div "Pen P" at bounding box center [30, 204] width 18 height 14
click at [11, 55] on div at bounding box center [9, 55] width 5 height 5
click at [45, 200] on div "Highlight H" at bounding box center [50, 204] width 18 height 14
click at [183, 206] on icon at bounding box center [181, 203] width 5 height 5
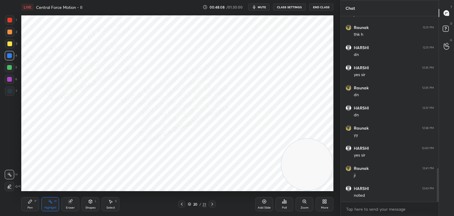
click at [212, 201] on icon at bounding box center [212, 203] width 5 height 5
click at [360, 206] on textarea at bounding box center [389, 208] width 88 height 9
click at [438, 187] on div "Chat HARSHI 12:20 PM yes [PERSON_NAME] 12:23 PM [PERSON_NAME] 12:31 PM thk h HA…" at bounding box center [396, 108] width 113 height 216
click at [182, 204] on icon at bounding box center [181, 203] width 5 height 5
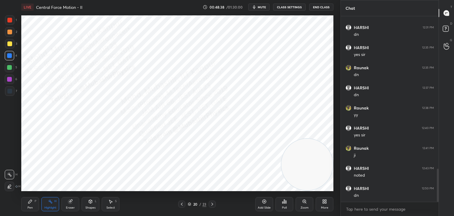
click at [211, 204] on icon at bounding box center [212, 203] width 5 height 5
drag, startPoint x: 189, startPoint y: 191, endPoint x: 188, endPoint y: 196, distance: 4.9
click at [188, 196] on div "LIVE Central Force Motion - II 00:48:52 / 01:30:00 mute CLASS SETTINGS End Clas…" at bounding box center [177, 108] width 317 height 216
click at [182, 204] on icon at bounding box center [181, 203] width 5 height 5
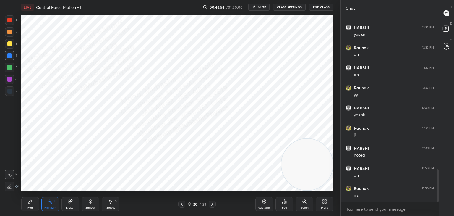
click at [181, 204] on icon at bounding box center [182, 203] width 2 height 3
click at [182, 204] on icon at bounding box center [181, 203] width 5 height 5
click at [212, 204] on icon at bounding box center [212, 203] width 5 height 5
click at [214, 204] on icon at bounding box center [212, 203] width 5 height 5
click at [215, 203] on div at bounding box center [212, 203] width 7 height 7
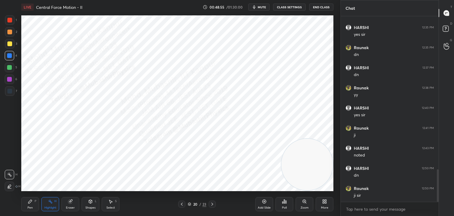
click at [216, 201] on div "20 / 23" at bounding box center [196, 203] width 117 height 7
click at [214, 203] on div at bounding box center [212, 203] width 7 height 7
click at [94, 204] on div "Shapes L" at bounding box center [91, 204] width 18 height 14
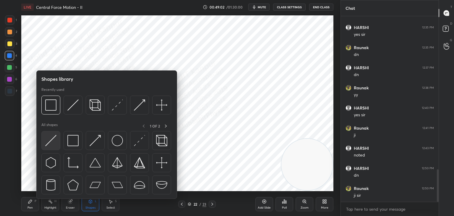
click at [52, 136] on img at bounding box center [50, 140] width 11 height 11
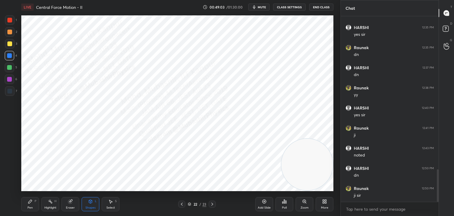
click at [8, 90] on div at bounding box center [9, 91] width 5 height 5
drag, startPoint x: 28, startPoint y: 206, endPoint x: 19, endPoint y: 88, distance: 118.2
click at [29, 204] on div "Pen P" at bounding box center [30, 204] width 18 height 14
drag, startPoint x: 11, startPoint y: 17, endPoint x: 14, endPoint y: 30, distance: 13.2
click at [11, 19] on div at bounding box center [9, 19] width 9 height 9
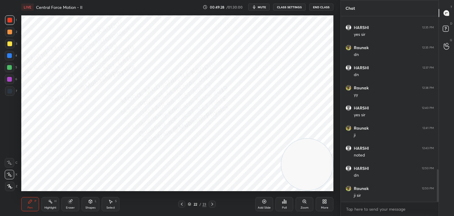
click at [10, 36] on div "2" at bounding box center [11, 33] width 12 height 12
drag, startPoint x: 9, startPoint y: 56, endPoint x: 17, endPoint y: 61, distance: 10.0
click at [10, 56] on div at bounding box center [9, 55] width 5 height 5
click at [180, 203] on icon at bounding box center [181, 203] width 5 height 5
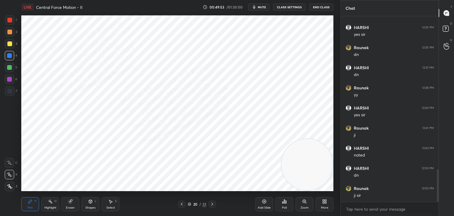
click at [50, 204] on div "Highlight H" at bounding box center [50, 204] width 18 height 14
click at [212, 204] on icon at bounding box center [212, 203] width 2 height 3
click at [211, 204] on icon at bounding box center [212, 203] width 5 height 5
drag, startPoint x: 22, startPoint y: 206, endPoint x: 36, endPoint y: 204, distance: 14.4
click at [28, 204] on div "Pen P" at bounding box center [30, 204] width 18 height 14
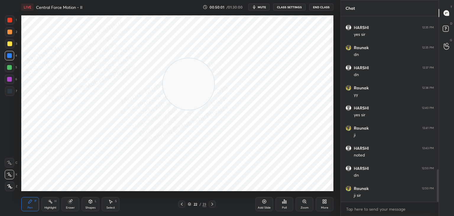
drag, startPoint x: 304, startPoint y: 159, endPoint x: 32, endPoint y: 27, distance: 301.7
click at [163, 58] on video at bounding box center [188, 83] width 51 height 51
click at [5, 71] on div "5" at bounding box center [11, 69] width 12 height 12
click at [110, 204] on div "Select S" at bounding box center [111, 204] width 18 height 14
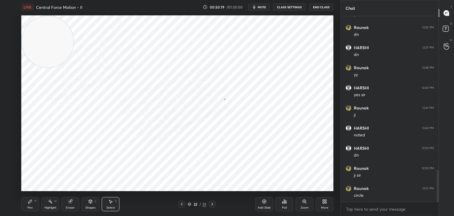
drag, startPoint x: 224, startPoint y: 99, endPoint x: 296, endPoint y: 118, distance: 74.8
click at [296, 120] on div "0 ° Undo Copy Paste here Duplicate Duplicate to new slide Delete" at bounding box center [177, 102] width 312 height 175
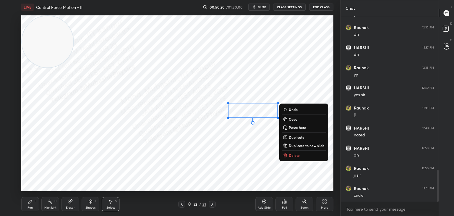
drag, startPoint x: 267, startPoint y: 110, endPoint x: 263, endPoint y: 118, distance: 9.1
click at [268, 111] on div "0 ° Undo Copy Paste here Duplicate Duplicate to new slide Delete" at bounding box center [177, 102] width 312 height 175
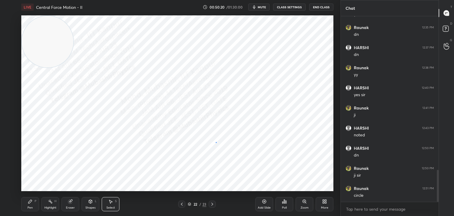
click at [216, 141] on div "0 ° Undo Copy Paste here Duplicate Duplicate to new slide Delete" at bounding box center [177, 102] width 312 height 175
drag, startPoint x: 267, startPoint y: 141, endPoint x: 279, endPoint y: 146, distance: 12.3
click at [301, 152] on div "0 ° Undo Copy Paste here Duplicate Duplicate to new slide Delete" at bounding box center [177, 102] width 312 height 175
click at [264, 139] on div "0 ° Undo Copy Paste here Duplicate Duplicate to new slide Delete" at bounding box center [177, 102] width 312 height 175
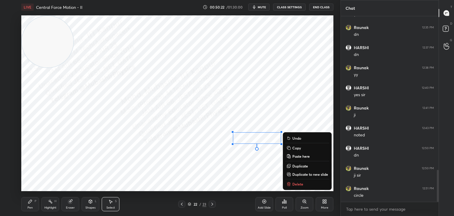
drag, startPoint x: 144, startPoint y: 177, endPoint x: 115, endPoint y: 187, distance: 31.7
click at [144, 177] on div "0 ° Undo Copy Paste here Duplicate Duplicate to new slide Delete" at bounding box center [177, 102] width 312 height 175
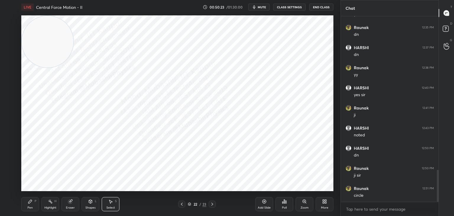
drag, startPoint x: 85, startPoint y: 205, endPoint x: 84, endPoint y: 201, distance: 3.5
click at [86, 204] on div "Shapes L" at bounding box center [91, 204] width 18 height 14
drag, startPoint x: 47, startPoint y: 49, endPoint x: 182, endPoint y: 114, distance: 149.7
click at [196, 97] on video at bounding box center [198, 89] width 51 height 51
click at [114, 206] on div "Select S" at bounding box center [111, 204] width 18 height 14
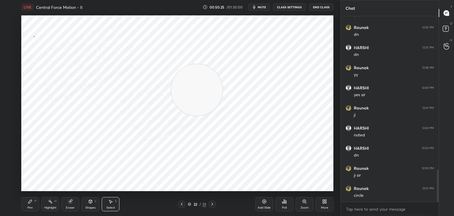
scroll to position [911, 0]
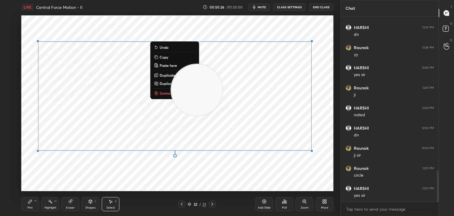
drag, startPoint x: 33, startPoint y: 36, endPoint x: 246, endPoint y: 107, distance: 224.2
click at [270, 104] on div "0 ° Undo Copy Paste here Duplicate Duplicate to new slide Delete" at bounding box center [177, 102] width 312 height 175
drag, startPoint x: 204, startPoint y: 24, endPoint x: 198, endPoint y: 28, distance: 7.4
click at [203, 27] on div "0 ° Undo Copy Paste here Duplicate Duplicate to new slide Delete" at bounding box center [177, 102] width 312 height 175
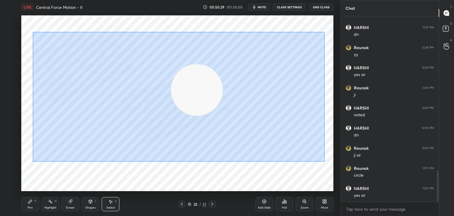
drag, startPoint x: 79, startPoint y: 35, endPoint x: 285, endPoint y: 139, distance: 230.9
click at [322, 160] on div "0 ° Undo Copy Paste here Duplicate Duplicate to new slide Delete" at bounding box center [177, 102] width 312 height 175
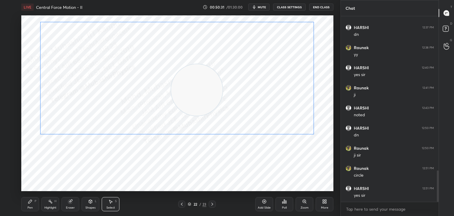
drag, startPoint x: 281, startPoint y: 134, endPoint x: 283, endPoint y: 114, distance: 19.9
click at [283, 114] on div "0 ° Undo Copy Paste here Duplicate Duplicate to new slide Delete" at bounding box center [177, 102] width 312 height 175
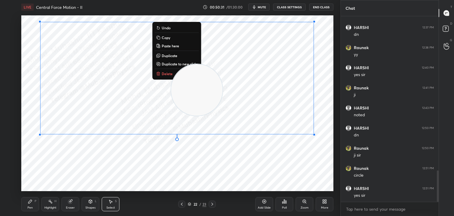
drag, startPoint x: 259, startPoint y: 171, endPoint x: 260, endPoint y: 167, distance: 3.7
click at [260, 170] on div "0 ° Undo Copy Paste here Duplicate Duplicate to new slide Delete" at bounding box center [177, 102] width 312 height 175
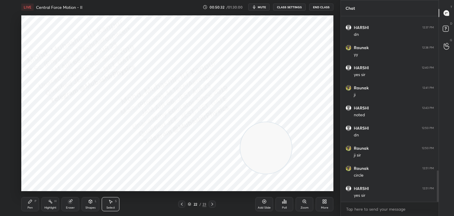
drag, startPoint x: 219, startPoint y: 105, endPoint x: 317, endPoint y: 172, distance: 118.7
click at [339, 180] on div "1 2 3 4 5 6 7 C X Z C X Z E E Erase all H H LIVE Central Force Motion - II 00:5…" at bounding box center [170, 108] width 340 height 216
click at [51, 205] on div "Highlight H" at bounding box center [50, 204] width 18 height 14
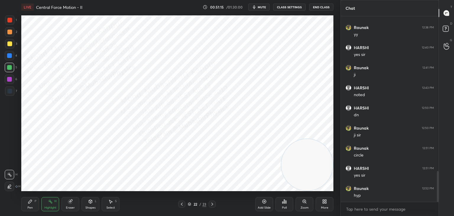
click at [213, 203] on div at bounding box center [212, 203] width 7 height 7
drag, startPoint x: 33, startPoint y: 207, endPoint x: 14, endPoint y: 100, distance: 108.9
click at [33, 205] on div "Pen P" at bounding box center [30, 204] width 18 height 14
click at [10, 95] on div at bounding box center [9, 90] width 9 height 9
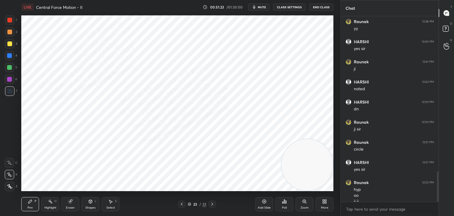
scroll to position [943, 0]
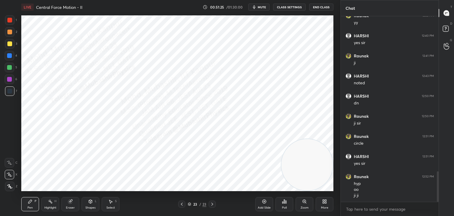
click at [88, 209] on div "Shapes" at bounding box center [90, 207] width 10 height 3
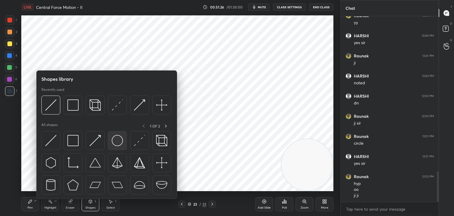
click at [117, 140] on img at bounding box center [117, 140] width 11 height 11
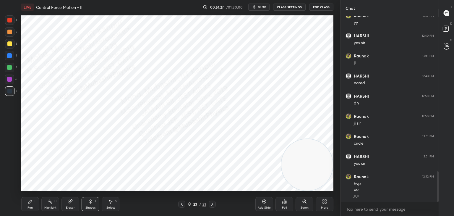
click at [7, 80] on div at bounding box center [9, 79] width 5 height 5
click at [91, 203] on icon at bounding box center [90, 201] width 5 height 5
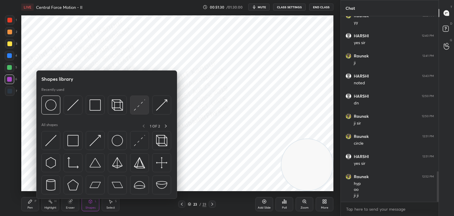
click at [138, 107] on img at bounding box center [139, 104] width 11 height 11
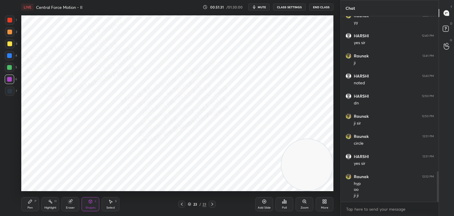
click at [11, 45] on div at bounding box center [9, 43] width 9 height 9
drag, startPoint x: 32, startPoint y: 203, endPoint x: 31, endPoint y: 194, distance: 8.9
click at [31, 203] on icon at bounding box center [30, 201] width 5 height 5
click at [11, 55] on div at bounding box center [9, 55] width 5 height 5
click at [13, 34] on div at bounding box center [9, 31] width 9 height 9
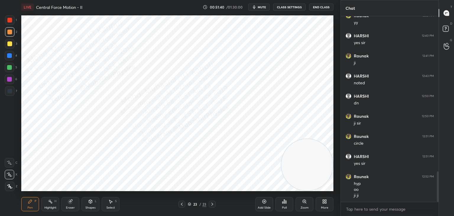
drag, startPoint x: 7, startPoint y: 70, endPoint x: 16, endPoint y: 71, distance: 9.5
click at [7, 70] on div at bounding box center [9, 67] width 9 height 9
drag, startPoint x: 12, startPoint y: 57, endPoint x: 21, endPoint y: 57, distance: 9.5
click at [14, 57] on div "4" at bounding box center [11, 55] width 12 height 9
drag, startPoint x: 10, startPoint y: 19, endPoint x: 16, endPoint y: 24, distance: 7.4
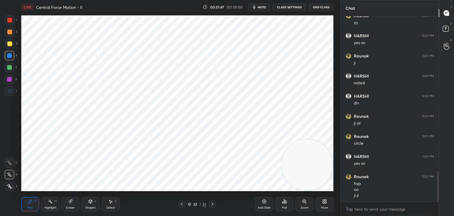
click at [10, 20] on div at bounding box center [9, 20] width 5 height 5
click at [10, 56] on div at bounding box center [9, 55] width 5 height 5
drag, startPoint x: 9, startPoint y: 70, endPoint x: 16, endPoint y: 80, distance: 12.4
click at [10, 72] on div "5" at bounding box center [11, 69] width 12 height 12
drag, startPoint x: 308, startPoint y: 94, endPoint x: 290, endPoint y: 91, distance: 18.8
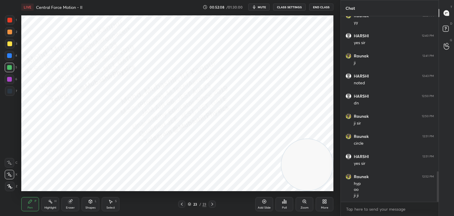
click at [298, 139] on video at bounding box center [306, 164] width 51 height 51
click at [46, 207] on div "Highlight" at bounding box center [50, 207] width 12 height 3
click at [325, 203] on icon at bounding box center [325, 201] width 1 height 1
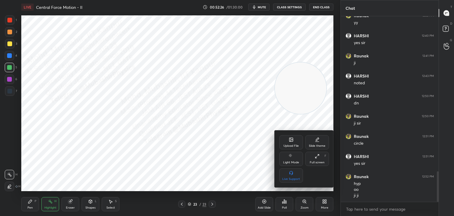
click at [287, 141] on div "Upload File" at bounding box center [291, 142] width 24 height 14
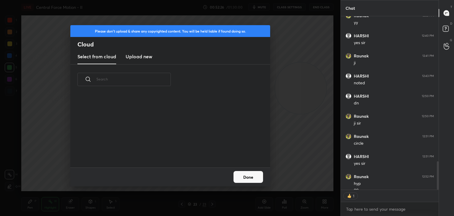
scroll to position [2, 2]
click at [139, 52] on new "Upload new" at bounding box center [139, 56] width 27 height 15
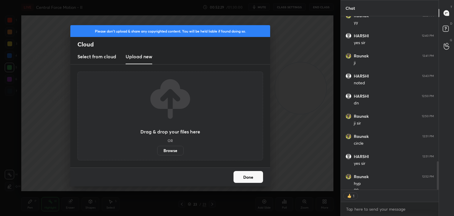
click at [170, 147] on label "Browse" at bounding box center [170, 150] width 26 height 9
click at [157, 147] on input "Browse" at bounding box center [157, 150] width 0 height 9
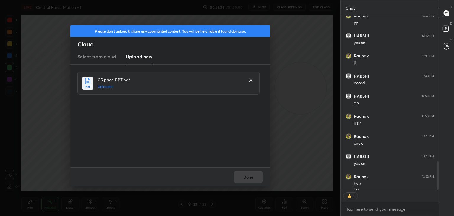
click at [247, 180] on button "Done" at bounding box center [248, 177] width 30 height 12
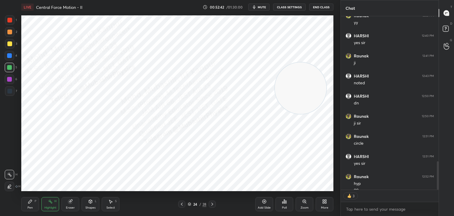
click at [88, 203] on icon at bounding box center [90, 201] width 5 height 5
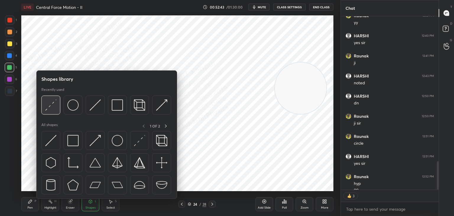
click at [44, 103] on div at bounding box center [50, 104] width 19 height 19
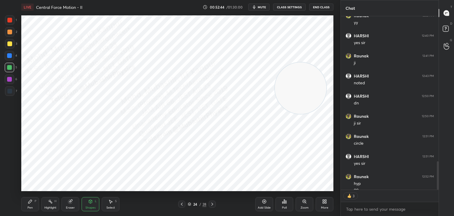
click at [12, 44] on div at bounding box center [9, 43] width 9 height 9
drag, startPoint x: 33, startPoint y: 206, endPoint x: 17, endPoint y: 133, distance: 74.5
click at [31, 205] on div "Pen P" at bounding box center [30, 204] width 18 height 14
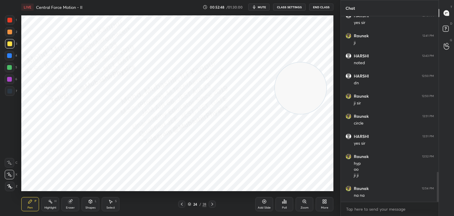
drag, startPoint x: 10, startPoint y: 80, endPoint x: 36, endPoint y: 5, distance: 78.9
click at [10, 79] on div at bounding box center [9, 79] width 5 height 5
drag, startPoint x: 12, startPoint y: 31, endPoint x: 20, endPoint y: 36, distance: 9.9
click at [12, 32] on div at bounding box center [9, 31] width 9 height 9
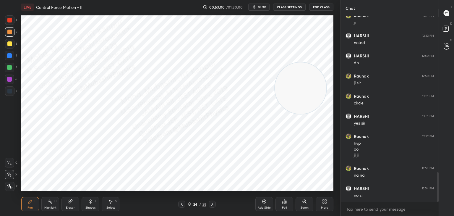
click at [9, 70] on div at bounding box center [9, 67] width 9 height 9
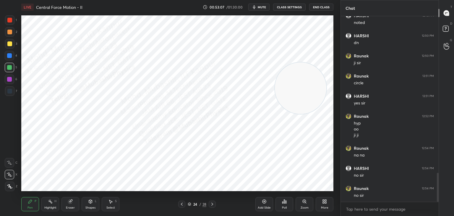
drag, startPoint x: 306, startPoint y: 80, endPoint x: 236, endPoint y: 145, distance: 95.1
click at [275, 114] on video at bounding box center [300, 87] width 51 height 51
click at [9, 23] on div at bounding box center [9, 19] width 9 height 9
click at [11, 56] on div at bounding box center [9, 55] width 5 height 5
drag, startPoint x: 7, startPoint y: 91, endPoint x: 18, endPoint y: 92, distance: 10.7
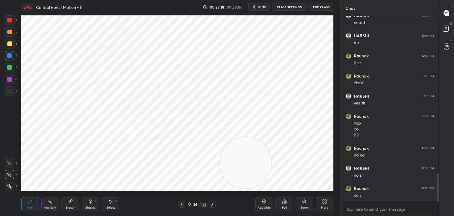
click at [7, 91] on div at bounding box center [9, 91] width 5 height 5
click at [181, 204] on icon at bounding box center [181, 203] width 5 height 5
drag, startPoint x: 51, startPoint y: 203, endPoint x: 58, endPoint y: 192, distance: 13.2
click at [50, 201] on icon at bounding box center [50, 201] width 5 height 5
click at [204, 193] on div "Pen P Highlight H Eraser Shapes L Select S 23 / 28 Add Slide Poll Zoom More" at bounding box center [177, 204] width 312 height 24
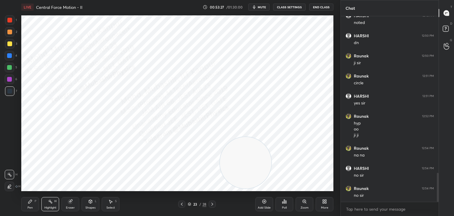
click at [212, 205] on icon at bounding box center [212, 203] width 2 height 3
click at [32, 201] on icon at bounding box center [30, 201] width 5 height 5
drag, startPoint x: 261, startPoint y: 134, endPoint x: 324, endPoint y: 28, distance: 123.0
click at [339, 21] on div "1 2 3 4 5 6 7 C X Z C X Z E E Erase all H H LIVE Central Force Motion - II 00:5…" at bounding box center [170, 108] width 340 height 216
click at [11, 57] on div at bounding box center [9, 55] width 5 height 5
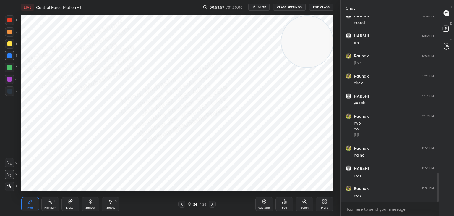
click at [212, 205] on icon at bounding box center [212, 203] width 5 height 5
click at [8, 19] on div at bounding box center [9, 20] width 5 height 5
drag, startPoint x: 9, startPoint y: 55, endPoint x: 16, endPoint y: 56, distance: 6.3
click at [11, 55] on div at bounding box center [9, 55] width 5 height 5
click at [181, 204] on icon at bounding box center [181, 203] width 5 height 5
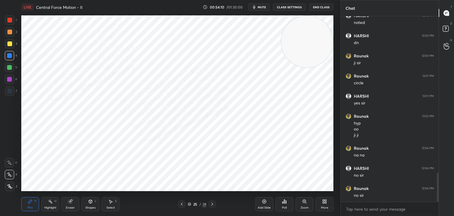
click at [181, 204] on icon at bounding box center [182, 203] width 2 height 3
click at [9, 91] on div at bounding box center [9, 91] width 5 height 5
click at [11, 35] on div at bounding box center [9, 31] width 9 height 9
click at [10, 22] on div at bounding box center [9, 20] width 5 height 5
click at [49, 208] on div "Highlight" at bounding box center [50, 207] width 12 height 3
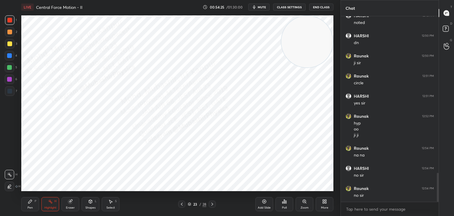
click at [215, 208] on div "Pen P Highlight H Eraser Shapes L Select S 23 / 28 Add Slide Poll Zoom More" at bounding box center [177, 204] width 312 height 24
click at [212, 205] on div "Pen P Highlight H Eraser Shapes L Select S 23 / 28 Add Slide Poll Zoom More" at bounding box center [177, 204] width 312 height 24
click at [212, 204] on icon at bounding box center [212, 203] width 2 height 3
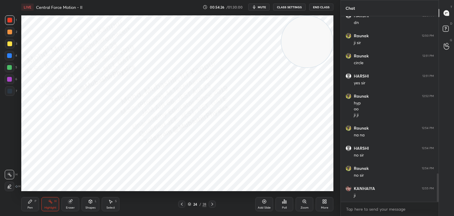
click at [213, 204] on icon at bounding box center [212, 203] width 5 height 5
click at [23, 200] on div "Pen P" at bounding box center [30, 204] width 18 height 14
click at [7, 55] on div at bounding box center [9, 55] width 9 height 9
click at [86, 204] on div "Shapes L" at bounding box center [91, 204] width 18 height 14
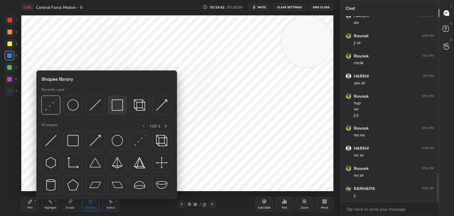
click at [114, 106] on img at bounding box center [117, 104] width 11 height 11
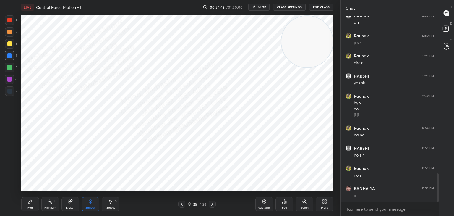
click at [9, 80] on div at bounding box center [9, 79] width 5 height 5
drag, startPoint x: 32, startPoint y: 204, endPoint x: 151, endPoint y: 199, distance: 118.9
click at [31, 204] on icon at bounding box center [30, 201] width 5 height 5
drag, startPoint x: 181, startPoint y: 201, endPoint x: 175, endPoint y: 202, distance: 5.6
click at [178, 202] on div at bounding box center [181, 203] width 7 height 7
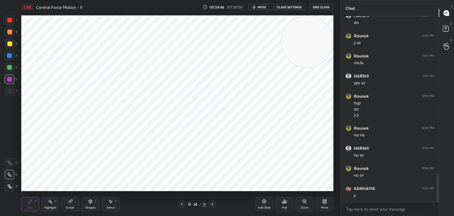
drag, startPoint x: 108, startPoint y: 206, endPoint x: 105, endPoint y: 204, distance: 4.0
click at [107, 205] on div "Select S" at bounding box center [111, 204] width 18 height 14
drag, startPoint x: 49, startPoint y: 144, endPoint x: 144, endPoint y: 170, distance: 99.3
click at [144, 170] on div "0 ° Undo Copy Paste here Duplicate Duplicate to new slide Delete" at bounding box center [177, 102] width 312 height 175
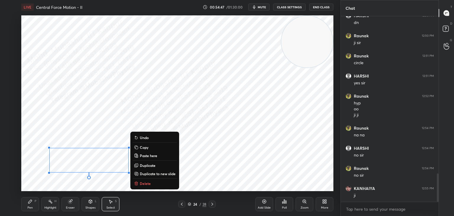
click at [145, 148] on p "Copy" at bounding box center [144, 147] width 9 height 5
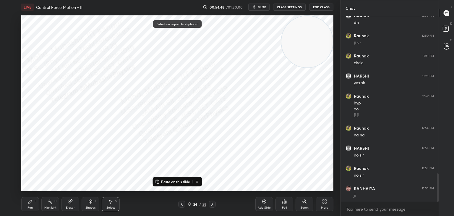
scroll to position [1043, 0]
drag, startPoint x: 211, startPoint y: 203, endPoint x: 105, endPoint y: 203, distance: 105.8
click at [211, 202] on icon at bounding box center [212, 203] width 5 height 5
click at [26, 204] on div "Pen P" at bounding box center [30, 204] width 18 height 14
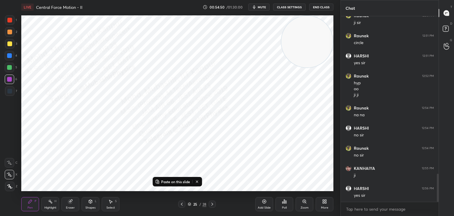
click at [8, 58] on div at bounding box center [9, 55] width 9 height 9
drag, startPoint x: 12, startPoint y: 70, endPoint x: 21, endPoint y: 80, distance: 13.6
click at [12, 73] on div "5" at bounding box center [11, 69] width 12 height 12
drag, startPoint x: 10, startPoint y: 30, endPoint x: 21, endPoint y: 35, distance: 12.4
click at [13, 32] on div at bounding box center [9, 31] width 9 height 9
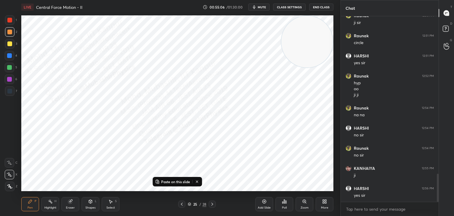
click at [10, 44] on div at bounding box center [9, 43] width 5 height 5
click at [11, 90] on div at bounding box center [9, 91] width 5 height 5
click at [48, 206] on div "Highlight" at bounding box center [50, 207] width 12 height 3
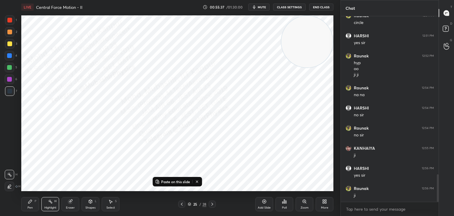
click at [211, 204] on icon at bounding box center [212, 203] width 5 height 5
drag, startPoint x: 29, startPoint y: 200, endPoint x: 31, endPoint y: 194, distance: 5.9
click at [29, 201] on icon at bounding box center [30, 201] width 5 height 5
click at [12, 55] on div at bounding box center [9, 55] width 5 height 5
click at [7, 20] on div at bounding box center [9, 19] width 9 height 9
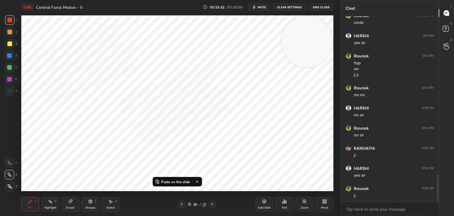
click at [198, 181] on icon at bounding box center [197, 181] width 5 height 5
drag, startPoint x: 6, startPoint y: 52, endPoint x: 20, endPoint y: 58, distance: 15.5
click at [7, 53] on div at bounding box center [9, 55] width 9 height 9
drag, startPoint x: 247, startPoint y: 77, endPoint x: 188, endPoint y: 110, distance: 67.6
click at [201, 115] on video at bounding box center [226, 88] width 51 height 51
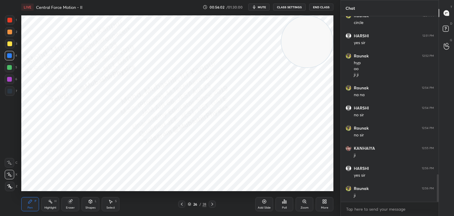
drag, startPoint x: 311, startPoint y: 17, endPoint x: 301, endPoint y: 11, distance: 11.6
click at [318, 5] on div "LIVE Central Force Motion - II 00:56:02 / 01:30:00 mute CLASS SETTINGS End Clas…" at bounding box center [177, 108] width 317 height 216
click at [86, 206] on div "Shapes" at bounding box center [90, 207] width 10 height 3
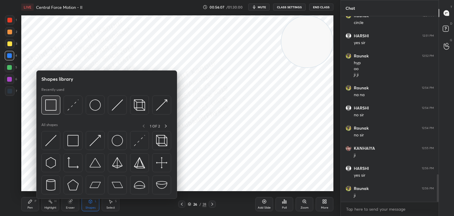
click at [54, 107] on img at bounding box center [50, 104] width 11 height 11
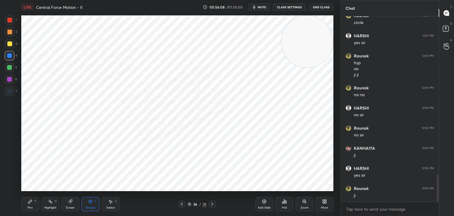
drag, startPoint x: 5, startPoint y: 88, endPoint x: 11, endPoint y: 90, distance: 6.2
click at [6, 89] on div "1 2 3 4 5 6 7 C X Z C X Z E E Erase all H H" at bounding box center [9, 102] width 19 height 175
drag, startPoint x: 6, startPoint y: 90, endPoint x: 12, endPoint y: 92, distance: 5.9
click at [6, 92] on div at bounding box center [9, 90] width 9 height 9
click at [37, 200] on div "Pen P" at bounding box center [30, 204] width 18 height 14
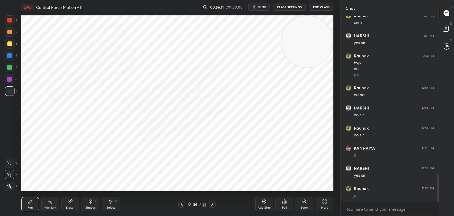
drag, startPoint x: 52, startPoint y: 200, endPoint x: 58, endPoint y: 194, distance: 8.4
click at [52, 199] on icon at bounding box center [50, 201] width 5 height 5
click at [32, 201] on div "Pen P" at bounding box center [30, 204] width 18 height 14
drag, startPoint x: 9, startPoint y: 57, endPoint x: 20, endPoint y: 94, distance: 38.4
click at [8, 58] on div at bounding box center [9, 55] width 9 height 9
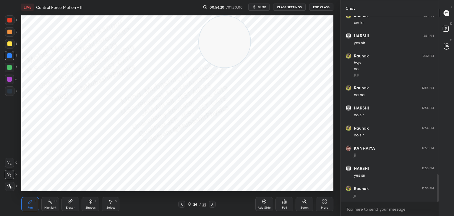
drag, startPoint x: 275, startPoint y: 37, endPoint x: 81, endPoint y: 14, distance: 195.5
click at [65, 13] on div "LIVE Central Force Motion - II 00:56:20 / 01:30:00 mute CLASS SETTINGS End Clas…" at bounding box center [177, 108] width 317 height 216
click at [49, 204] on div "Highlight H" at bounding box center [50, 204] width 18 height 14
click at [180, 204] on icon at bounding box center [181, 203] width 5 height 5
click at [180, 203] on icon at bounding box center [181, 203] width 5 height 5
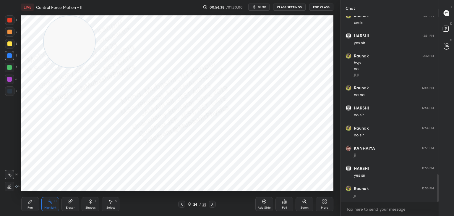
click at [181, 204] on icon at bounding box center [181, 203] width 5 height 5
drag, startPoint x: 183, startPoint y: 198, endPoint x: 181, endPoint y: 201, distance: 3.2
click at [181, 200] on div "Pen P Highlight H Eraser Shapes L Select S 23 / 28 Add Slide Poll Zoom More" at bounding box center [177, 204] width 312 height 24
click at [180, 204] on icon at bounding box center [181, 203] width 5 height 5
click at [180, 205] on icon at bounding box center [181, 203] width 5 height 5
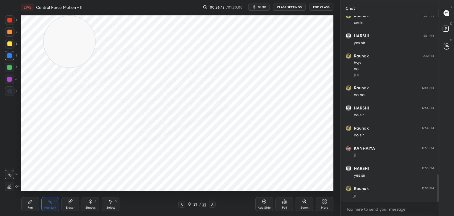
drag, startPoint x: 45, startPoint y: 131, endPoint x: 64, endPoint y: 158, distance: 32.3
click at [44, 67] on video at bounding box center [69, 41] width 51 height 51
click at [179, 203] on div at bounding box center [181, 203] width 7 height 7
click at [212, 203] on icon at bounding box center [212, 203] width 5 height 5
click at [211, 204] on icon at bounding box center [212, 203] width 5 height 5
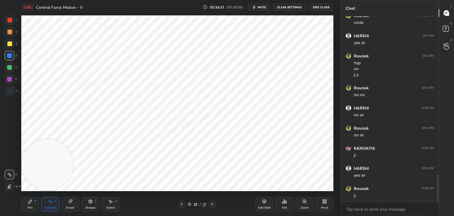
click at [212, 204] on icon at bounding box center [212, 203] width 5 height 5
drag, startPoint x: 50, startPoint y: 154, endPoint x: 31, endPoint y: 64, distance: 92.1
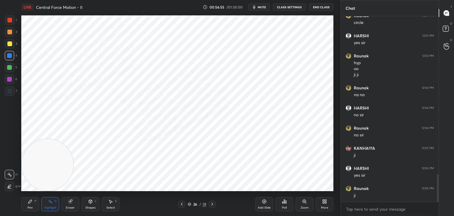
click at [30, 139] on video at bounding box center [47, 164] width 51 height 51
click at [111, 202] on div "Select S" at bounding box center [111, 204] width 18 height 14
drag, startPoint x: 94, startPoint y: 133, endPoint x: 109, endPoint y: 148, distance: 21.3
click at [101, 141] on div "0 ° Undo Copy Paste here Duplicate Duplicate to new slide Delete" at bounding box center [177, 102] width 312 height 175
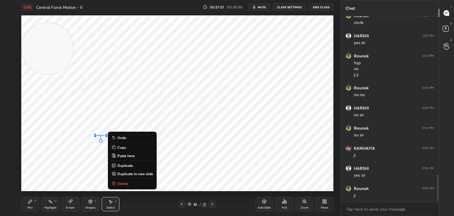
click at [133, 182] on button "Delete" at bounding box center [132, 183] width 44 height 7
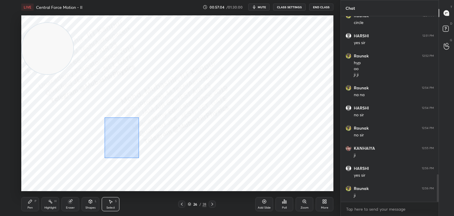
drag, startPoint x: 107, startPoint y: 114, endPoint x: 139, endPoint y: 158, distance: 54.5
click at [139, 158] on div "0 ° Undo Copy Paste here Duplicate Duplicate to new slide Delete" at bounding box center [177, 102] width 312 height 175
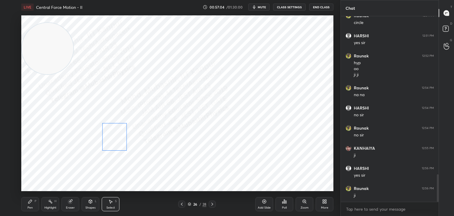
drag, startPoint x: 126, startPoint y: 141, endPoint x: 111, endPoint y: 141, distance: 14.8
click at [111, 141] on div "0 ° Undo Copy Paste here Duplicate Duplicate to new slide Delete" at bounding box center [177, 102] width 312 height 175
drag, startPoint x: 67, startPoint y: 162, endPoint x: 71, endPoint y: 162, distance: 4.1
click at [71, 162] on div "0 ° Undo Copy Paste here Duplicate Duplicate to new slide Delete" at bounding box center [177, 102] width 312 height 175
drag, startPoint x: 149, startPoint y: 134, endPoint x: 149, endPoint y: 139, distance: 4.7
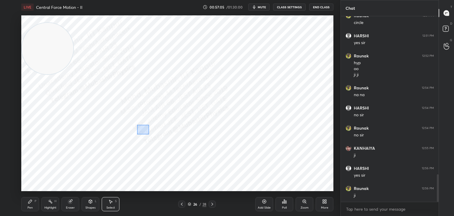
click at [154, 143] on div "0 ° Undo Copy Paste here Duplicate Duplicate to new slide Delete" at bounding box center [177, 102] width 312 height 175
drag, startPoint x: 143, startPoint y: 134, endPoint x: 126, endPoint y: 142, distance: 18.5
click at [128, 135] on div "0 ° Undo Copy Paste here Duplicate Duplicate to new slide Delete" at bounding box center [177, 102] width 312 height 175
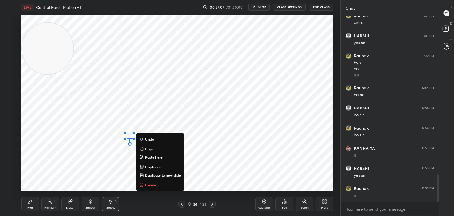
drag, startPoint x: 23, startPoint y: 200, endPoint x: 30, endPoint y: 200, distance: 6.8
click at [26, 201] on div "Pen P" at bounding box center [30, 204] width 18 height 14
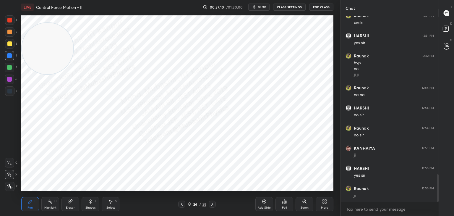
drag, startPoint x: 11, startPoint y: 67, endPoint x: 27, endPoint y: 66, distance: 16.1
click at [11, 67] on div at bounding box center [9, 67] width 5 height 5
click at [6, 53] on div at bounding box center [9, 55] width 9 height 9
click at [8, 35] on div at bounding box center [9, 31] width 9 height 9
click at [89, 203] on icon at bounding box center [90, 201] width 5 height 5
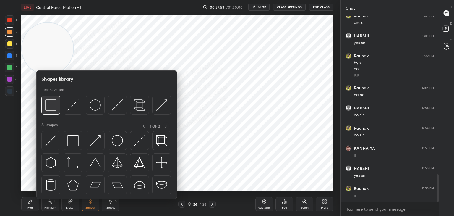
click at [49, 106] on img at bounding box center [50, 104] width 11 height 11
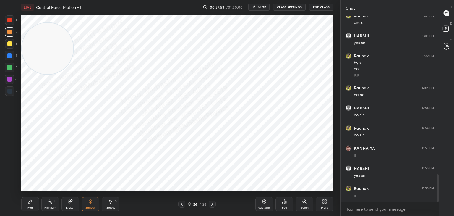
click at [11, 21] on div at bounding box center [9, 20] width 5 height 5
drag, startPoint x: 56, startPoint y: 206, endPoint x: 69, endPoint y: 196, distance: 16.6
click at [59, 205] on div "Pen P Highlight H Eraser Shapes L Select S" at bounding box center [79, 204] width 117 height 14
click at [49, 201] on circle at bounding box center [48, 201] width 1 height 1
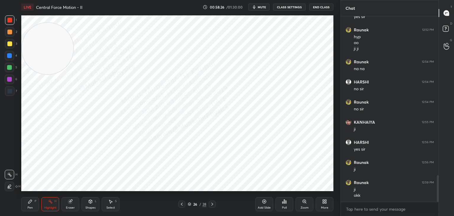
scroll to position [1110, 0]
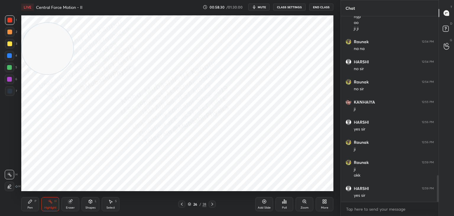
click at [213, 202] on icon at bounding box center [212, 203] width 5 height 5
drag, startPoint x: 48, startPoint y: 46, endPoint x: 313, endPoint y: 172, distance: 293.0
click at [346, 175] on div "1 2 3 4 5 6 7 C X Z C X Z E E Erase all H H LIVE Central Force Motion - II 00:5…" at bounding box center [227, 108] width 454 height 216
click at [32, 202] on div "Pen P" at bounding box center [30, 204] width 18 height 14
click at [11, 55] on div at bounding box center [9, 55] width 5 height 5
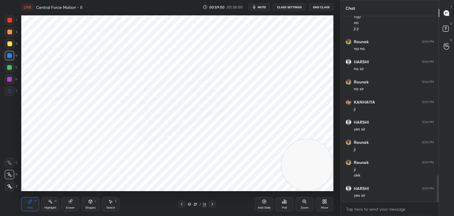
drag, startPoint x: 91, startPoint y: 203, endPoint x: 88, endPoint y: 201, distance: 3.6
click at [89, 205] on div "Shapes L" at bounding box center [91, 204] width 18 height 14
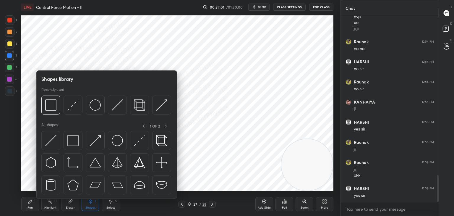
drag, startPoint x: 9, startPoint y: 32, endPoint x: 20, endPoint y: 30, distance: 11.2
click at [9, 32] on div at bounding box center [9, 32] width 5 height 5
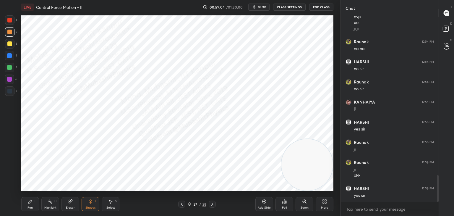
click at [33, 202] on div "Pen P" at bounding box center [30, 204] width 18 height 14
drag, startPoint x: 9, startPoint y: 70, endPoint x: 13, endPoint y: 71, distance: 4.3
click at [10, 70] on div at bounding box center [9, 67] width 9 height 9
drag, startPoint x: 11, startPoint y: 44, endPoint x: 15, endPoint y: 51, distance: 7.9
click at [10, 46] on div at bounding box center [9, 43] width 9 height 9
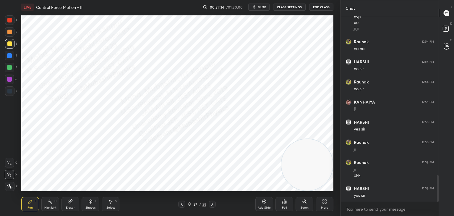
click at [11, 53] on div at bounding box center [9, 55] width 5 height 5
drag, startPoint x: 110, startPoint y: 203, endPoint x: 108, endPoint y: 195, distance: 7.7
click at [110, 203] on icon at bounding box center [110, 201] width 5 height 5
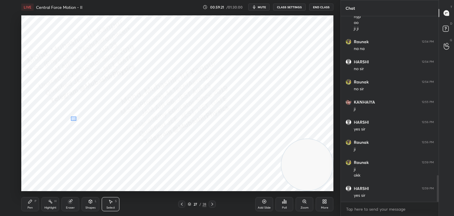
drag, startPoint x: 71, startPoint y: 116, endPoint x: 99, endPoint y: 131, distance: 32.0
click at [99, 131] on div "0 ° Undo Copy Paste here Duplicate Duplicate to new slide Delete" at bounding box center [177, 102] width 312 height 175
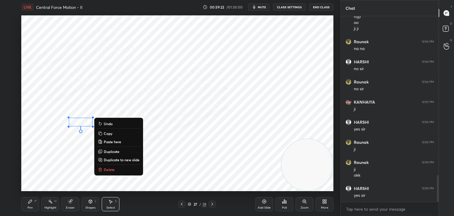
click at [65, 154] on div "0 ° Undo Copy Paste here Duplicate Duplicate to new slide Delete" at bounding box center [177, 102] width 312 height 175
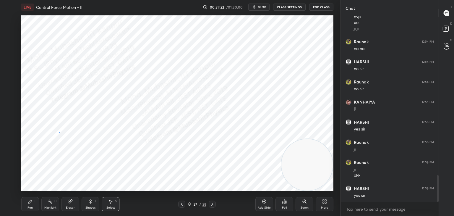
drag, startPoint x: 59, startPoint y: 131, endPoint x: 82, endPoint y: 142, distance: 25.0
click at [77, 141] on div "0 ° Undo Copy Paste here Duplicate Duplicate to new slide Delete" at bounding box center [177, 102] width 312 height 175
drag, startPoint x: 125, startPoint y: 129, endPoint x: 136, endPoint y: 144, distance: 18.1
click at [134, 141] on div "0 ° Undo Copy Paste here Duplicate Duplicate to new slide Delete" at bounding box center [177, 102] width 312 height 175
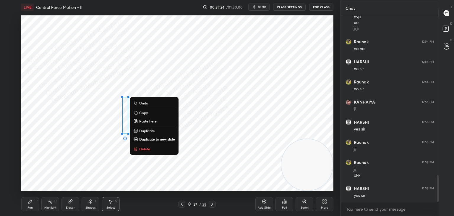
click at [137, 153] on div "0 ° Undo Copy Paste here Duplicate Duplicate to new slide Delete" at bounding box center [177, 102] width 312 height 175
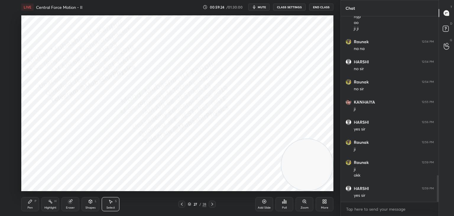
click at [135, 138] on div "0 ° Undo Copy Paste here Duplicate Duplicate to new slide Delete" at bounding box center [177, 102] width 312 height 175
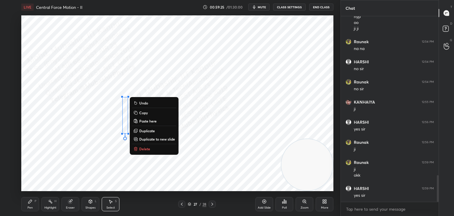
click at [145, 147] on p "Delete" at bounding box center [144, 148] width 11 height 5
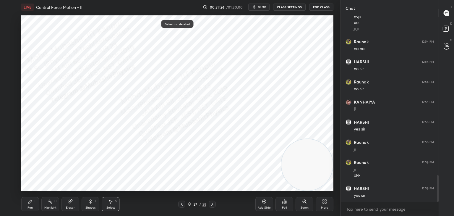
click at [76, 140] on div "0 ° Undo Copy Paste here Duplicate Duplicate to new slide Delete" at bounding box center [177, 102] width 312 height 175
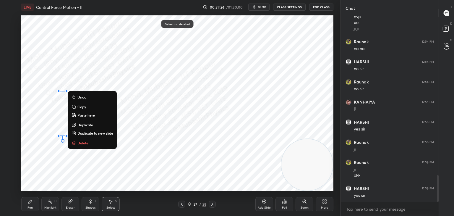
click at [93, 141] on button "Delete" at bounding box center [92, 142] width 44 height 7
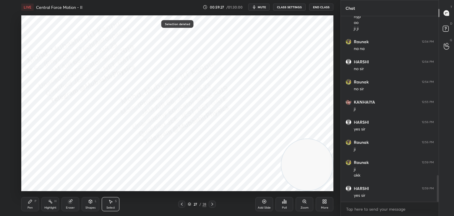
click at [24, 207] on div "Pen P" at bounding box center [30, 204] width 18 height 14
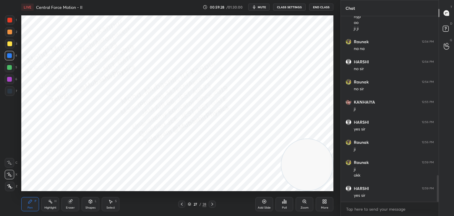
drag, startPoint x: 10, startPoint y: 69, endPoint x: 17, endPoint y: 76, distance: 9.8
click at [11, 66] on div at bounding box center [9, 67] width 5 height 5
click at [13, 47] on div at bounding box center [9, 43] width 9 height 9
click at [111, 206] on div "Select" at bounding box center [110, 207] width 9 height 3
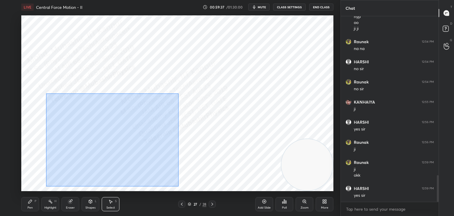
drag, startPoint x: 55, startPoint y: 103, endPoint x: 177, endPoint y: 189, distance: 149.6
click at [179, 186] on div "0 ° Undo Copy Paste here Duplicate Duplicate to new slide Delete" at bounding box center [177, 102] width 312 height 175
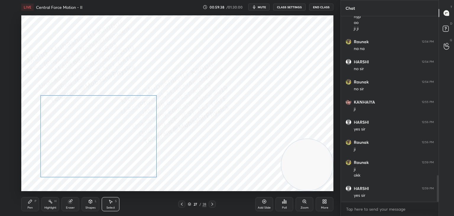
drag, startPoint x: 151, startPoint y: 171, endPoint x: 138, endPoint y: 162, distance: 15.4
click at [136, 163] on div "0 ° Undo Copy Paste here Duplicate Duplicate to new slide Delete" at bounding box center [177, 102] width 312 height 175
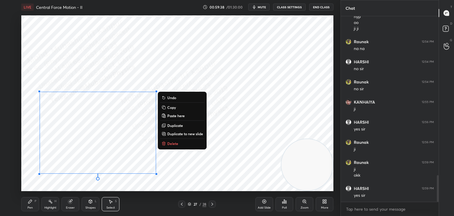
click at [191, 177] on div "0 ° Undo Copy Paste here Duplicate Duplicate to new slide Delete" at bounding box center [177, 102] width 312 height 175
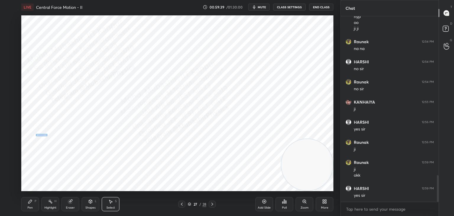
drag, startPoint x: 47, startPoint y: 136, endPoint x: 183, endPoint y: 175, distance: 141.5
click at [183, 177] on div "0 ° Undo Copy Paste here Duplicate Duplicate to new slide Delete" at bounding box center [177, 102] width 312 height 175
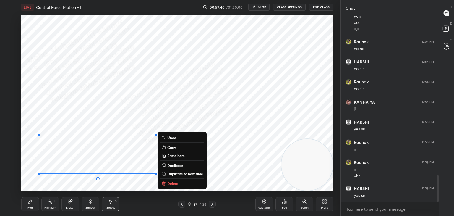
click at [175, 148] on p "Copy" at bounding box center [171, 147] width 9 height 5
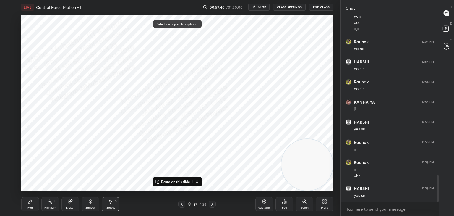
drag, startPoint x: 212, startPoint y: 206, endPoint x: 190, endPoint y: 188, distance: 28.3
click at [211, 206] on div at bounding box center [212, 203] width 7 height 7
click at [184, 182] on p "Paste on this slide" at bounding box center [175, 181] width 29 height 5
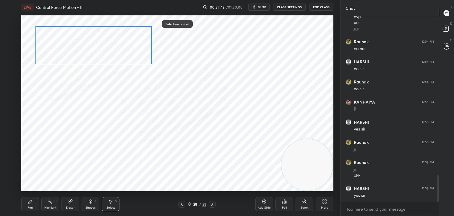
drag, startPoint x: 94, startPoint y: 158, endPoint x: 101, endPoint y: 43, distance: 115.4
click at [90, 44] on div "0 ° Undo Copy Paste here Duplicate Duplicate to new slide Delete" at bounding box center [177, 102] width 312 height 175
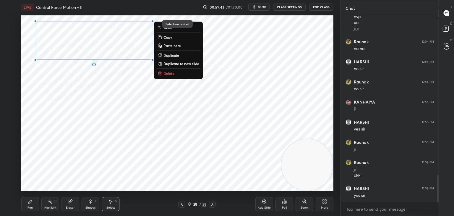
click at [28, 205] on div "Pen P" at bounding box center [30, 204] width 18 height 14
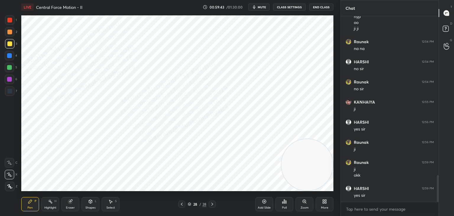
drag, startPoint x: 11, startPoint y: 55, endPoint x: 20, endPoint y: 58, distance: 10.3
click at [11, 56] on div at bounding box center [9, 55] width 5 height 5
click at [112, 200] on icon at bounding box center [110, 201] width 5 height 5
drag, startPoint x: 49, startPoint y: 96, endPoint x: 183, endPoint y: 136, distance: 140.1
click at [188, 138] on div "0 ° Undo Copy Paste here Duplicate Duplicate to new slide Delete" at bounding box center [177, 102] width 312 height 175
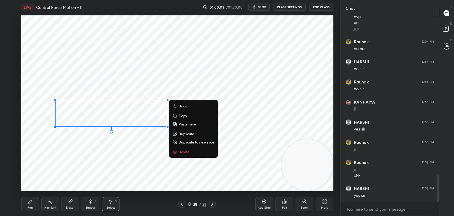
drag, startPoint x: 134, startPoint y: 116, endPoint x: 124, endPoint y: 122, distance: 10.7
click at [123, 119] on div "0 ° Undo Copy Paste here Duplicate Duplicate to new slide Delete" at bounding box center [177, 102] width 312 height 175
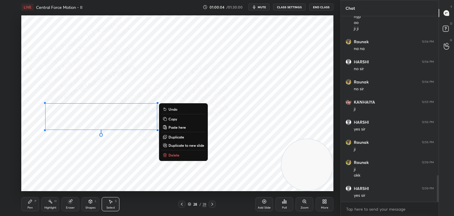
click at [27, 201] on div "Pen P" at bounding box center [30, 204] width 18 height 14
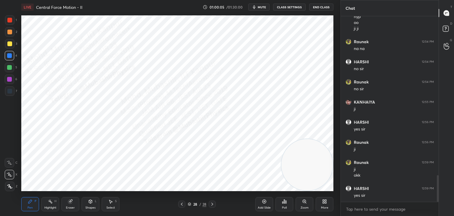
click at [8, 82] on div at bounding box center [9, 78] width 9 height 9
click at [183, 203] on icon at bounding box center [181, 203] width 5 height 5
click at [53, 201] on div "Highlight H" at bounding box center [50, 204] width 18 height 14
drag, startPoint x: 212, startPoint y: 204, endPoint x: 222, endPoint y: 198, distance: 12.1
click at [213, 204] on icon at bounding box center [212, 203] width 5 height 5
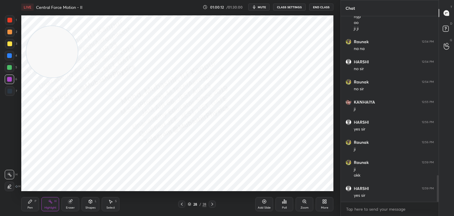
drag, startPoint x: 291, startPoint y: 149, endPoint x: 57, endPoint y: 61, distance: 249.9
click at [53, 36] on video at bounding box center [51, 51] width 51 height 51
click at [29, 200] on icon at bounding box center [30, 201] width 5 height 5
drag, startPoint x: 8, startPoint y: 56, endPoint x: 25, endPoint y: 56, distance: 17.1
click at [9, 55] on div at bounding box center [9, 55] width 5 height 5
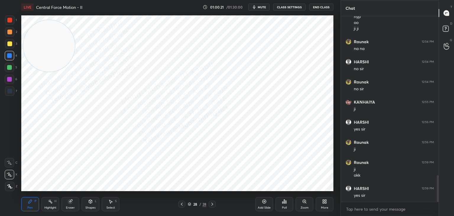
drag, startPoint x: 9, startPoint y: 77, endPoint x: 18, endPoint y: 79, distance: 9.2
click at [10, 78] on div at bounding box center [9, 79] width 5 height 5
click at [179, 202] on icon at bounding box center [181, 203] width 5 height 5
drag, startPoint x: 112, startPoint y: 207, endPoint x: 111, endPoint y: 200, distance: 7.2
click at [112, 205] on div "Select S" at bounding box center [111, 204] width 18 height 14
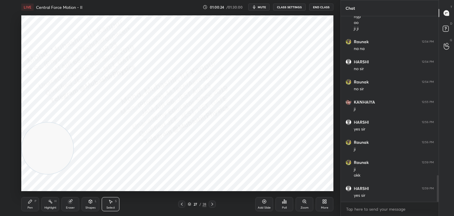
drag, startPoint x: 53, startPoint y: 43, endPoint x: 32, endPoint y: 155, distance: 114.1
click at [32, 155] on video at bounding box center [47, 147] width 51 height 51
drag, startPoint x: 186, startPoint y: 42, endPoint x: 184, endPoint y: 85, distance: 43.4
click at [188, 42] on div "0 ° Undo Copy Paste here Duplicate Duplicate to new slide Delete" at bounding box center [177, 102] width 312 height 175
click at [213, 201] on div at bounding box center [212, 203] width 7 height 7
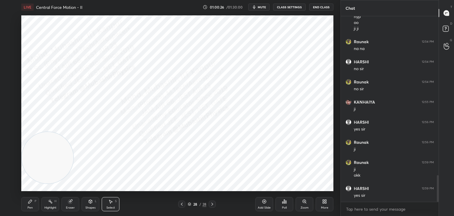
drag, startPoint x: 32, startPoint y: 204, endPoint x: 36, endPoint y: 199, distance: 5.7
click at [31, 202] on div "Pen P" at bounding box center [30, 204] width 18 height 14
drag, startPoint x: 43, startPoint y: 162, endPoint x: 177, endPoint y: 9, distance: 203.9
click at [197, 1] on div "LIVE Central Force Motion - II 01:00:32 / 01:30:00 mute CLASS SETTINGS End Clas…" at bounding box center [177, 108] width 317 height 216
drag, startPoint x: 9, startPoint y: 56, endPoint x: 19, endPoint y: 85, distance: 30.7
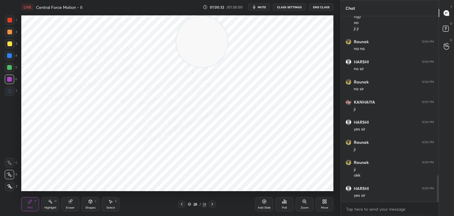
click at [8, 57] on div at bounding box center [9, 55] width 5 height 5
drag, startPoint x: 198, startPoint y: 41, endPoint x: 59, endPoint y: 38, distance: 138.9
click at [56, 2] on div "LIVE Central Force Motion - II 01:00:37 / 01:30:00 mute CLASS SETTINGS End Clas…" at bounding box center [177, 108] width 317 height 216
click at [318, 200] on div "More" at bounding box center [325, 204] width 18 height 14
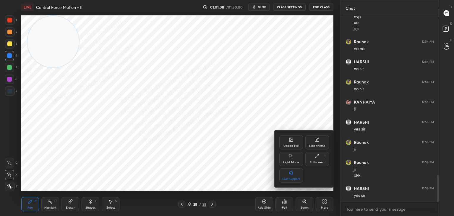
click at [288, 141] on div "Upload File" at bounding box center [291, 142] width 24 height 14
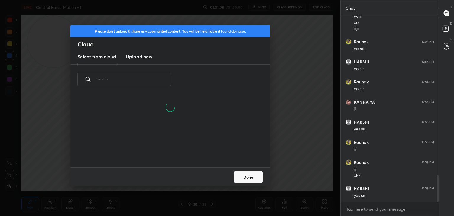
click at [138, 55] on h3 "Upload new" at bounding box center [139, 56] width 27 height 7
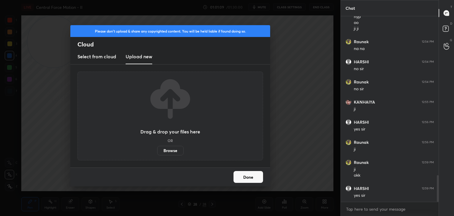
click at [165, 147] on label "Browse" at bounding box center [170, 150] width 26 height 9
click at [157, 147] on input "Browse" at bounding box center [157, 150] width 0 height 9
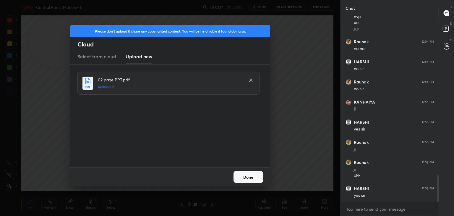
click at [251, 175] on button "Done" at bounding box center [248, 177] width 30 height 12
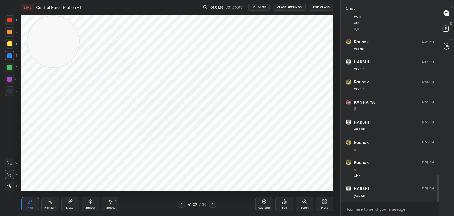
click at [178, 204] on div at bounding box center [181, 203] width 7 height 7
drag, startPoint x: 112, startPoint y: 207, endPoint x: 135, endPoint y: 195, distance: 25.9
click at [112, 206] on div "Select" at bounding box center [110, 207] width 9 height 3
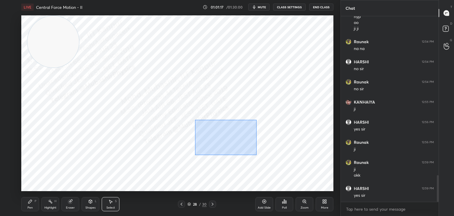
drag, startPoint x: 195, startPoint y: 120, endPoint x: 291, endPoint y: 174, distance: 110.4
click at [297, 174] on div "0 ° Undo Copy Paste here Duplicate Duplicate to new slide Delete" at bounding box center [177, 102] width 312 height 175
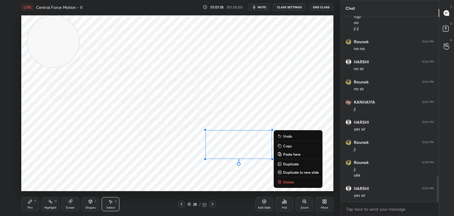
click at [291, 143] on p "Copy" at bounding box center [287, 145] width 9 height 5
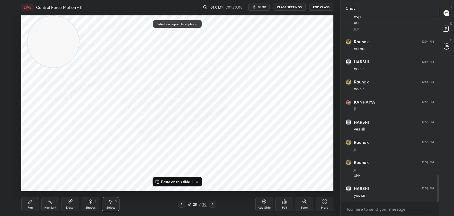
click at [210, 205] on icon at bounding box center [212, 203] width 5 height 5
drag, startPoint x: 156, startPoint y: 39, endPoint x: 282, endPoint y: 121, distance: 150.0
click at [176, 81] on video at bounding box center [150, 55] width 51 height 51
click at [175, 181] on p "Paste on this slide" at bounding box center [175, 181] width 29 height 5
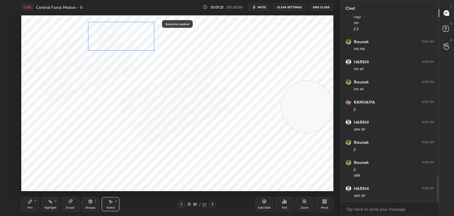
drag, startPoint x: 235, startPoint y: 141, endPoint x: 113, endPoint y: 30, distance: 165.0
click at [118, 34] on div "0 ° Undo Copy Paste here Duplicate Duplicate to new slide Delete" at bounding box center [177, 102] width 312 height 175
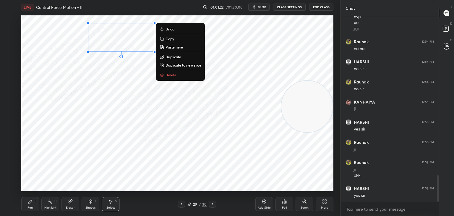
drag, startPoint x: 22, startPoint y: 204, endPoint x: 26, endPoint y: 196, distance: 8.9
click at [23, 201] on div "Pen P" at bounding box center [30, 204] width 18 height 14
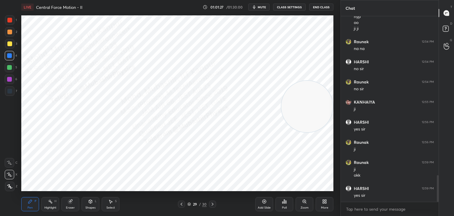
click at [10, 80] on div at bounding box center [9, 79] width 5 height 5
click at [12, 69] on div at bounding box center [9, 67] width 9 height 9
click at [18, 36] on div "1 2 3 4 5 6 7 C X Z C X Z E E Erase all H H" at bounding box center [9, 102] width 19 height 175
click at [12, 35] on div at bounding box center [9, 31] width 9 height 9
drag, startPoint x: 47, startPoint y: 204, endPoint x: 63, endPoint y: 196, distance: 17.6
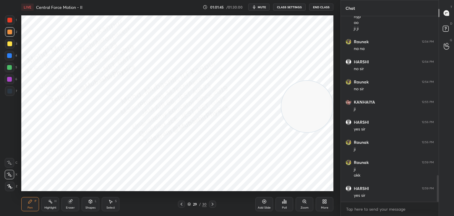
click at [48, 204] on div "Highlight H" at bounding box center [50, 204] width 18 height 14
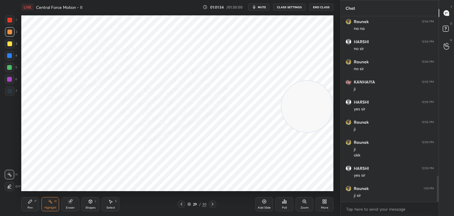
click at [179, 205] on icon at bounding box center [181, 203] width 5 height 5
click at [213, 204] on icon at bounding box center [212, 203] width 5 height 5
click at [180, 204] on icon at bounding box center [181, 203] width 5 height 5
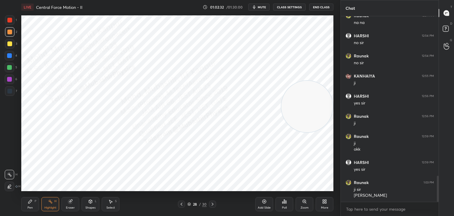
scroll to position [1156, 0]
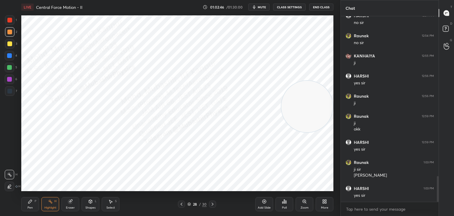
click at [214, 201] on div at bounding box center [212, 203] width 7 height 7
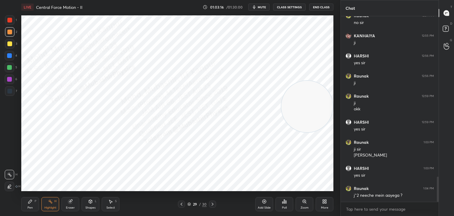
click at [181, 204] on icon at bounding box center [181, 203] width 5 height 5
drag, startPoint x: 308, startPoint y: 105, endPoint x: 96, endPoint y: 35, distance: 223.0
click at [97, 35] on video at bounding box center [105, 41] width 51 height 51
drag, startPoint x: 77, startPoint y: 29, endPoint x: 44, endPoint y: 24, distance: 33.2
click at [40, 21] on video at bounding box center [47, 41] width 51 height 51
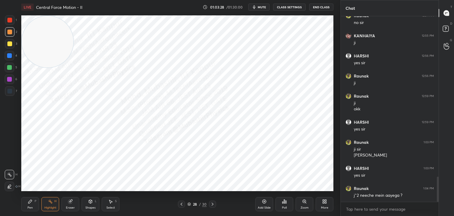
drag, startPoint x: 114, startPoint y: 201, endPoint x: 130, endPoint y: 191, distance: 19.2
click at [115, 200] on div "Select S" at bounding box center [111, 204] width 18 height 14
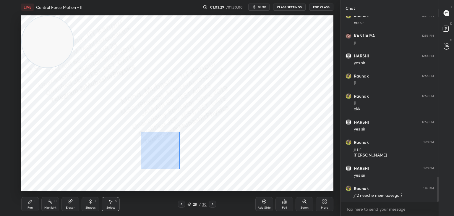
drag, startPoint x: 141, startPoint y: 131, endPoint x: 177, endPoint y: 169, distance: 52.0
click at [178, 169] on div "0 ° Undo Copy Paste here Duplicate Duplicate to new slide Delete" at bounding box center [177, 102] width 312 height 175
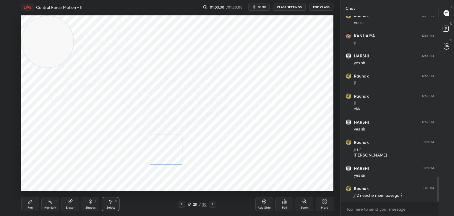
drag, startPoint x: 163, startPoint y: 158, endPoint x: 170, endPoint y: 158, distance: 7.1
click at [170, 158] on div "0 ° Undo Copy Paste here Duplicate Duplicate to new slide Delete" at bounding box center [177, 102] width 312 height 175
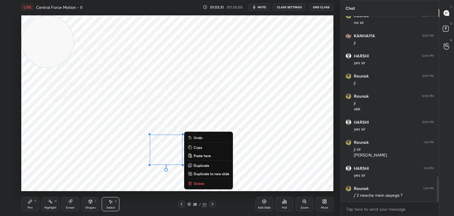
click at [30, 204] on div "Pen P" at bounding box center [30, 204] width 18 height 14
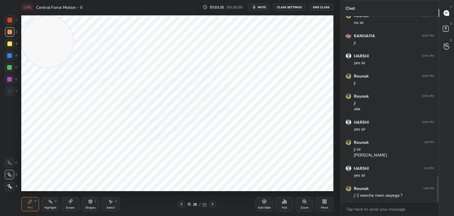
scroll to position [1182, 0]
click at [112, 205] on div "Select S" at bounding box center [111, 204] width 18 height 14
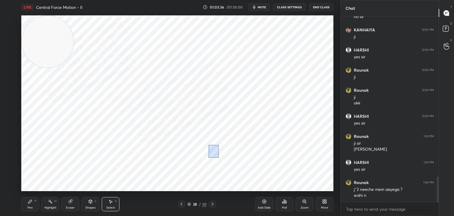
drag, startPoint x: 209, startPoint y: 145, endPoint x: 219, endPoint y: 161, distance: 18.9
click at [219, 162] on div "0 ° Undo Copy Paste here Duplicate Duplicate to new slide Delete" at bounding box center [177, 102] width 312 height 175
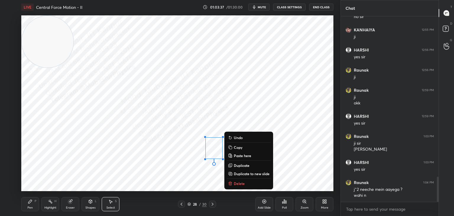
click at [191, 173] on div "0 ° Undo Copy Paste here Duplicate Duplicate to new slide Delete" at bounding box center [177, 102] width 312 height 175
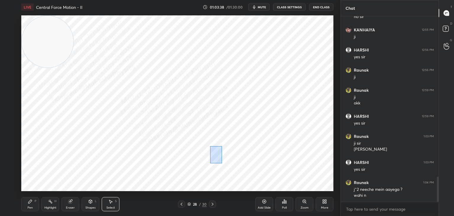
drag, startPoint x: 210, startPoint y: 146, endPoint x: 223, endPoint y: 167, distance: 24.9
click at [222, 165] on div "0 ° Undo Copy Paste here Duplicate Duplicate to new slide Delete" at bounding box center [177, 102] width 312 height 175
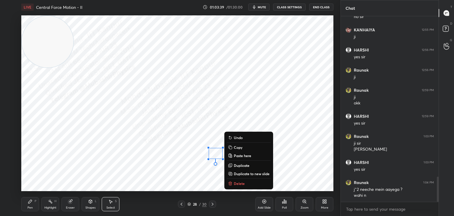
drag, startPoint x: 234, startPoint y: 181, endPoint x: 233, endPoint y: 190, distance: 8.9
click at [234, 182] on p "Delete" at bounding box center [239, 183] width 11 height 5
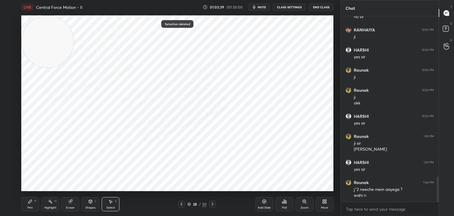
click at [209, 206] on div at bounding box center [212, 203] width 7 height 7
drag, startPoint x: 70, startPoint y: 40, endPoint x: 254, endPoint y: 31, distance: 184.5
click at [262, 31] on video at bounding box center [247, 41] width 51 height 51
drag, startPoint x: 93, startPoint y: 40, endPoint x: 105, endPoint y: 56, distance: 19.7
click at [105, 56] on div "0 ° Undo Copy Paste here Duplicate Duplicate to new slide Delete" at bounding box center [177, 102] width 312 height 175
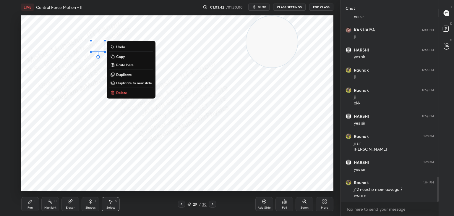
drag, startPoint x: 118, startPoint y: 92, endPoint x: 110, endPoint y: 89, distance: 8.8
click at [118, 91] on p "Delete" at bounding box center [121, 92] width 11 height 5
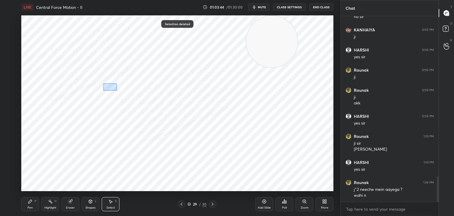
scroll to position [1202, 0]
drag, startPoint x: 103, startPoint y: 83, endPoint x: 117, endPoint y: 92, distance: 15.9
click at [117, 92] on div "0 ° Undo Copy Paste here Duplicate Duplicate to new slide Delete" at bounding box center [177, 102] width 312 height 175
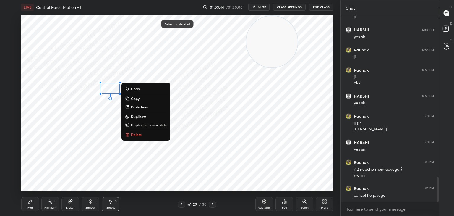
drag, startPoint x: 135, startPoint y: 139, endPoint x: 135, endPoint y: 127, distance: 11.8
click at [135, 139] on div "0 ° Undo Copy Paste here Duplicate Duplicate to new slide Delete" at bounding box center [177, 102] width 312 height 175
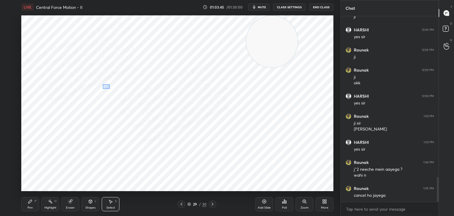
drag, startPoint x: 103, startPoint y: 84, endPoint x: 119, endPoint y: 95, distance: 19.6
click at [118, 94] on div "0 ° Undo Copy Paste here Duplicate Duplicate to new slide Delete" at bounding box center [177, 102] width 312 height 175
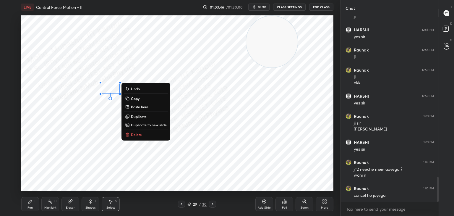
drag, startPoint x: 136, startPoint y: 136, endPoint x: 136, endPoint y: 132, distance: 4.7
click at [136, 135] on p "Delete" at bounding box center [136, 134] width 11 height 5
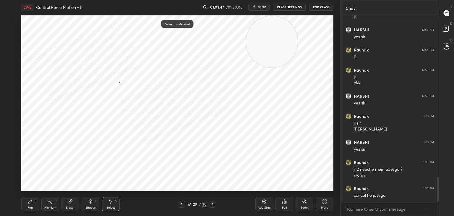
drag, startPoint x: 118, startPoint y: 82, endPoint x: 134, endPoint y: 90, distance: 17.2
click at [134, 91] on div "0 ° Undo Copy Paste here Duplicate Duplicate to new slide Delete" at bounding box center [177, 102] width 312 height 175
click at [116, 84] on div "0 ° Undo Copy Paste here Duplicate Duplicate to new slide Delete" at bounding box center [177, 102] width 312 height 175
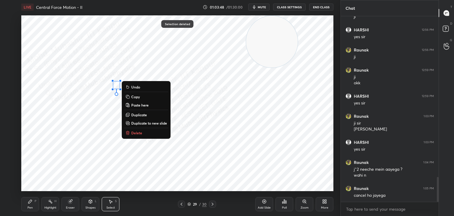
drag, startPoint x: 75, startPoint y: 186, endPoint x: 75, endPoint y: 188, distance: 3.0
click at [75, 186] on div "0 ° Undo Copy Paste here Duplicate Duplicate to new slide Delete" at bounding box center [177, 102] width 312 height 175
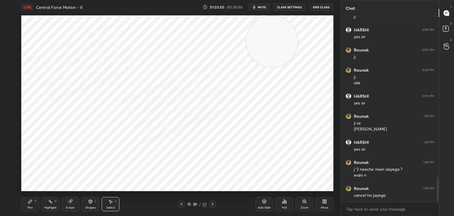
click at [56, 205] on div "Highlight H" at bounding box center [50, 204] width 18 height 14
drag, startPoint x: 181, startPoint y: 204, endPoint x: 182, endPoint y: 200, distance: 4.0
click at [181, 204] on icon at bounding box center [181, 203] width 5 height 5
click at [214, 206] on div at bounding box center [212, 203] width 7 height 7
drag, startPoint x: 265, startPoint y: 38, endPoint x: 329, endPoint y: 102, distance: 90.0
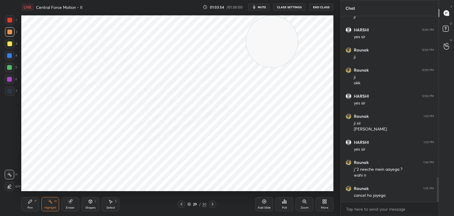
click at [347, 105] on div "1 2 3 4 5 6 7 C X Z C X Z E E Erase all H H LIVE Central Force Motion - II 01:0…" at bounding box center [227, 108] width 454 height 216
click at [215, 204] on div at bounding box center [212, 203] width 7 height 7
click at [31, 205] on div "Pen P" at bounding box center [30, 204] width 18 height 14
click at [11, 92] on div at bounding box center [9, 90] width 9 height 9
drag, startPoint x: 51, startPoint y: 204, endPoint x: 52, endPoint y: 197, distance: 7.9
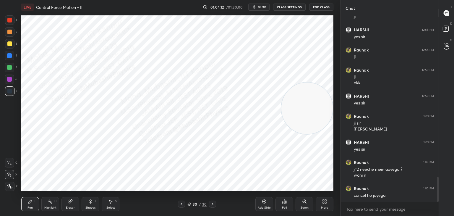
click at [51, 204] on div "Highlight H" at bounding box center [50, 204] width 18 height 14
drag, startPoint x: 116, startPoint y: 204, endPoint x: 113, endPoint y: 194, distance: 10.7
click at [114, 201] on div "Select S" at bounding box center [111, 204] width 18 height 14
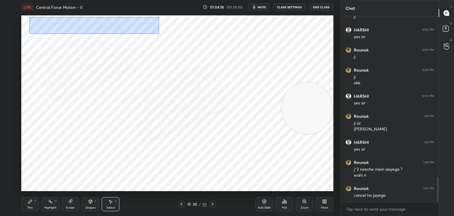
drag, startPoint x: 30, startPoint y: 17, endPoint x: 167, endPoint y: 43, distance: 139.8
click at [167, 43] on div "0 ° Undo Copy Paste here Duplicate Duplicate to new slide Delete" at bounding box center [177, 102] width 312 height 175
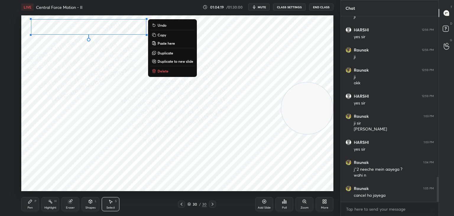
click at [163, 35] on p "Copy" at bounding box center [161, 34] width 9 height 5
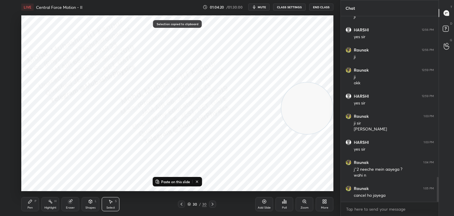
drag, startPoint x: 68, startPoint y: 205, endPoint x: 63, endPoint y: 201, distance: 6.1
click at [66, 206] on div "Eraser" at bounding box center [70, 204] width 18 height 14
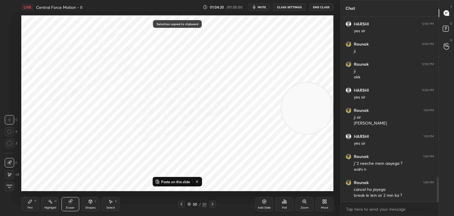
click at [11, 182] on div "Erase all" at bounding box center [9, 185] width 9 height 9
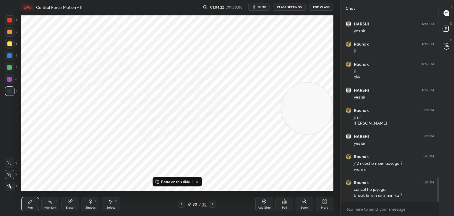
click at [198, 180] on icon at bounding box center [197, 181] width 5 height 5
click at [9, 57] on div at bounding box center [9, 55] width 9 height 9
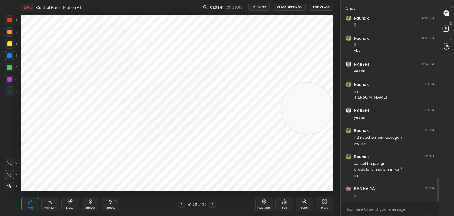
scroll to position [1254, 0]
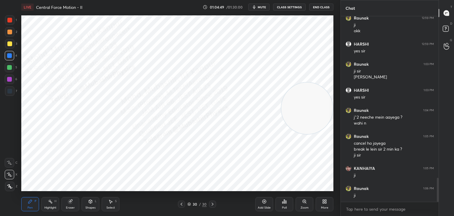
click at [6, 77] on div at bounding box center [9, 78] width 9 height 9
drag, startPoint x: 124, startPoint y: 40, endPoint x: 27, endPoint y: 64, distance: 100.4
click at [40, 19] on video at bounding box center [47, 41] width 51 height 51
click at [9, 71] on div at bounding box center [9, 67] width 9 height 9
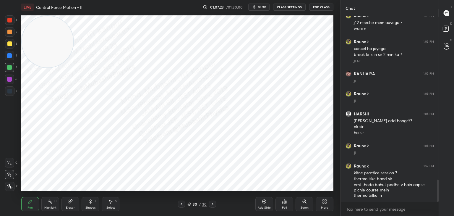
scroll to position [1374, 0]
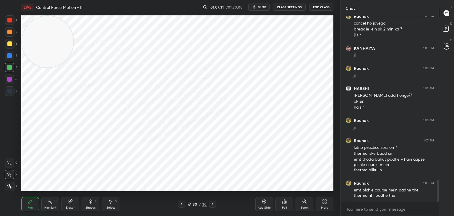
drag, startPoint x: 45, startPoint y: 207, endPoint x: 51, endPoint y: 207, distance: 5.9
click at [46, 207] on div "Highlight" at bounding box center [50, 207] width 12 height 3
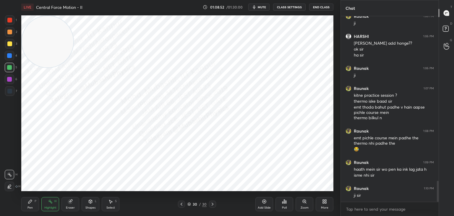
scroll to position [1446, 0]
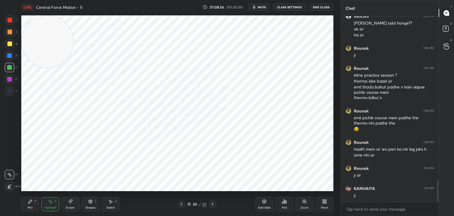
drag, startPoint x: 26, startPoint y: 205, endPoint x: 46, endPoint y: 204, distance: 20.1
click at [28, 205] on div "Pen P" at bounding box center [30, 204] width 18 height 14
click at [47, 204] on div "Highlight H" at bounding box center [50, 204] width 18 height 14
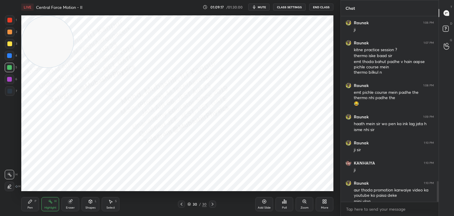
scroll to position [1477, 0]
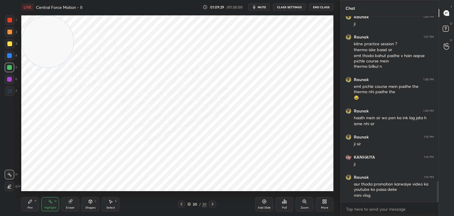
click at [74, 203] on div "Eraser" at bounding box center [70, 204] width 18 height 14
click at [13, 186] on span "Erase all" at bounding box center [9, 186] width 9 height 4
click at [46, 207] on div "Highlight" at bounding box center [50, 207] width 12 height 3
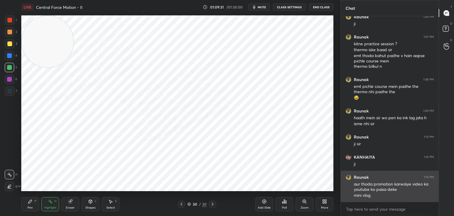
drag, startPoint x: 44, startPoint y: 40, endPoint x: 361, endPoint y: 180, distance: 346.7
click at [360, 183] on div "1 2 3 4 5 6 7 C X Z C X Z E E Erase all H H LIVE Central Force Motion - II 01:0…" at bounding box center [227, 108] width 454 height 216
click at [339, 173] on div "1 2 3 4 5 6 7 C X Z C X Z E E Erase all H H LIVE Central Force Motion - II 01:0…" at bounding box center [170, 108] width 340 height 216
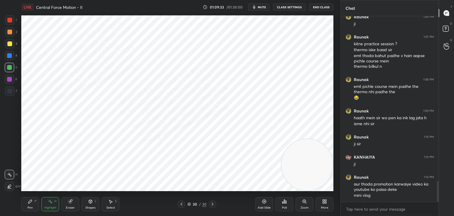
click at [325, 175] on video at bounding box center [306, 164] width 51 height 51
drag, startPoint x: 308, startPoint y: 173, endPoint x: 325, endPoint y: 178, distance: 17.2
click at [330, 178] on video at bounding box center [306, 164] width 51 height 51
click at [25, 204] on div "Pen P" at bounding box center [30, 204] width 18 height 14
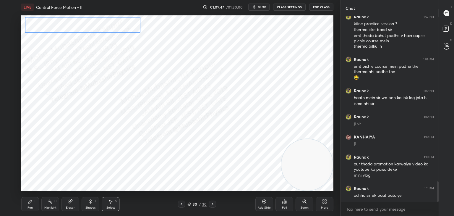
drag, startPoint x: 102, startPoint y: 32, endPoint x: 89, endPoint y: 23, distance: 16.1
click at [89, 23] on div "0 ° Undo Copy Paste here Duplicate Duplicate to new slide Delete" at bounding box center [177, 102] width 312 height 175
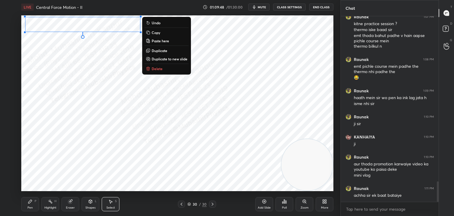
click at [77, 80] on div "0 ° Undo Copy Paste here Duplicate Duplicate to new slide Delete" at bounding box center [177, 102] width 312 height 175
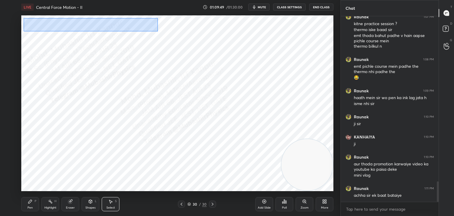
drag, startPoint x: 24, startPoint y: 18, endPoint x: 158, endPoint y: 36, distance: 135.3
click at [161, 36] on div "0 ° Undo Copy Paste here Duplicate Duplicate to new slide Delete" at bounding box center [177, 102] width 312 height 175
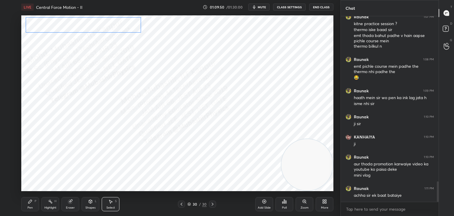
click at [94, 26] on div "0 ° Undo Copy Paste here Duplicate Duplicate to new slide Delete" at bounding box center [177, 102] width 312 height 175
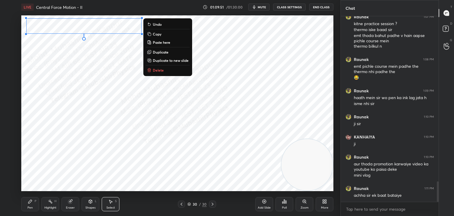
click at [89, 64] on div "0 ° Undo Copy Paste here Duplicate Duplicate to new slide Delete" at bounding box center [177, 102] width 312 height 175
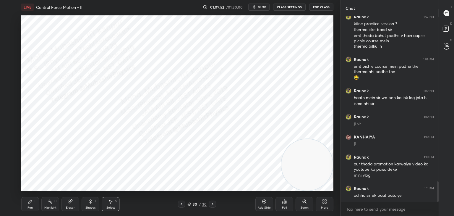
click at [32, 201] on div "Pen P" at bounding box center [30, 204] width 18 height 14
click at [12, 53] on div at bounding box center [9, 55] width 9 height 9
click at [10, 81] on div at bounding box center [9, 79] width 5 height 5
drag, startPoint x: 87, startPoint y: 207, endPoint x: 88, endPoint y: 203, distance: 4.4
click at [88, 205] on div "Shapes L" at bounding box center [91, 204] width 18 height 14
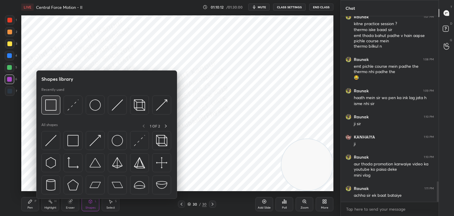
click at [54, 105] on img at bounding box center [50, 104] width 11 height 11
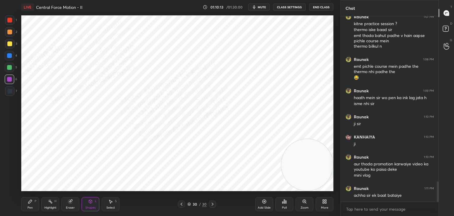
drag, startPoint x: 9, startPoint y: 23, endPoint x: 18, endPoint y: 33, distance: 13.6
click at [10, 25] on div "1" at bounding box center [11, 21] width 12 height 12
drag, startPoint x: 51, startPoint y: 206, endPoint x: 51, endPoint y: 199, distance: 6.8
click at [50, 205] on div "Highlight H" at bounding box center [50, 204] width 18 height 14
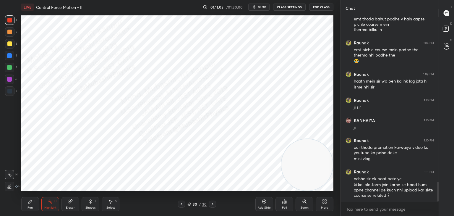
scroll to position [1539, 0]
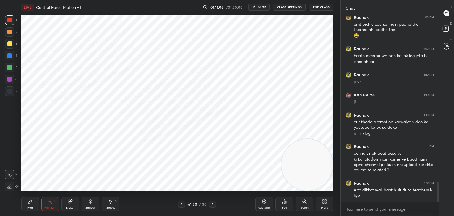
click at [210, 203] on icon at bounding box center [212, 203] width 5 height 5
click at [327, 204] on div "More" at bounding box center [325, 204] width 18 height 14
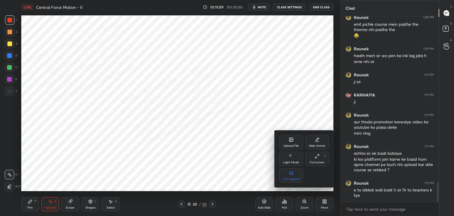
click at [287, 142] on div "Upload File" at bounding box center [291, 142] width 24 height 14
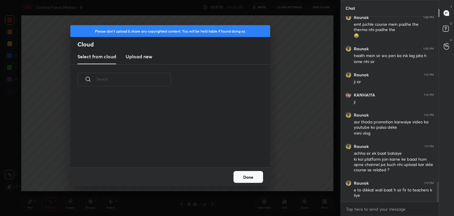
click at [141, 59] on h3 "Upload new" at bounding box center [139, 56] width 27 height 7
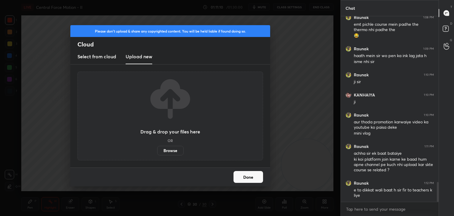
click at [175, 150] on label "Browse" at bounding box center [170, 150] width 26 height 9
click at [157, 150] on input "Browse" at bounding box center [157, 150] width 0 height 9
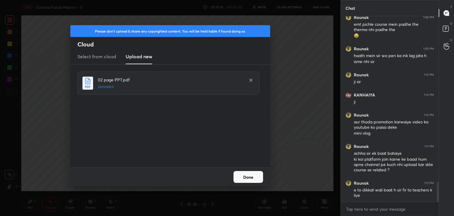
click at [257, 175] on button "Done" at bounding box center [248, 177] width 30 height 12
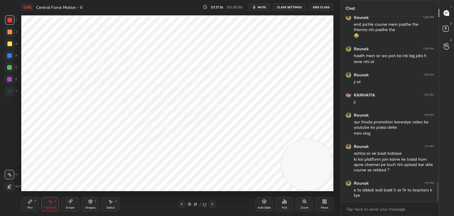
click at [180, 202] on icon at bounding box center [181, 203] width 5 height 5
click at [111, 204] on div "Select S" at bounding box center [111, 204] width 18 height 14
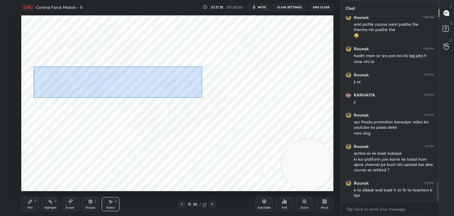
drag, startPoint x: 33, startPoint y: 66, endPoint x: 225, endPoint y: 117, distance: 198.4
click at [232, 118] on div "0 ° Undo Copy Paste here Duplicate Duplicate to new slide Delete" at bounding box center [177, 102] width 312 height 175
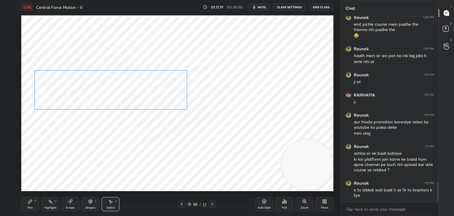
drag, startPoint x: 154, startPoint y: 96, endPoint x: 148, endPoint y: 100, distance: 7.7
click at [151, 100] on div "0 ° Undo Copy Paste here Duplicate Duplicate to new slide Delete" at bounding box center [177, 102] width 312 height 175
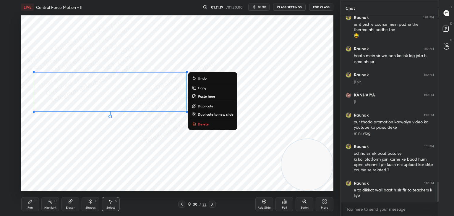
drag, startPoint x: 130, startPoint y: 167, endPoint x: 189, endPoint y: 189, distance: 63.0
click at [131, 167] on div "0 ° Undo Copy Paste here Duplicate Duplicate to new slide Delete" at bounding box center [177, 102] width 312 height 175
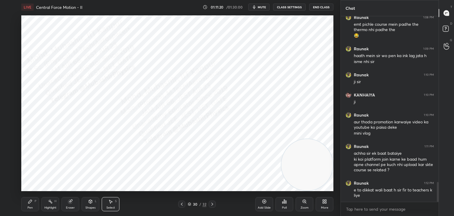
click at [212, 204] on icon at bounding box center [212, 203] width 5 height 5
click at [34, 199] on div "Pen P" at bounding box center [30, 204] width 18 height 14
drag, startPoint x: 8, startPoint y: 93, endPoint x: 17, endPoint y: 86, distance: 11.6
click at [8, 93] on div at bounding box center [9, 90] width 9 height 9
click at [113, 205] on div "Select S" at bounding box center [111, 204] width 18 height 14
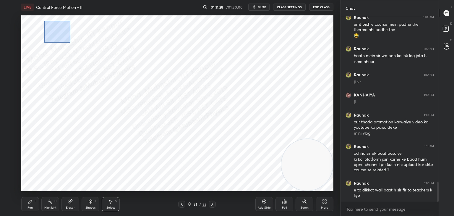
drag, startPoint x: 44, startPoint y: 21, endPoint x: 71, endPoint y: 42, distance: 34.1
click at [71, 43] on div "0 ° Undo Copy Paste here Duplicate Duplicate to new slide Delete" at bounding box center [177, 102] width 312 height 175
drag, startPoint x: 53, startPoint y: 27, endPoint x: 48, endPoint y: 26, distance: 4.7
click at [48, 26] on div "0 ° Undo Copy Paste here Duplicate Duplicate to new slide Delete" at bounding box center [177, 102] width 312 height 175
drag, startPoint x: 26, startPoint y: 19, endPoint x: 58, endPoint y: 33, distance: 35.3
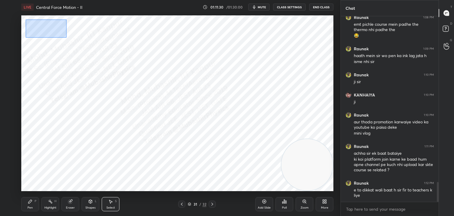
click at [67, 38] on div "0 ° Undo Copy Paste here Duplicate Duplicate to new slide Delete" at bounding box center [177, 102] width 312 height 175
click at [38, 25] on div "0 ° Undo Copy Paste here Duplicate Duplicate to new slide Delete" at bounding box center [177, 102] width 312 height 175
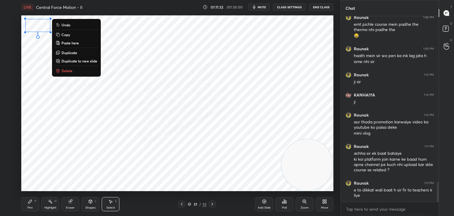
click at [39, 180] on div "0 ° Undo Copy Paste here Duplicate Duplicate to new slide Delete" at bounding box center [177, 102] width 312 height 175
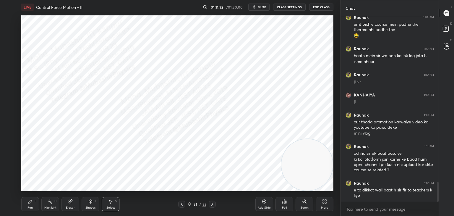
drag, startPoint x: 25, startPoint y: 210, endPoint x: 30, endPoint y: 205, distance: 6.7
click at [24, 210] on div "Pen P" at bounding box center [30, 204] width 18 height 14
click at [9, 56] on div at bounding box center [9, 55] width 5 height 5
drag, startPoint x: 108, startPoint y: 201, endPoint x: 110, endPoint y: 193, distance: 8.7
click at [109, 200] on div "Select S" at bounding box center [111, 204] width 18 height 14
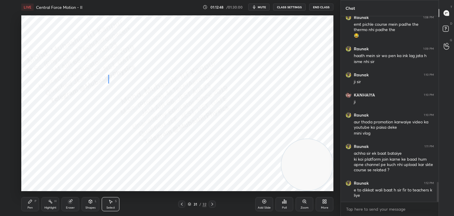
drag, startPoint x: 108, startPoint y: 75, endPoint x: 115, endPoint y: 74, distance: 6.6
click at [106, 76] on div "0 ° Undo Copy Paste here Duplicate Duplicate to new slide Delete" at bounding box center [177, 102] width 312 height 175
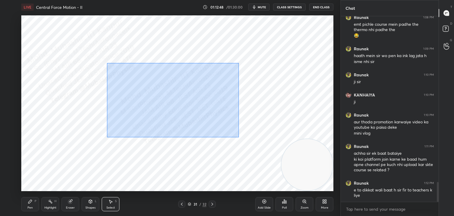
drag, startPoint x: 107, startPoint y: 63, endPoint x: 231, endPoint y: 132, distance: 141.9
click at [239, 135] on div "0 ° Undo Copy Paste here Duplicate Duplicate to new slide Delete" at bounding box center [177, 102] width 312 height 175
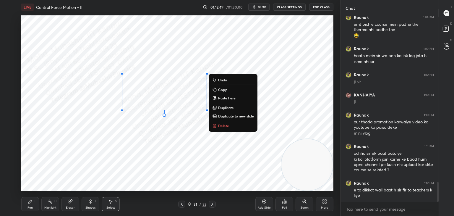
click at [224, 125] on p "Delete" at bounding box center [223, 125] width 11 height 5
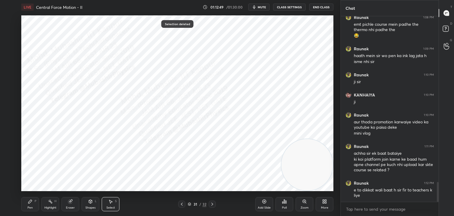
click at [33, 203] on div "Pen P" at bounding box center [30, 204] width 18 height 14
click at [11, 81] on div at bounding box center [9, 78] width 9 height 9
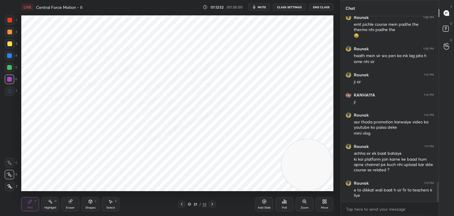
drag, startPoint x: 9, startPoint y: 89, endPoint x: 13, endPoint y: 87, distance: 5.0
click at [8, 91] on div at bounding box center [9, 91] width 5 height 5
drag, startPoint x: 259, startPoint y: 8, endPoint x: 262, endPoint y: 8, distance: 3.5
click at [260, 8] on span "mute" at bounding box center [262, 7] width 8 height 4
click at [261, 7] on span "unmute" at bounding box center [261, 7] width 13 height 4
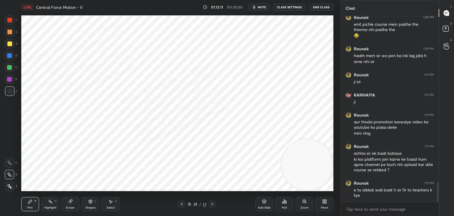
click at [258, 5] on button "mute" at bounding box center [258, 7] width 21 height 7
drag, startPoint x: 52, startPoint y: 207, endPoint x: 68, endPoint y: 192, distance: 21.7
click at [52, 206] on div "Highlight" at bounding box center [50, 207] width 12 height 3
click at [258, 11] on div "LIVE Central Force Motion - II 01:13:14 / 01:30:00 unmute CLASS SETTINGS End Cl…" at bounding box center [177, 7] width 312 height 14
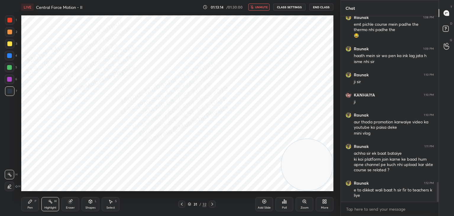
click at [262, 7] on div "LIVE Central Force Motion - II 01:13:14 / 01:30:00 unmute CLASS SETTINGS End Cl…" at bounding box center [177, 7] width 312 height 14
click at [267, 5] on span "unmute" at bounding box center [261, 7] width 13 height 4
click at [264, 5] on span "mute" at bounding box center [262, 7] width 8 height 4
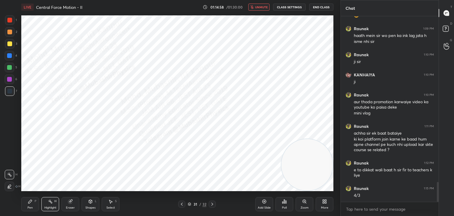
drag, startPoint x: 265, startPoint y: 6, endPoint x: 261, endPoint y: 11, distance: 6.3
click at [265, 7] on span "unmute" at bounding box center [261, 7] width 13 height 4
click at [28, 203] on icon at bounding box center [30, 201] width 4 height 4
drag, startPoint x: 11, startPoint y: 60, endPoint x: 16, endPoint y: 63, distance: 5.6
click at [11, 59] on div "4" at bounding box center [11, 57] width 12 height 12
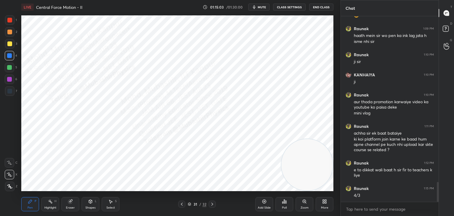
click at [10, 81] on div at bounding box center [9, 79] width 5 height 5
click at [9, 69] on div at bounding box center [9, 67] width 5 height 5
drag, startPoint x: 306, startPoint y: 161, endPoint x: 294, endPoint y: 52, distance: 110.0
click at [321, 40] on video at bounding box center [306, 41] width 51 height 51
drag, startPoint x: 12, startPoint y: 57, endPoint x: 16, endPoint y: 60, distance: 4.0
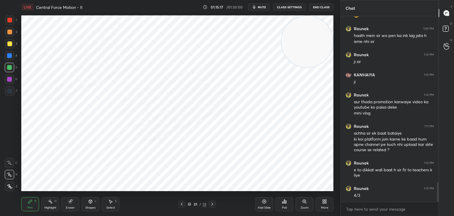
click at [11, 57] on div at bounding box center [9, 55] width 9 height 9
drag, startPoint x: 305, startPoint y: 41, endPoint x: 18, endPoint y: 133, distance: 301.0
click at [9, 145] on div "1 2 3 4 5 6 7 C X Z C X Z E E Erase all H H LIVE Central Force Motion - II 01:1…" at bounding box center [168, 108] width 336 height 216
click at [14, 32] on div at bounding box center [9, 31] width 9 height 9
drag, startPoint x: 9, startPoint y: 22, endPoint x: 15, endPoint y: 22, distance: 5.9
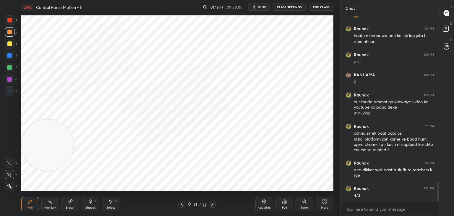
click at [9, 20] on div at bounding box center [9, 20] width 5 height 5
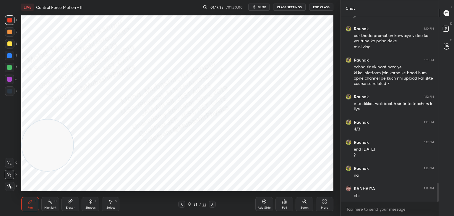
scroll to position [1646, 0]
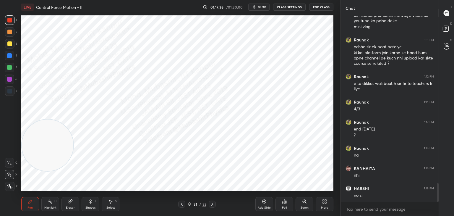
click at [210, 204] on icon at bounding box center [212, 203] width 5 height 5
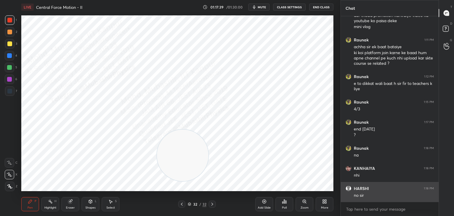
drag, startPoint x: 41, startPoint y: 146, endPoint x: 349, endPoint y: 187, distance: 310.0
click at [357, 188] on div "1 2 3 4 5 6 7 C X Z C X Z E E Erase all H H LIVE Central Force Motion - II 01:1…" at bounding box center [227, 108] width 454 height 216
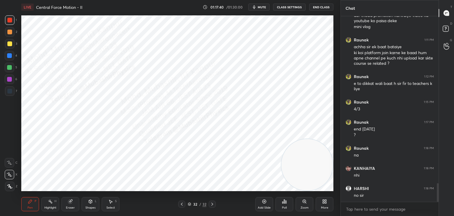
click at [45, 201] on div "Highlight H" at bounding box center [50, 204] width 18 height 14
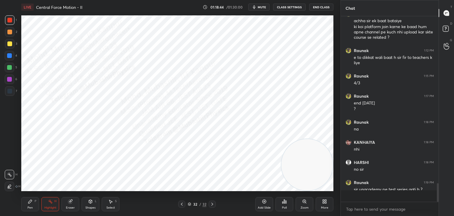
scroll to position [183, 96]
click at [29, 202] on icon at bounding box center [30, 201] width 4 height 4
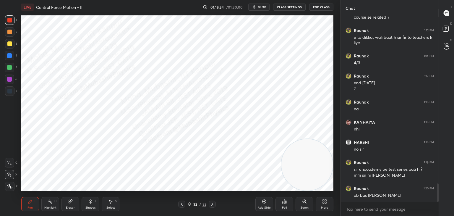
click at [112, 202] on icon at bounding box center [110, 201] width 5 height 5
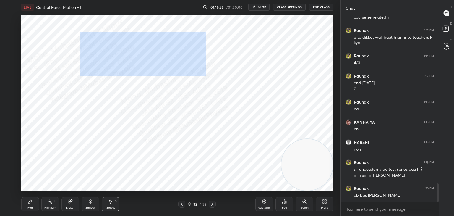
drag, startPoint x: 98, startPoint y: 44, endPoint x: 197, endPoint y: 74, distance: 102.8
click at [275, 93] on div "0 ° Undo Copy Paste here Duplicate Duplicate to new slide Delete" at bounding box center [177, 102] width 312 height 175
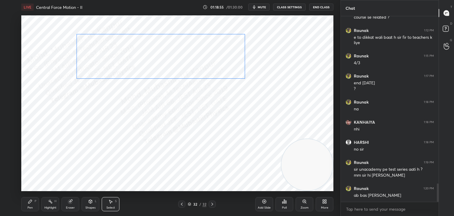
drag, startPoint x: 190, startPoint y: 65, endPoint x: 184, endPoint y: 58, distance: 9.0
click at [184, 58] on div "0 ° Undo Copy Paste here Duplicate Duplicate to new slide Delete" at bounding box center [177, 102] width 312 height 175
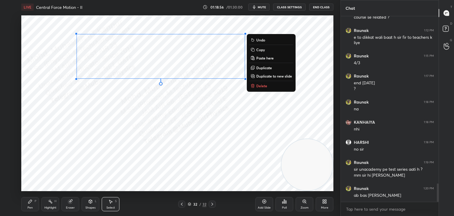
click at [25, 202] on div "Pen P" at bounding box center [30, 204] width 18 height 14
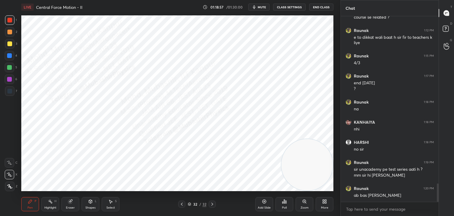
click at [13, 59] on div at bounding box center [9, 55] width 9 height 9
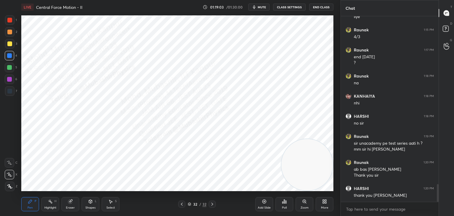
scroll to position [1738, 0]
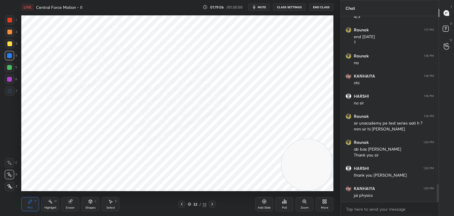
click at [53, 201] on div "Highlight H" at bounding box center [50, 204] width 18 height 14
click at [213, 205] on icon at bounding box center [212, 203] width 5 height 5
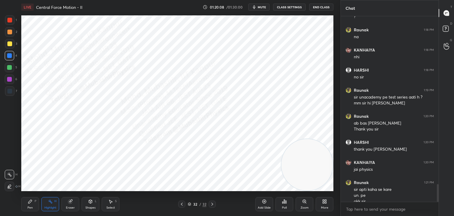
scroll to position [1770, 0]
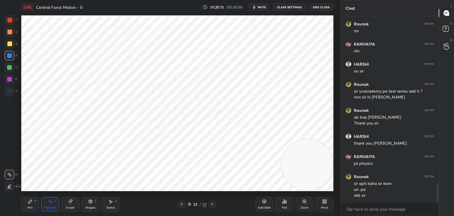
click at [320, 8] on button "End Class" at bounding box center [321, 7] width 24 height 7
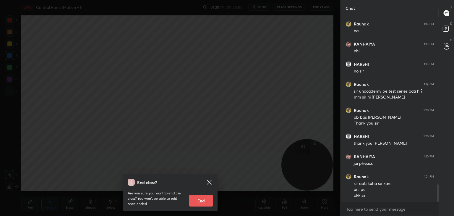
click at [201, 202] on button "End" at bounding box center [201, 200] width 24 height 12
type textarea "x"
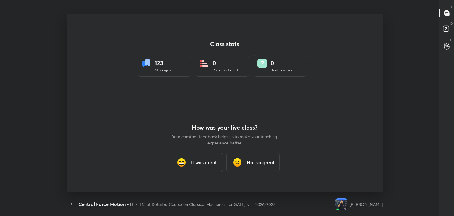
scroll to position [0, 0]
